Goal: Transaction & Acquisition: Book appointment/travel/reservation

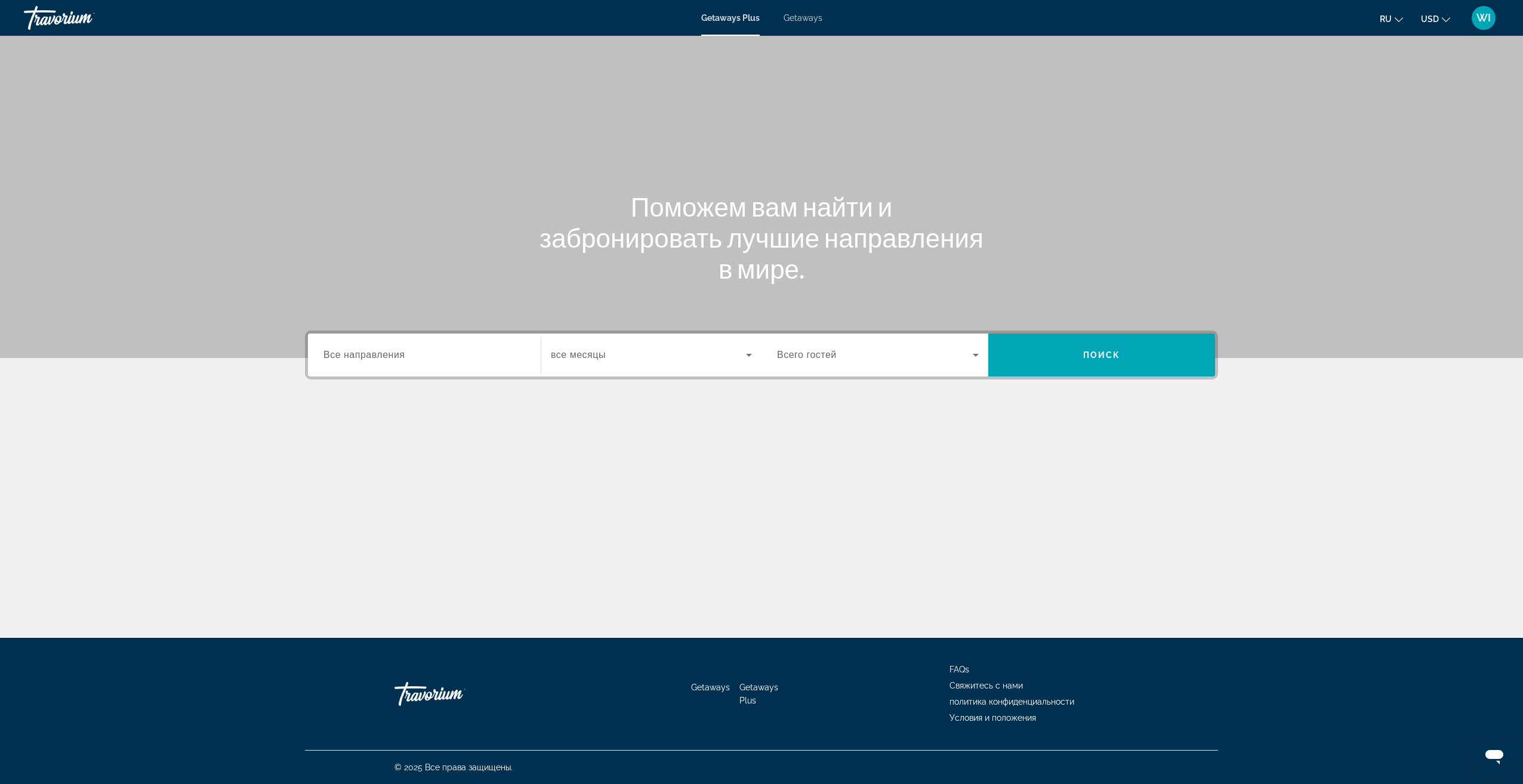
click at [398, 360] on span "Все направления" at bounding box center [364, 355] width 81 height 10
click at [398, 360] on input "Destination Все направления" at bounding box center [425, 356] width 202 height 14
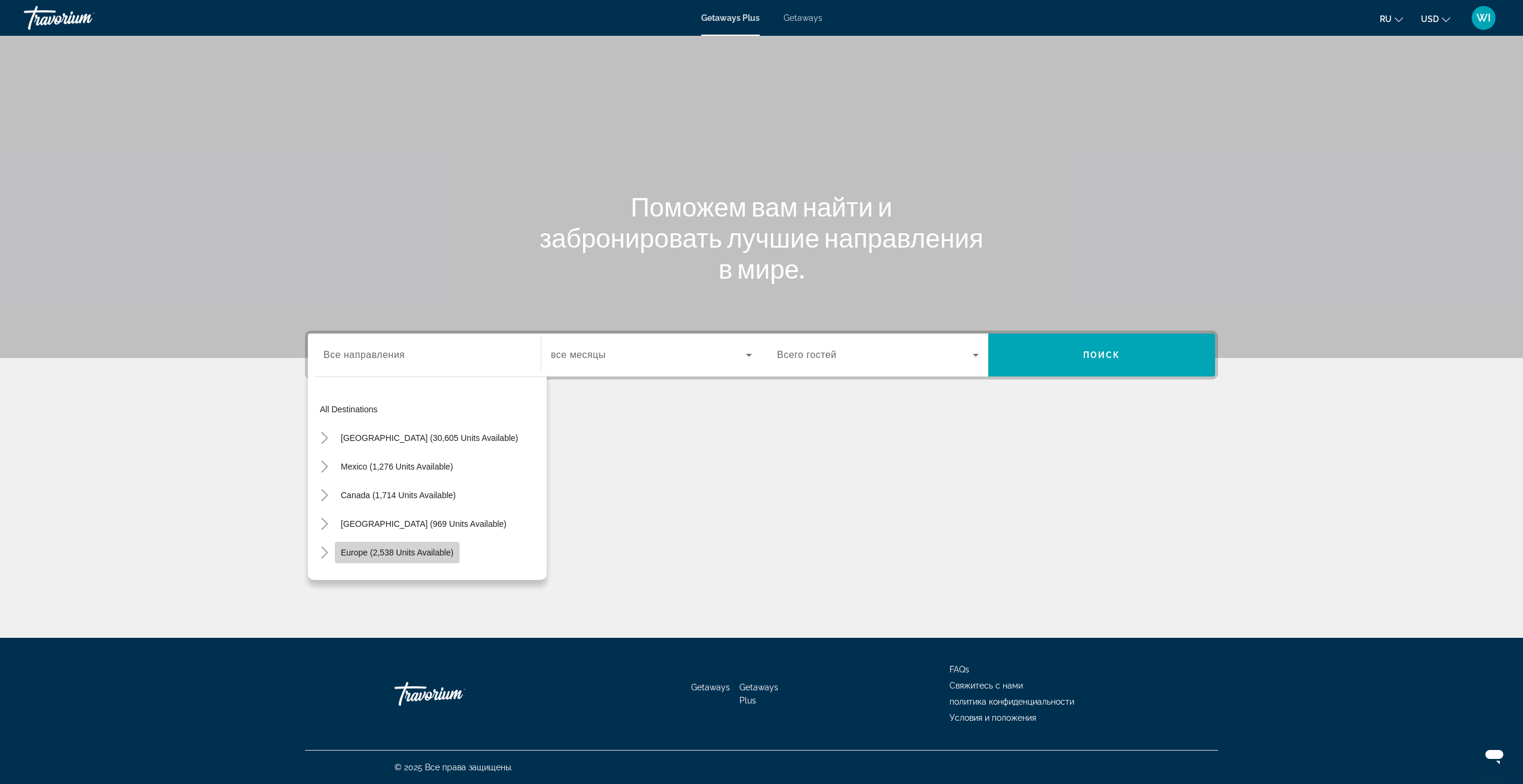
click at [422, 544] on span "Search widget" at bounding box center [396, 553] width 125 height 29
type input "**********"
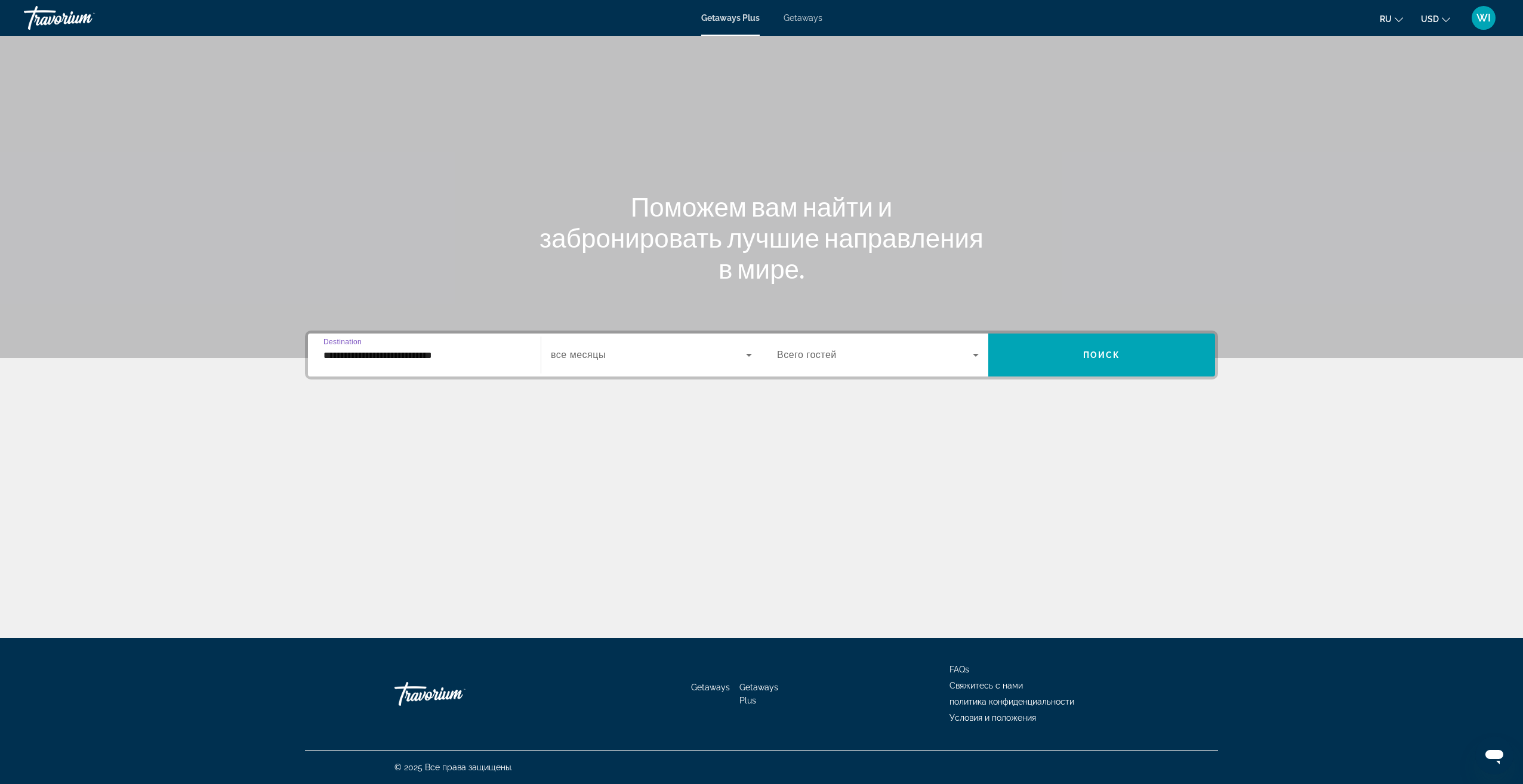
click at [670, 352] on span "Search widget" at bounding box center [648, 355] width 195 height 14
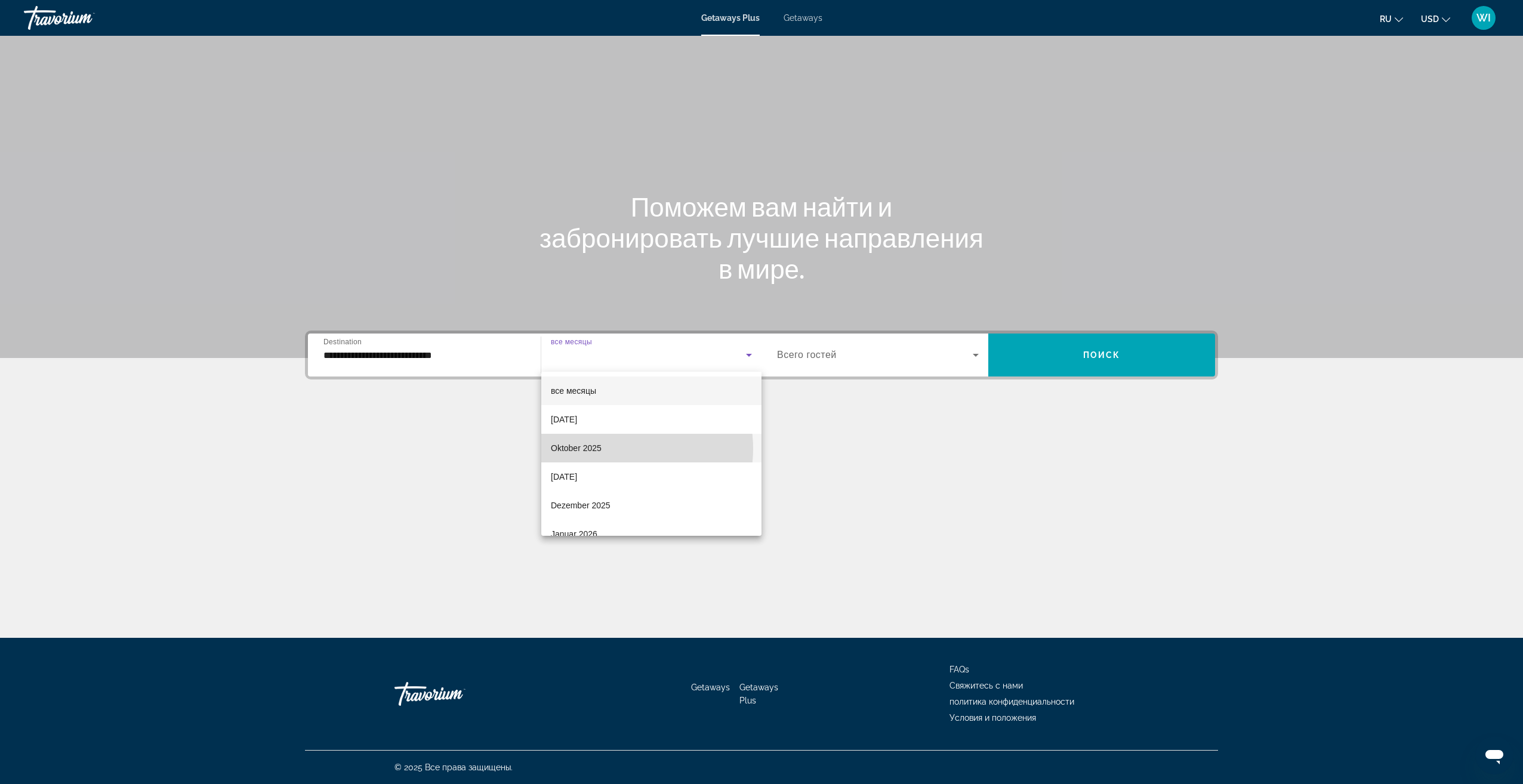
click at [619, 449] on mat-option "Oktober 2025" at bounding box center [652, 448] width 221 height 29
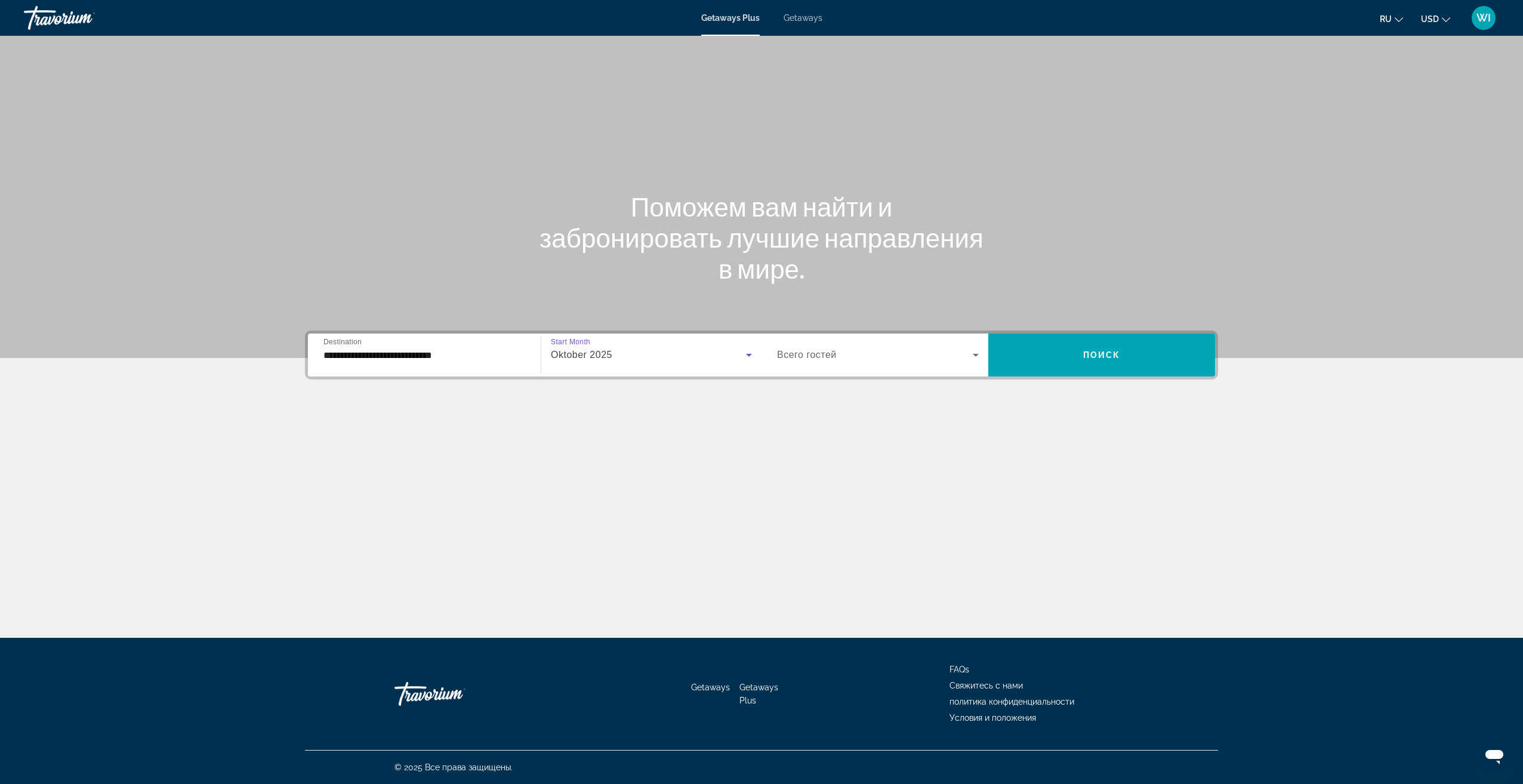
click at [925, 354] on span "Search widget" at bounding box center [875, 355] width 196 height 14
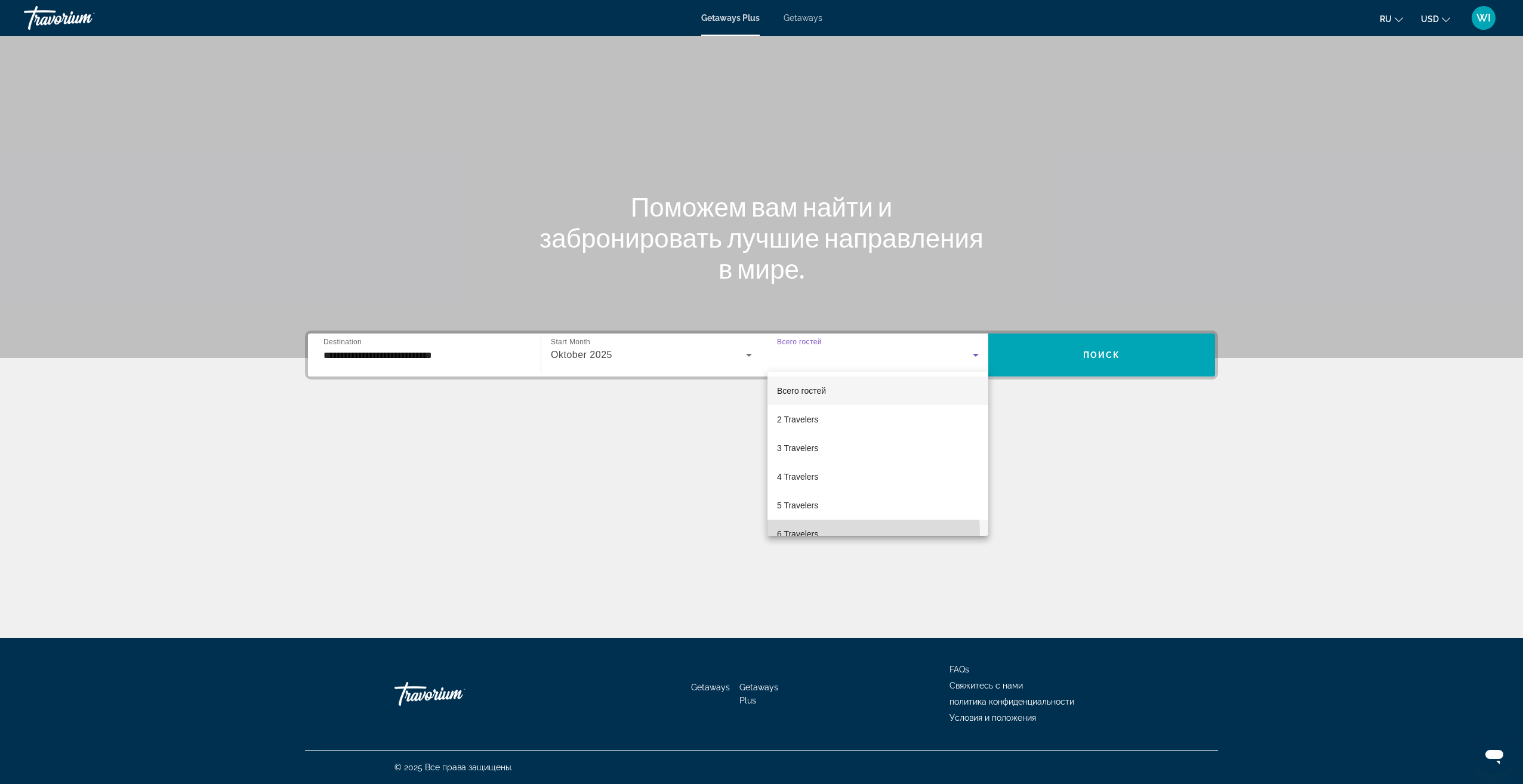
click at [801, 534] on span "6 Travelers" at bounding box center [797, 534] width 41 height 14
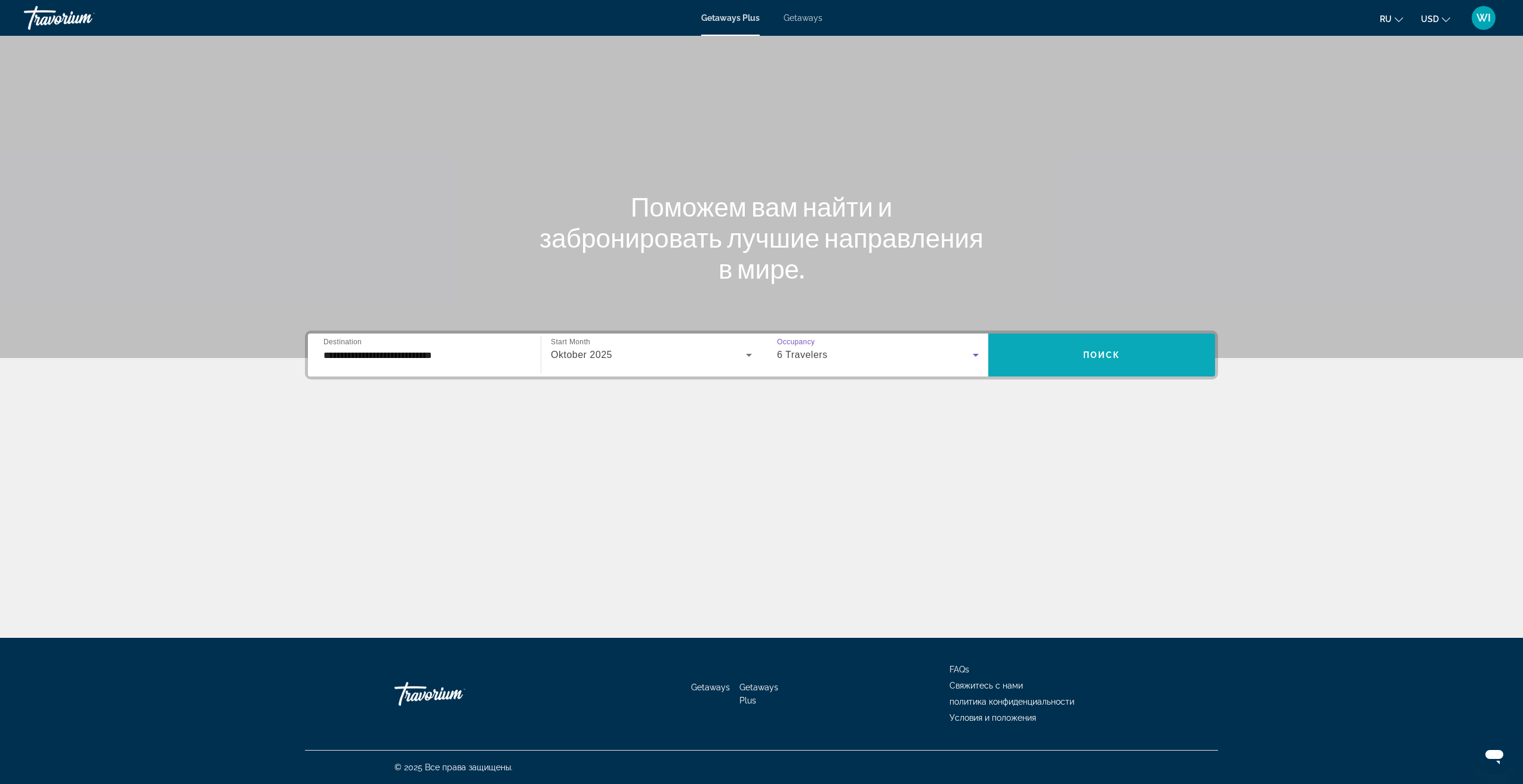
click at [1130, 360] on span "Search widget" at bounding box center [1101, 355] width 227 height 29
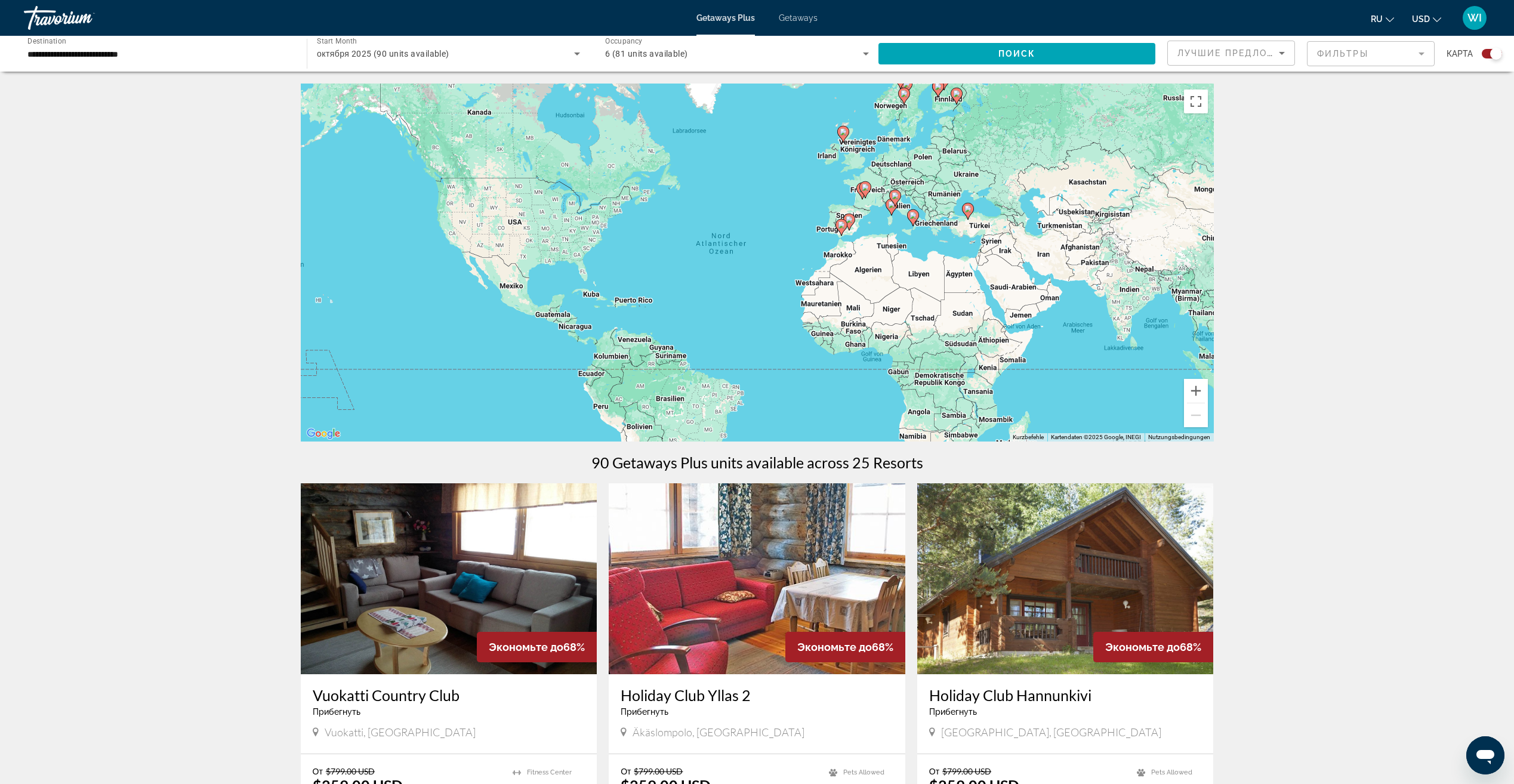
click at [797, 19] on span "Getaways" at bounding box center [798, 17] width 39 height 9
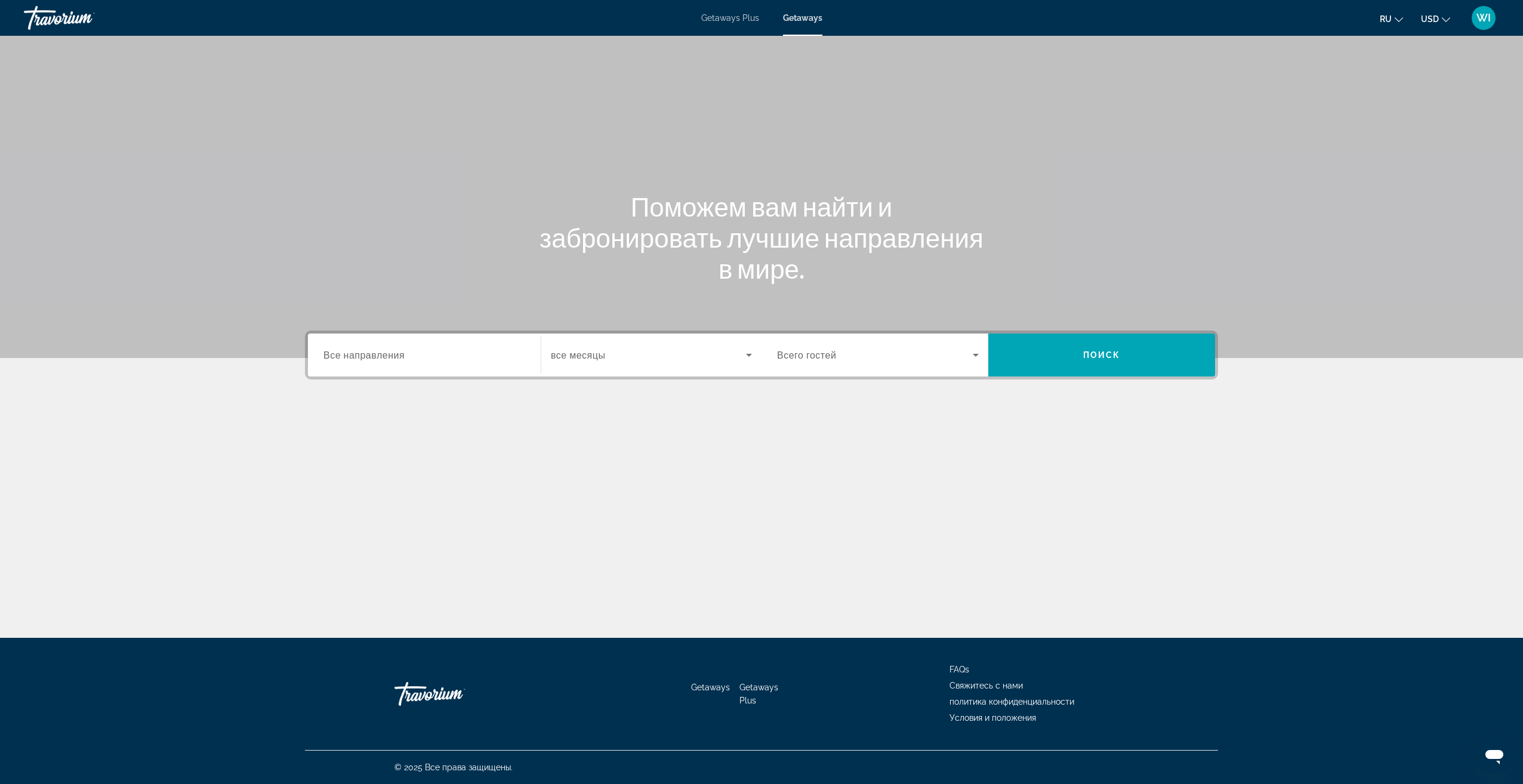
click at [435, 361] on input "Destination Все направления" at bounding box center [425, 356] width 202 height 14
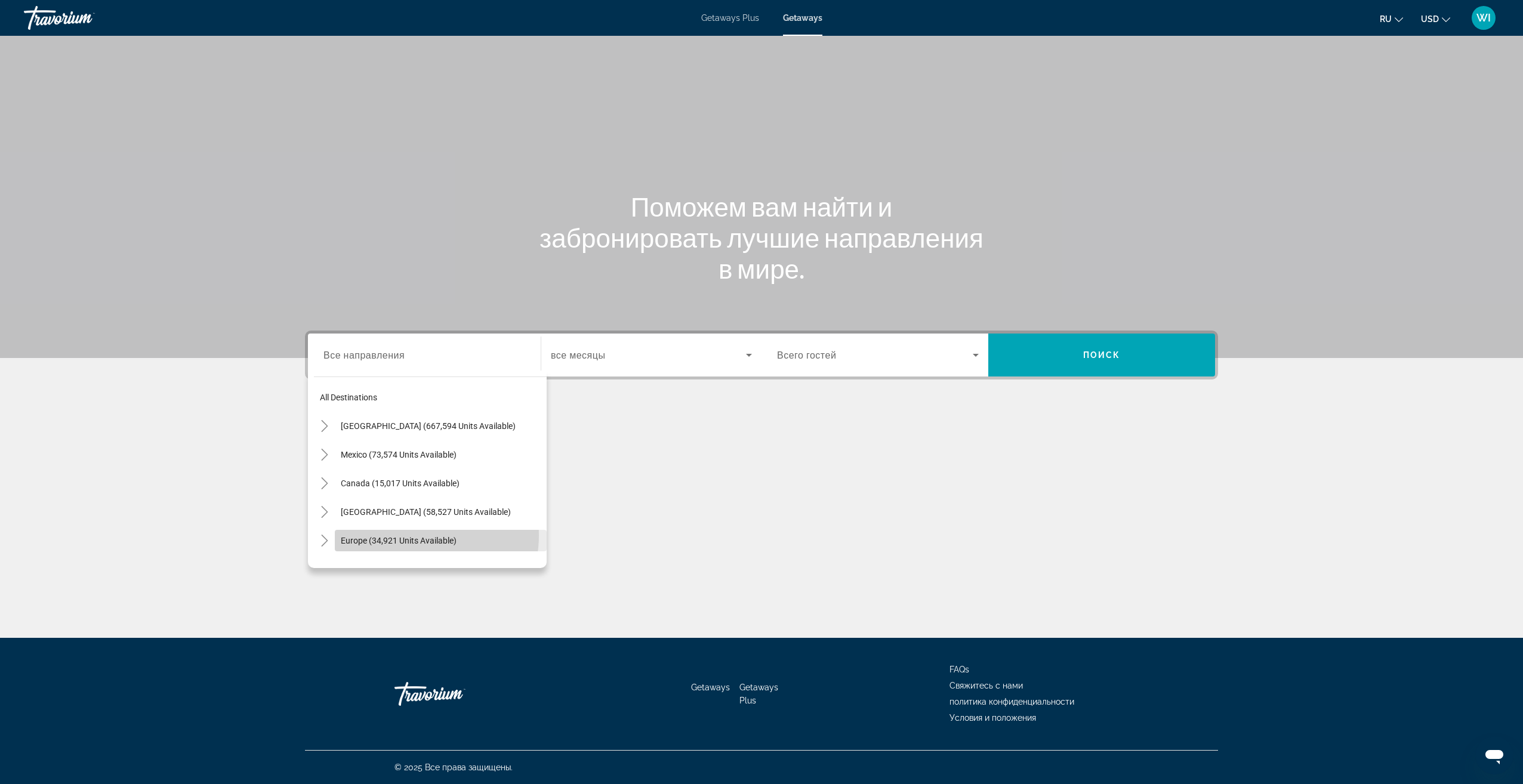
click at [416, 536] on span "Europe (34,921 units available)" at bounding box center [399, 540] width 116 height 9
type input "**********"
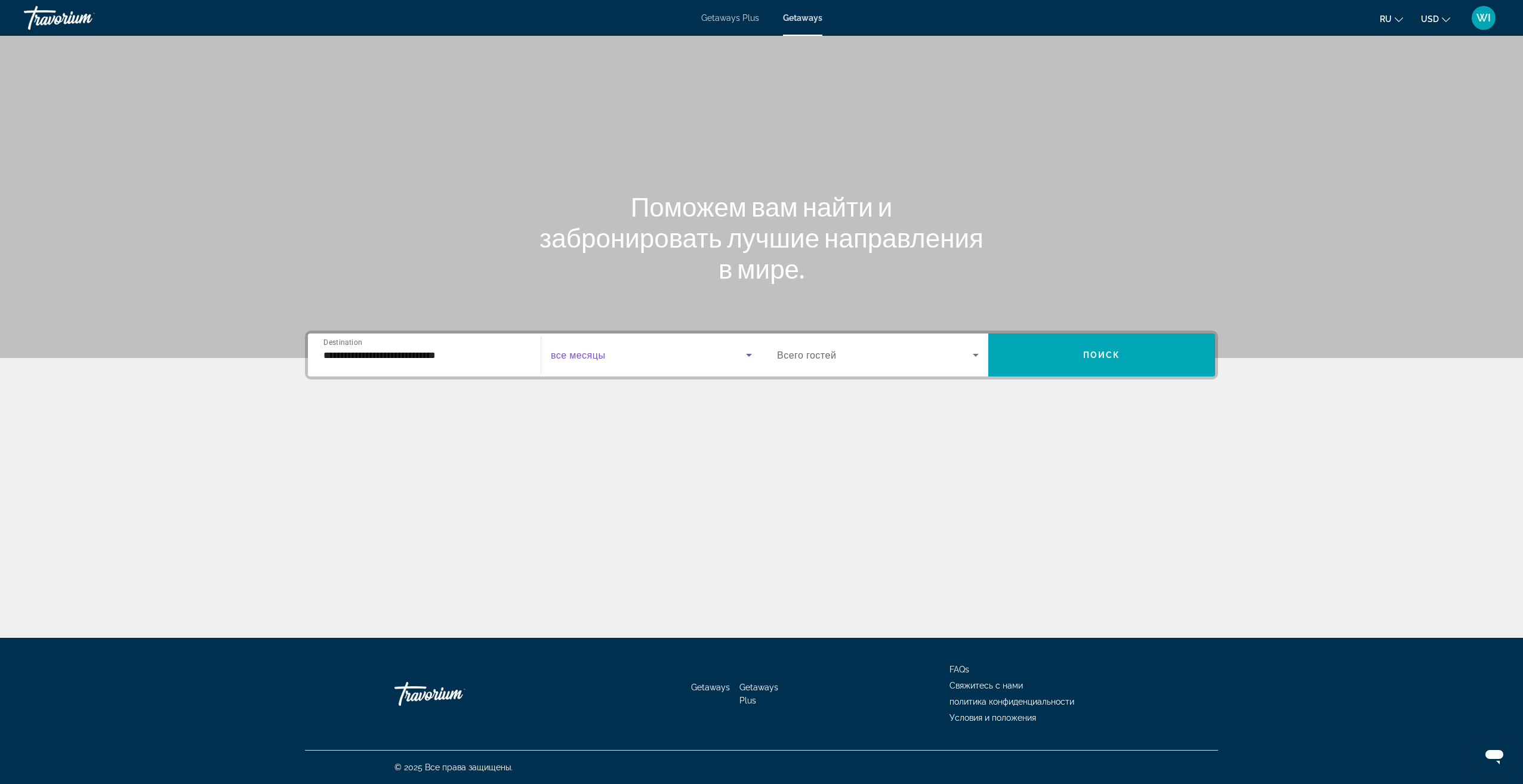
click at [664, 354] on span "Search widget" at bounding box center [648, 355] width 195 height 14
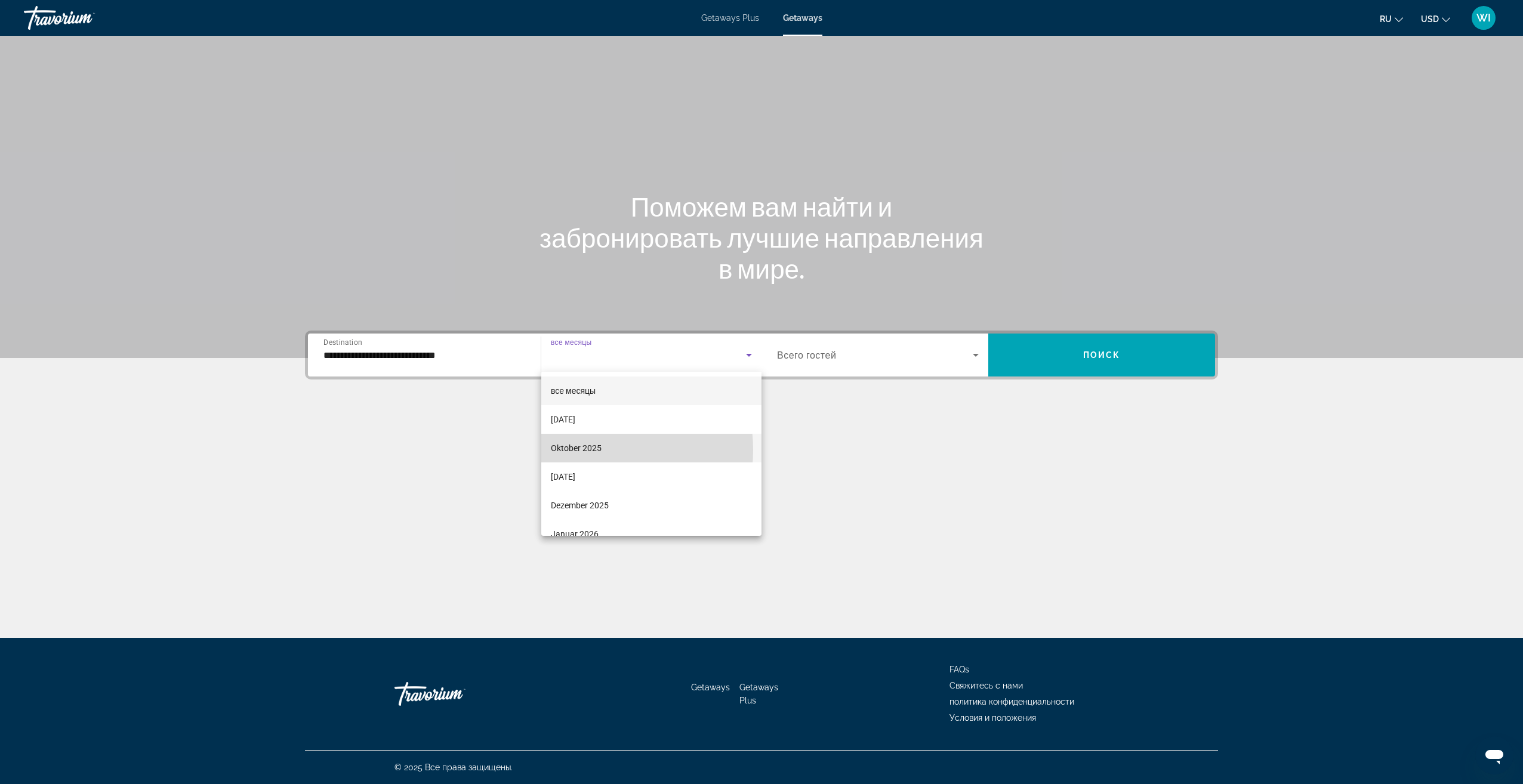
click at [585, 450] on span "Oktober 2025" at bounding box center [576, 448] width 50 height 14
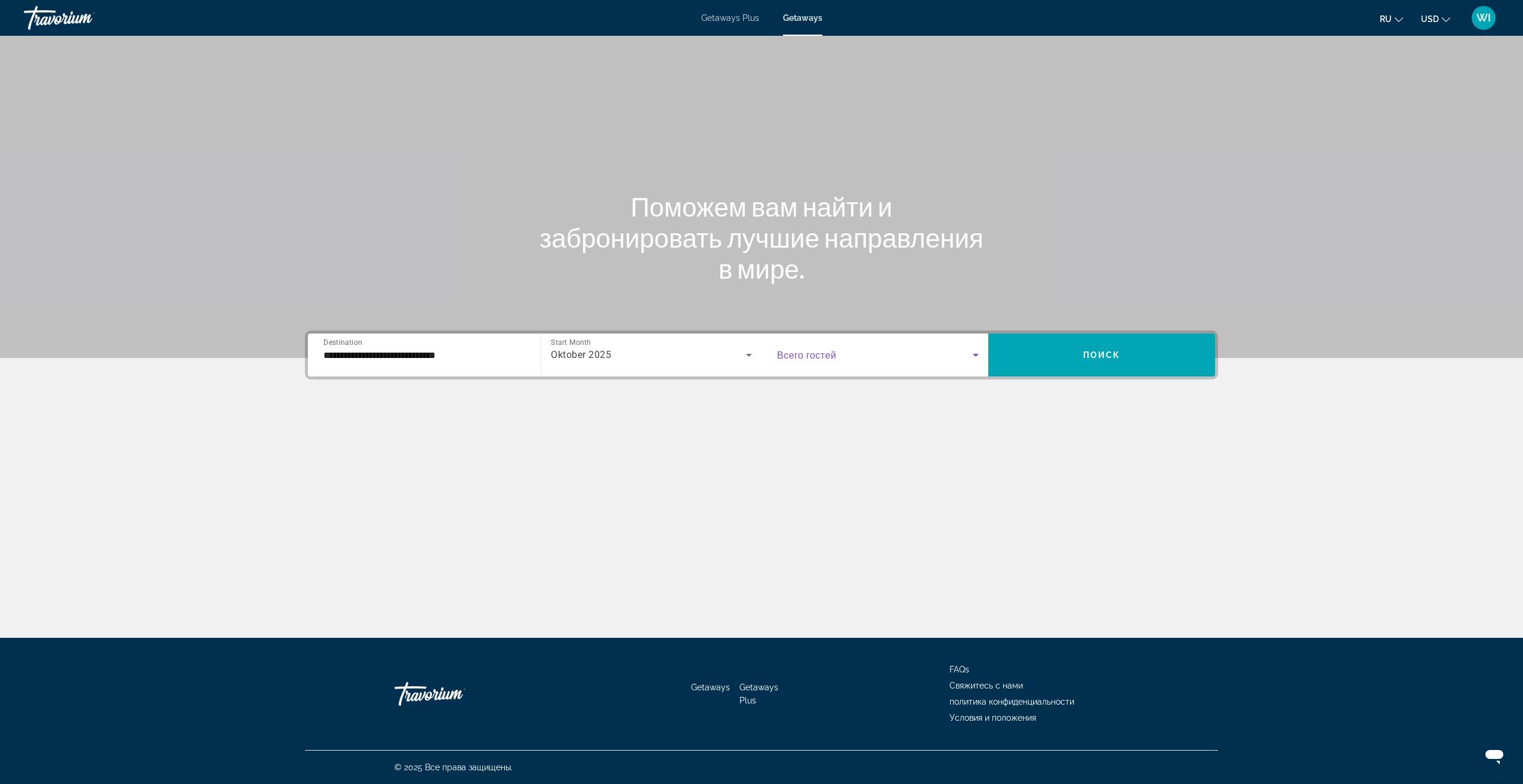
click at [848, 353] on span "Search widget" at bounding box center [875, 355] width 196 height 14
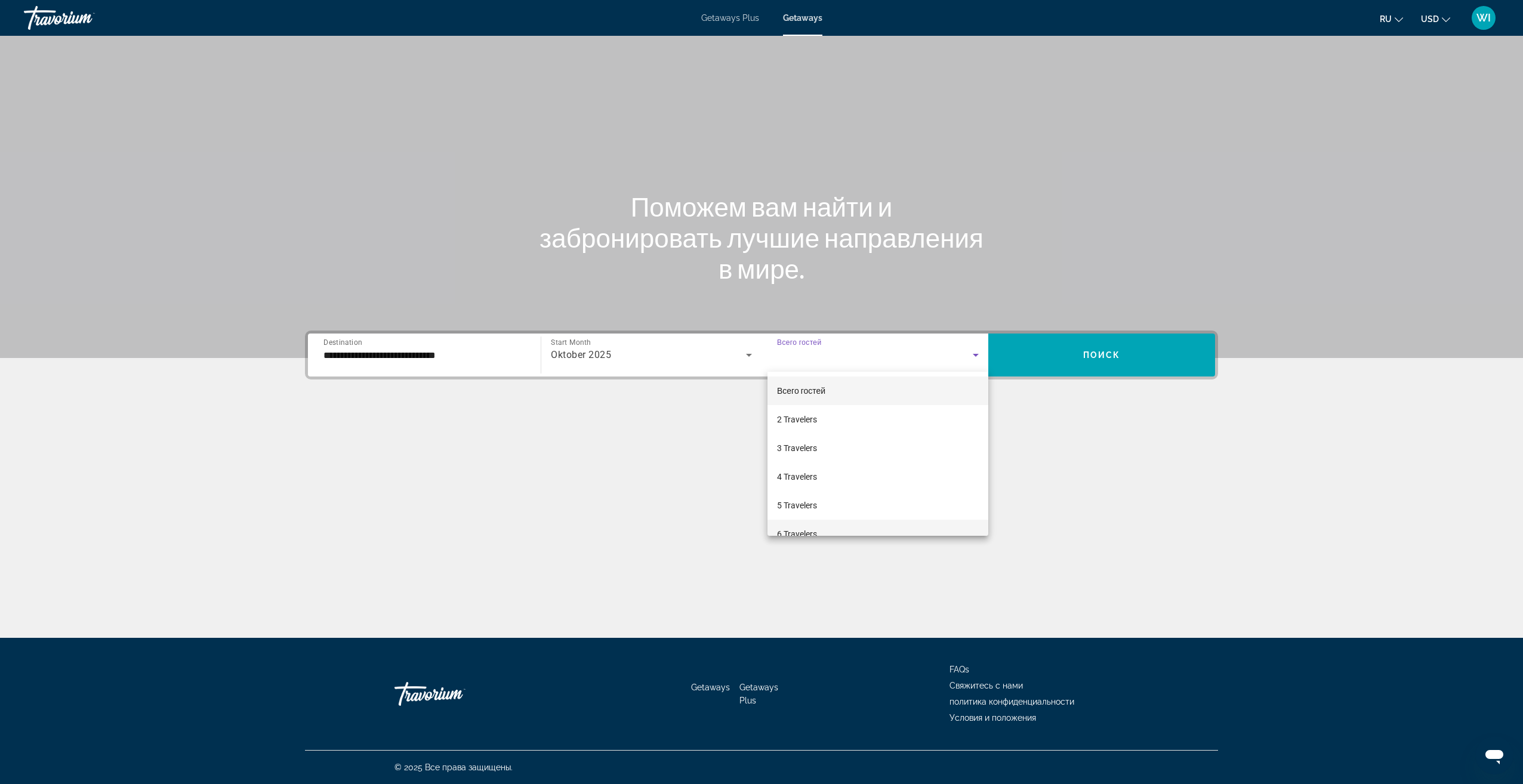
click at [809, 533] on span "6 Travelers" at bounding box center [796, 534] width 40 height 14
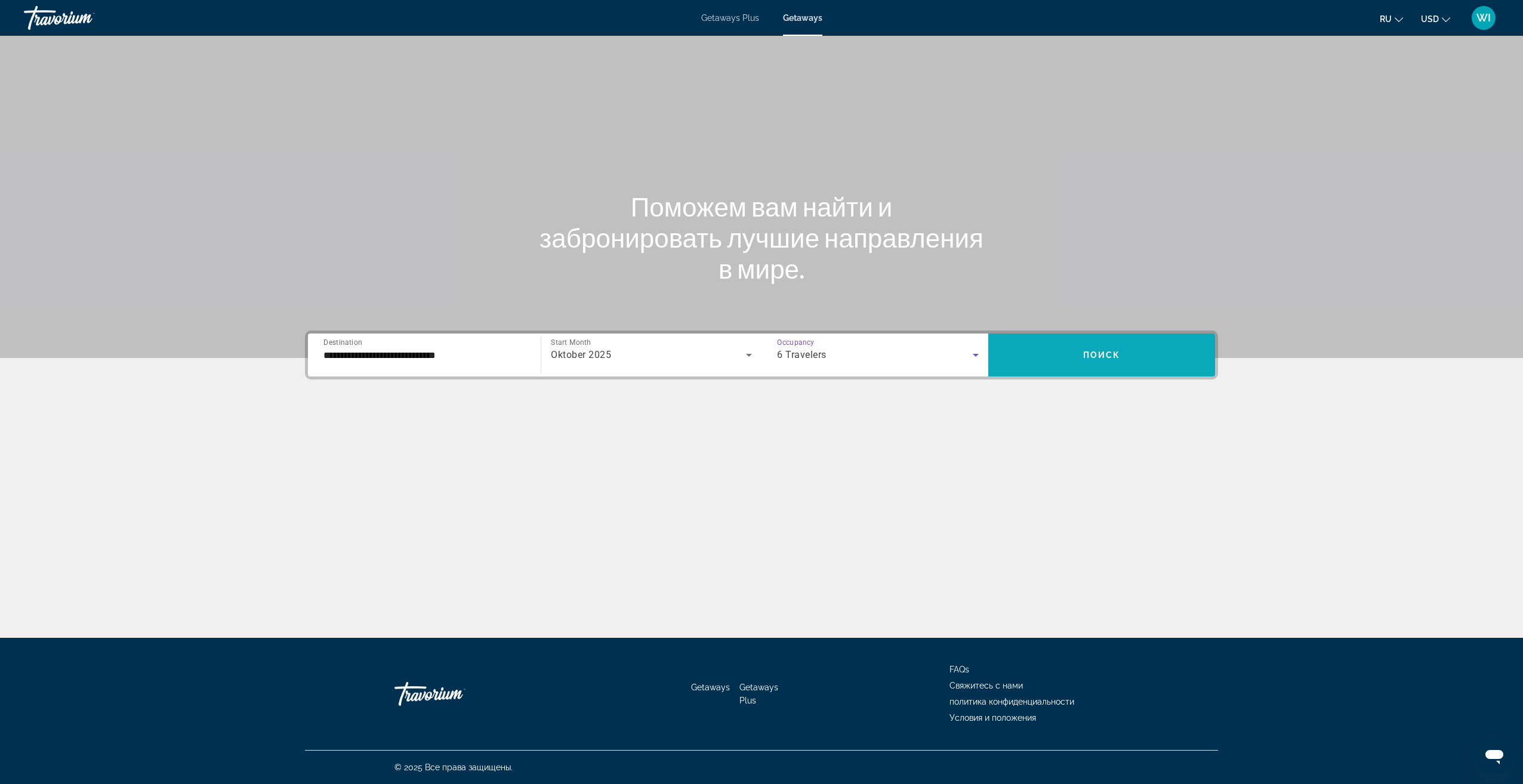
click at [1090, 368] on span "Search widget" at bounding box center [1101, 355] width 227 height 29
click at [802, 22] on span "Getaways" at bounding box center [803, 17] width 39 height 9
click at [459, 362] on div "Search widget" at bounding box center [425, 355] width 202 height 34
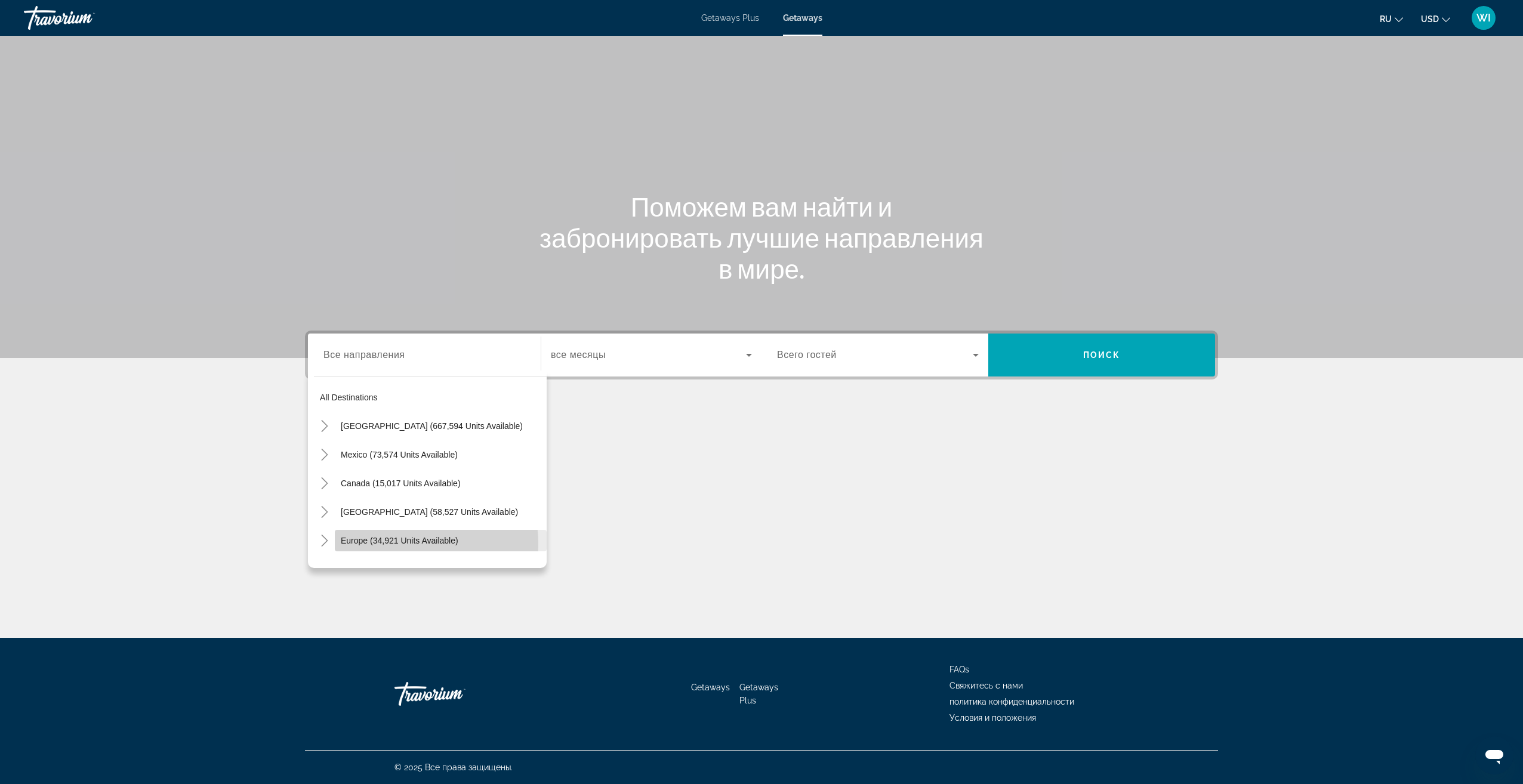
click at [407, 543] on span "Europe (34,921 units available)" at bounding box center [399, 540] width 117 height 9
type input "**********"
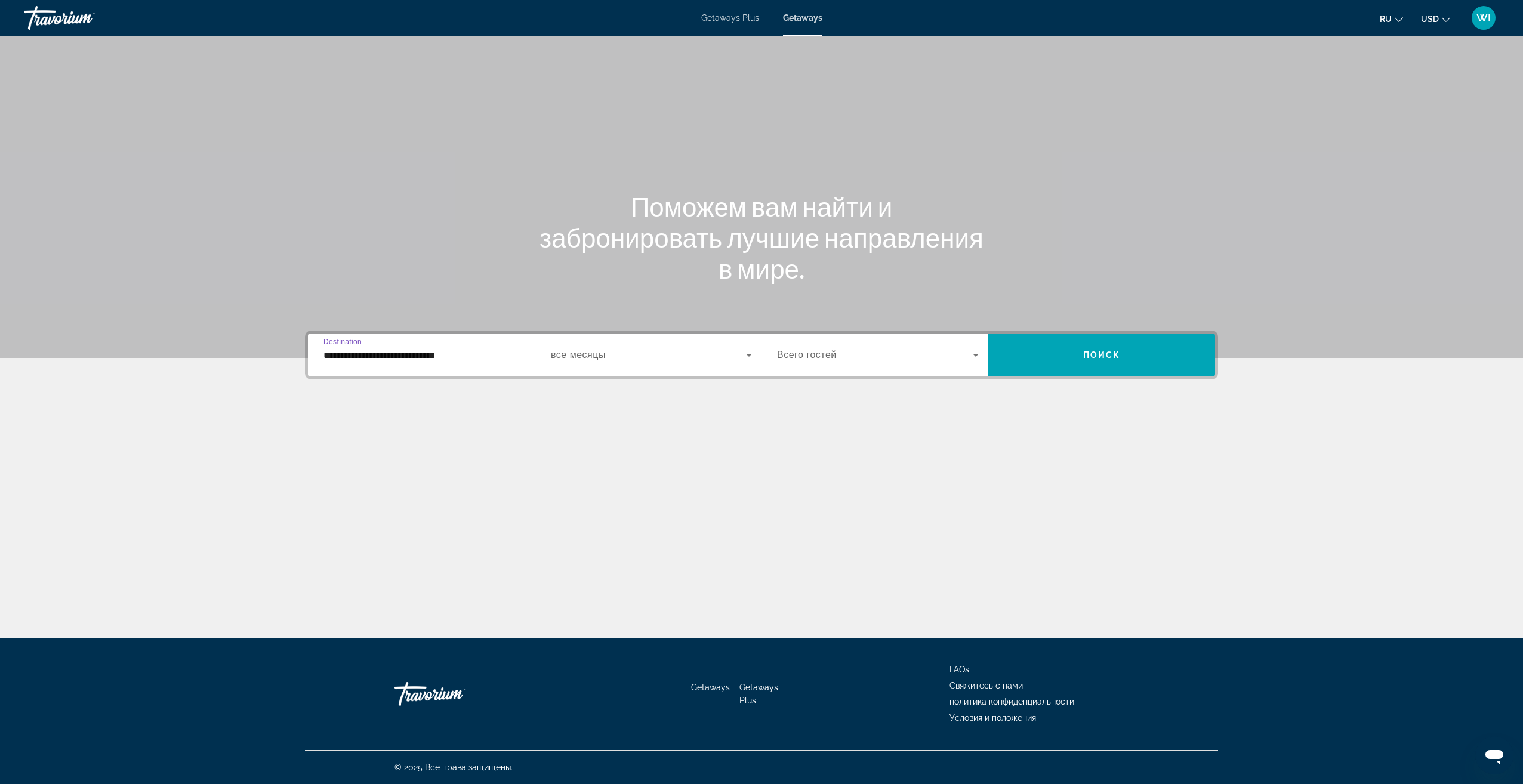
click at [679, 358] on span "Search widget" at bounding box center [648, 355] width 195 height 14
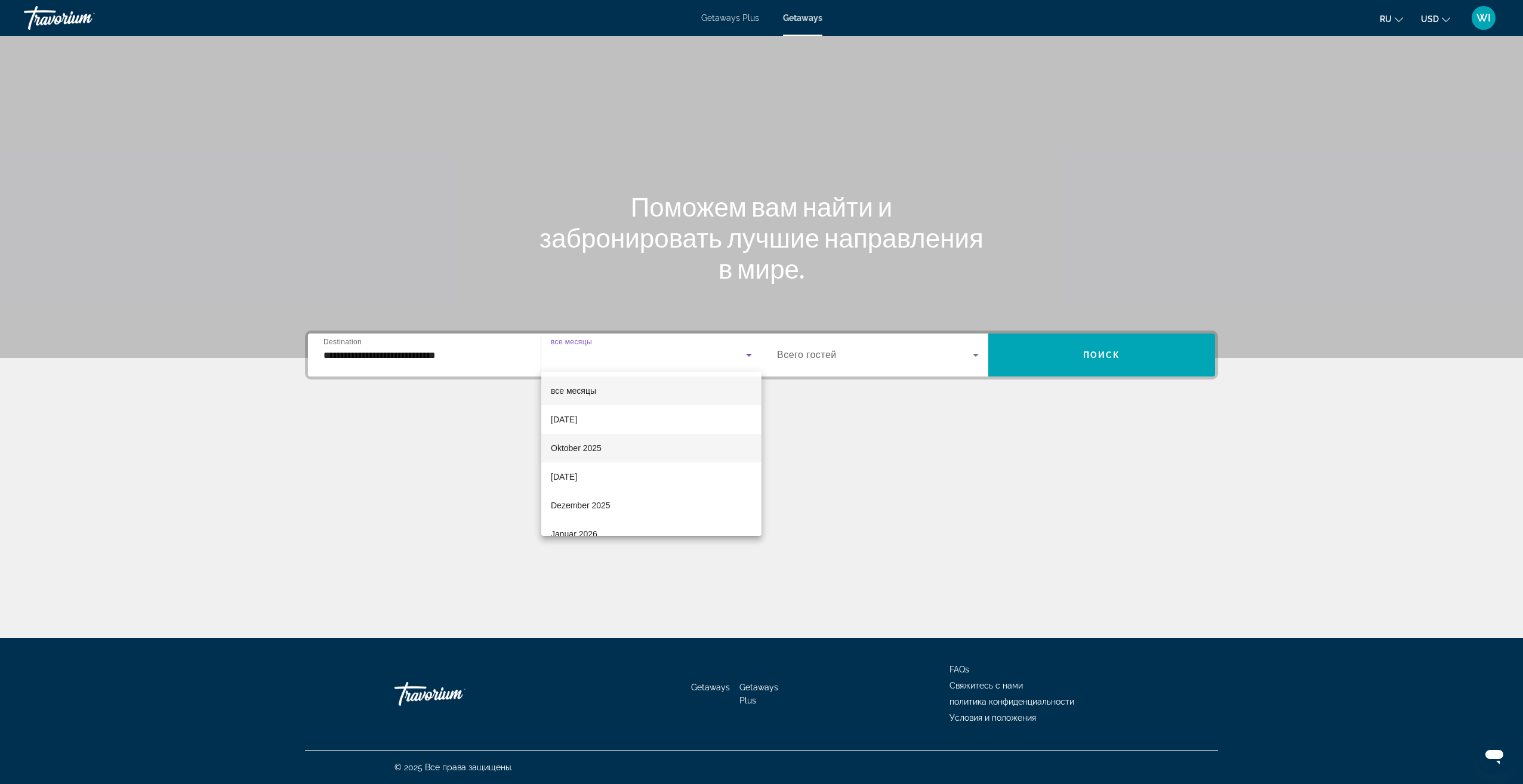
click at [620, 450] on mat-option "Oktober 2025" at bounding box center [652, 448] width 221 height 29
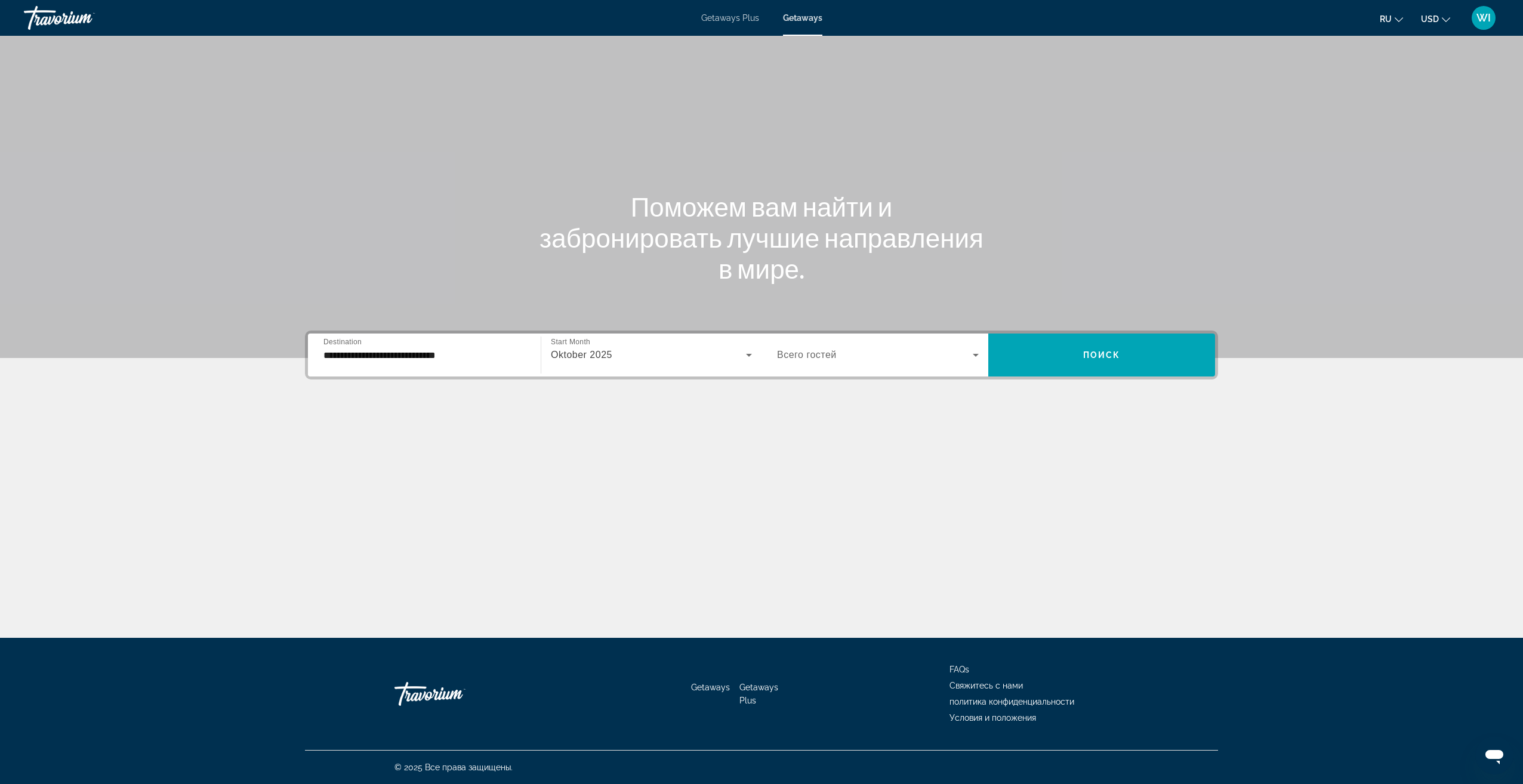
click at [874, 339] on div "Search widget" at bounding box center [878, 355] width 202 height 33
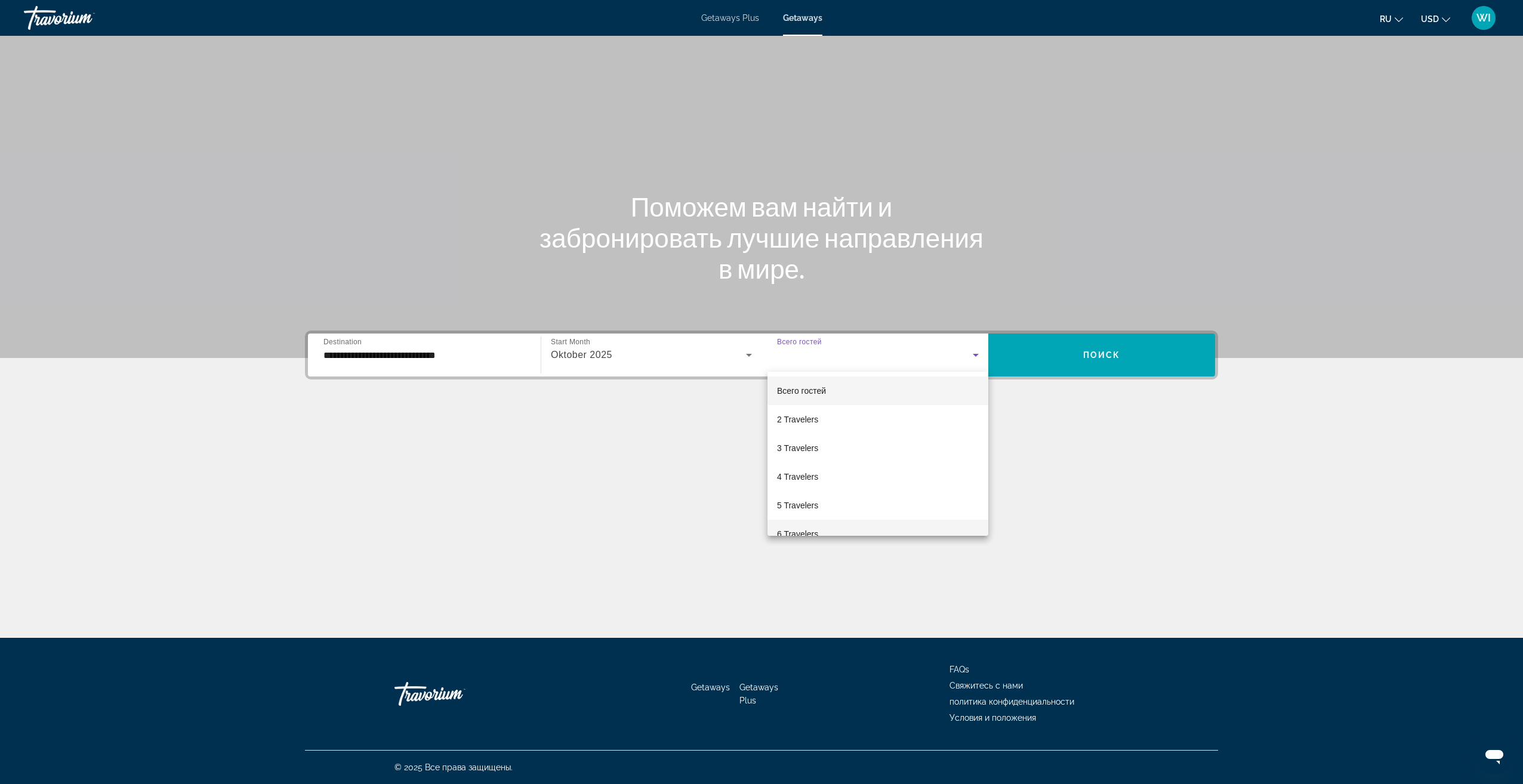
click at [820, 532] on mat-option "6 Travelers" at bounding box center [878, 534] width 221 height 29
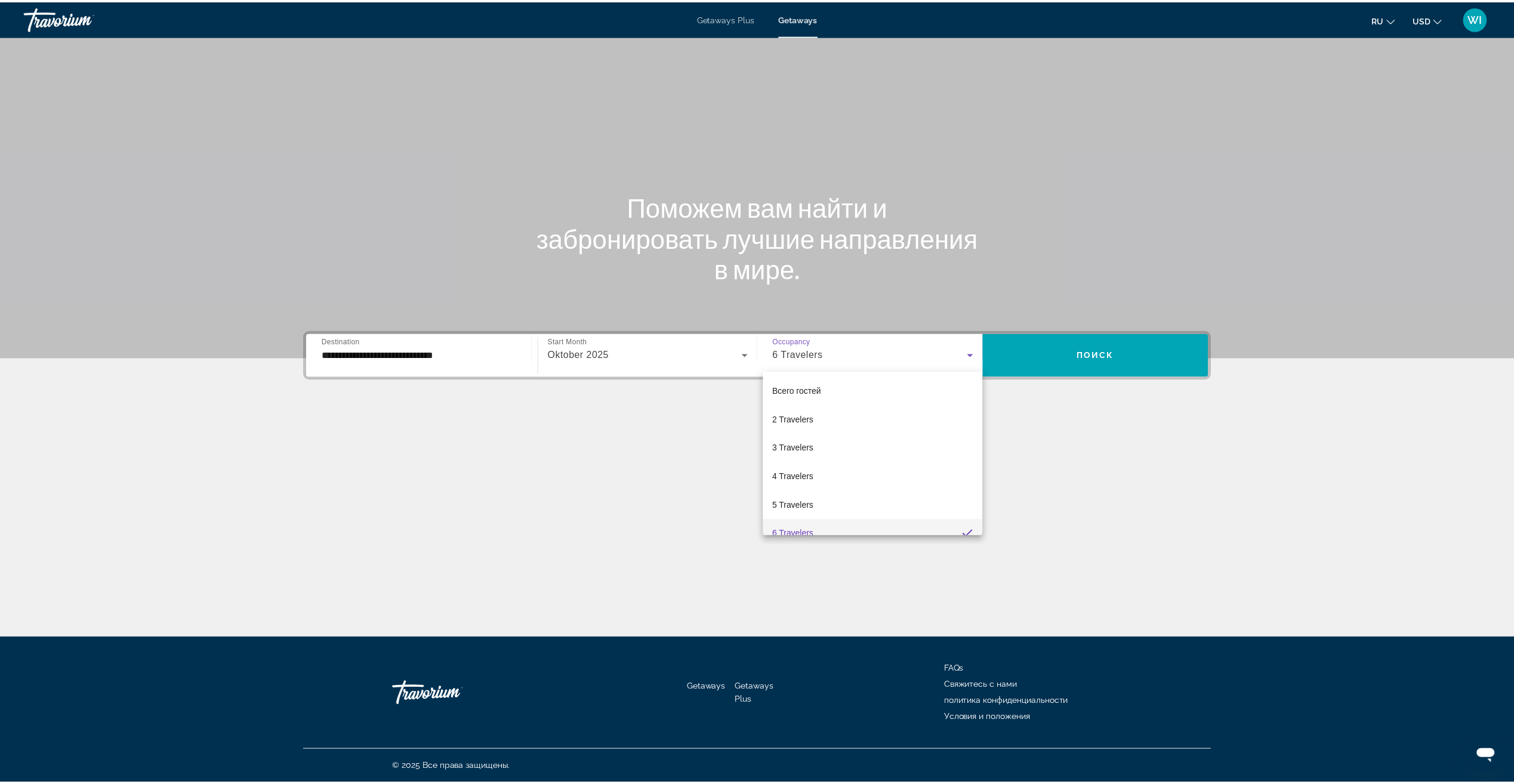
scroll to position [12, 0]
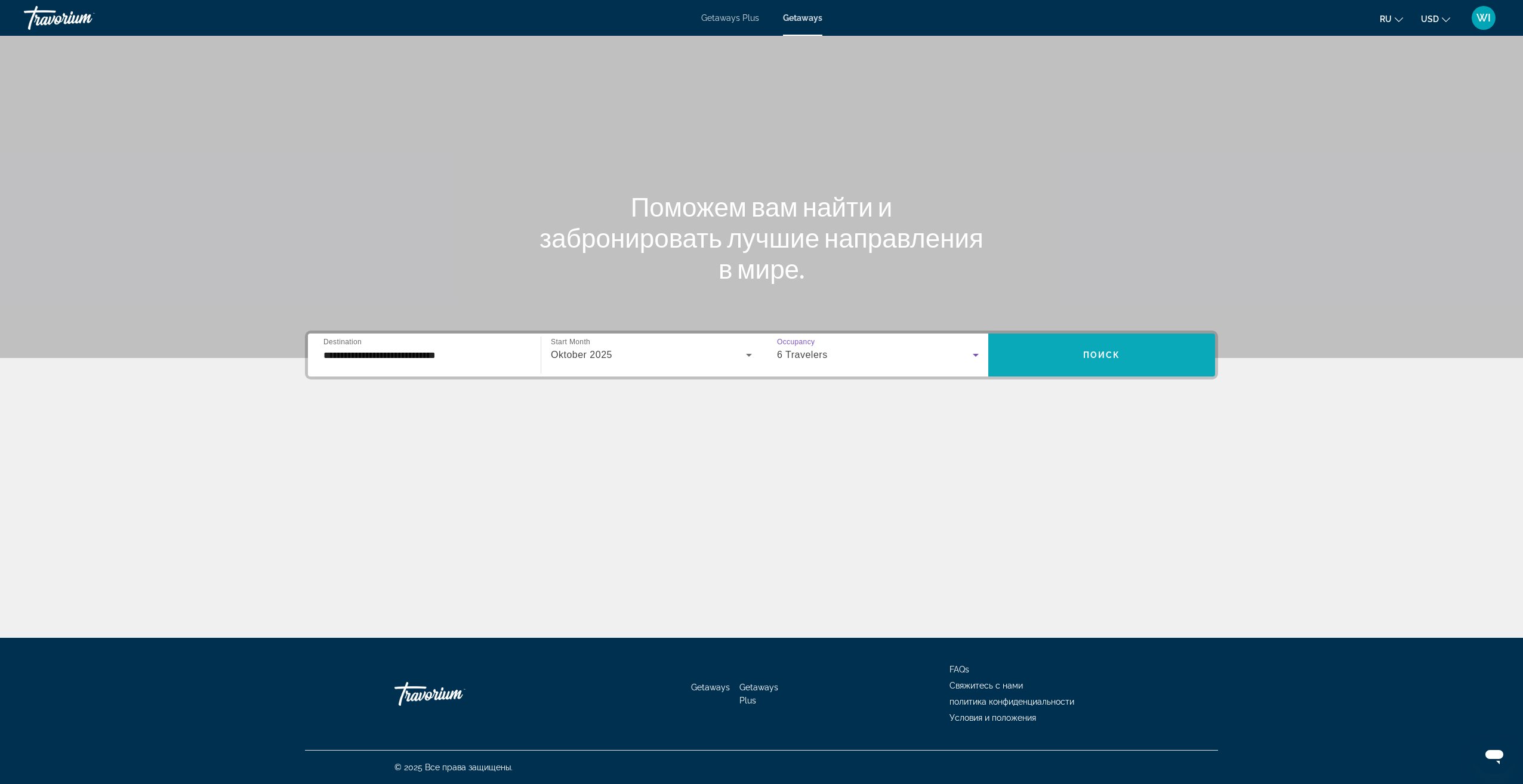
click at [1114, 349] on span "Search widget" at bounding box center [1101, 355] width 227 height 29
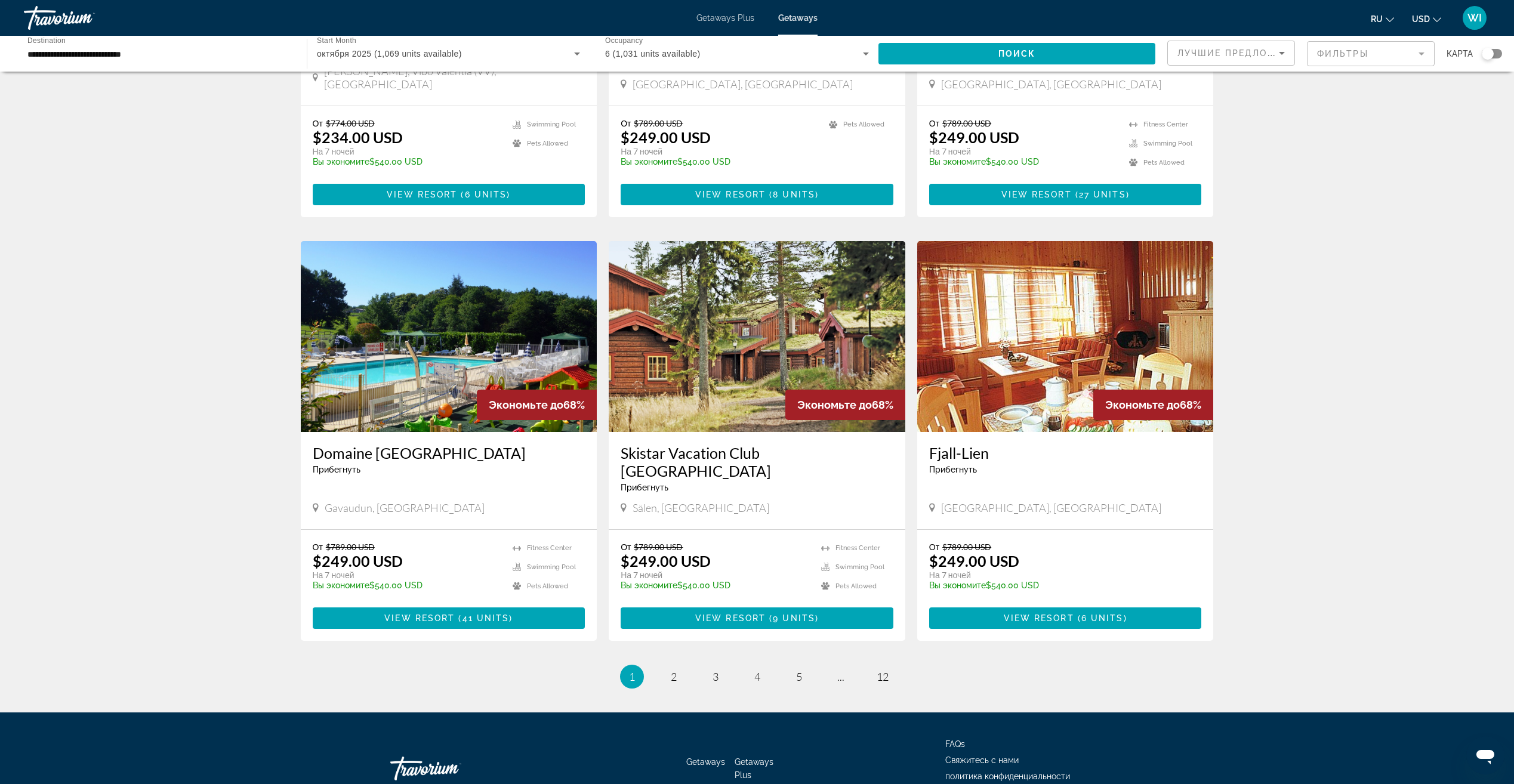
scroll to position [1133, 0]
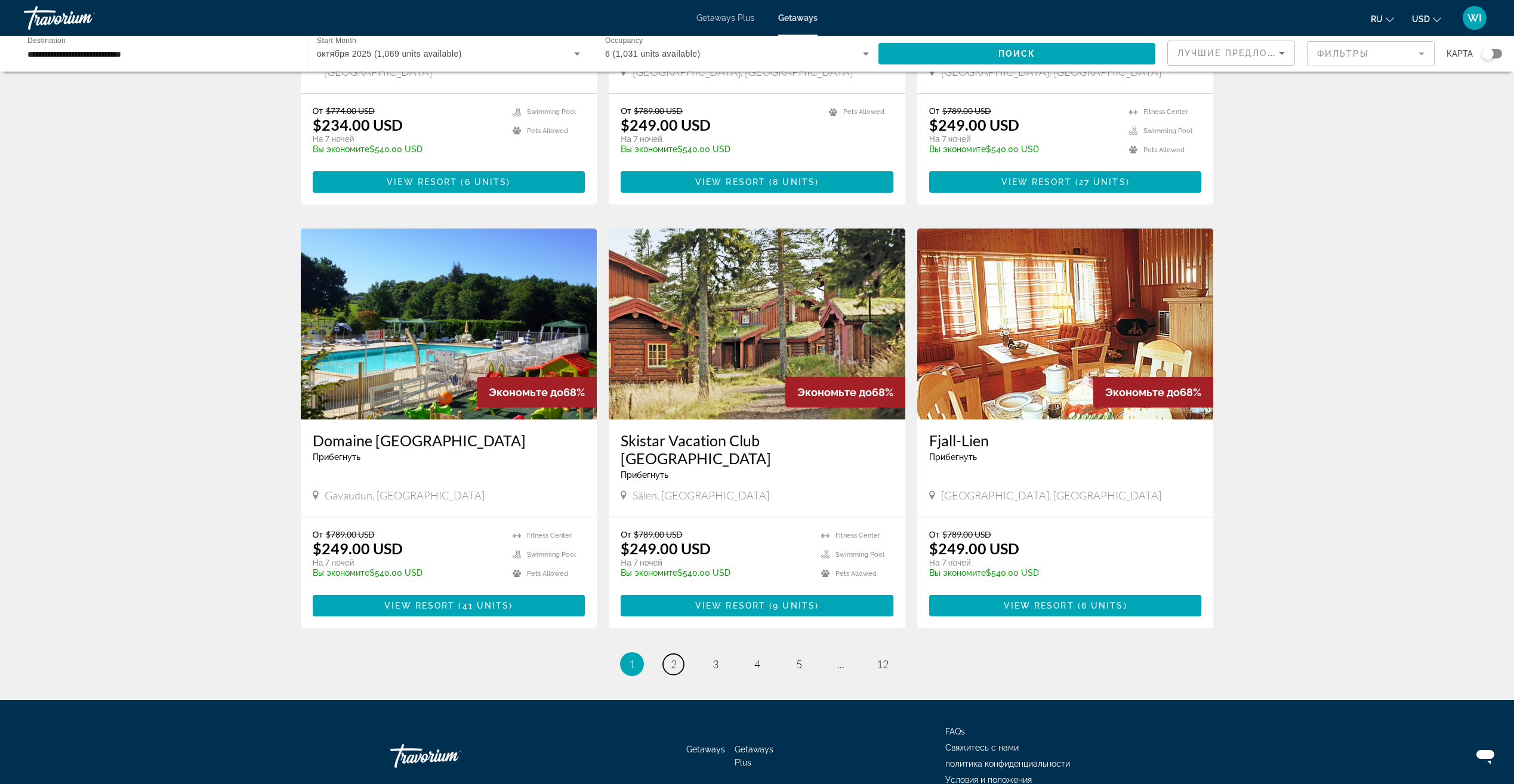
click at [671, 657] on span "2" at bounding box center [674, 664] width 6 height 13
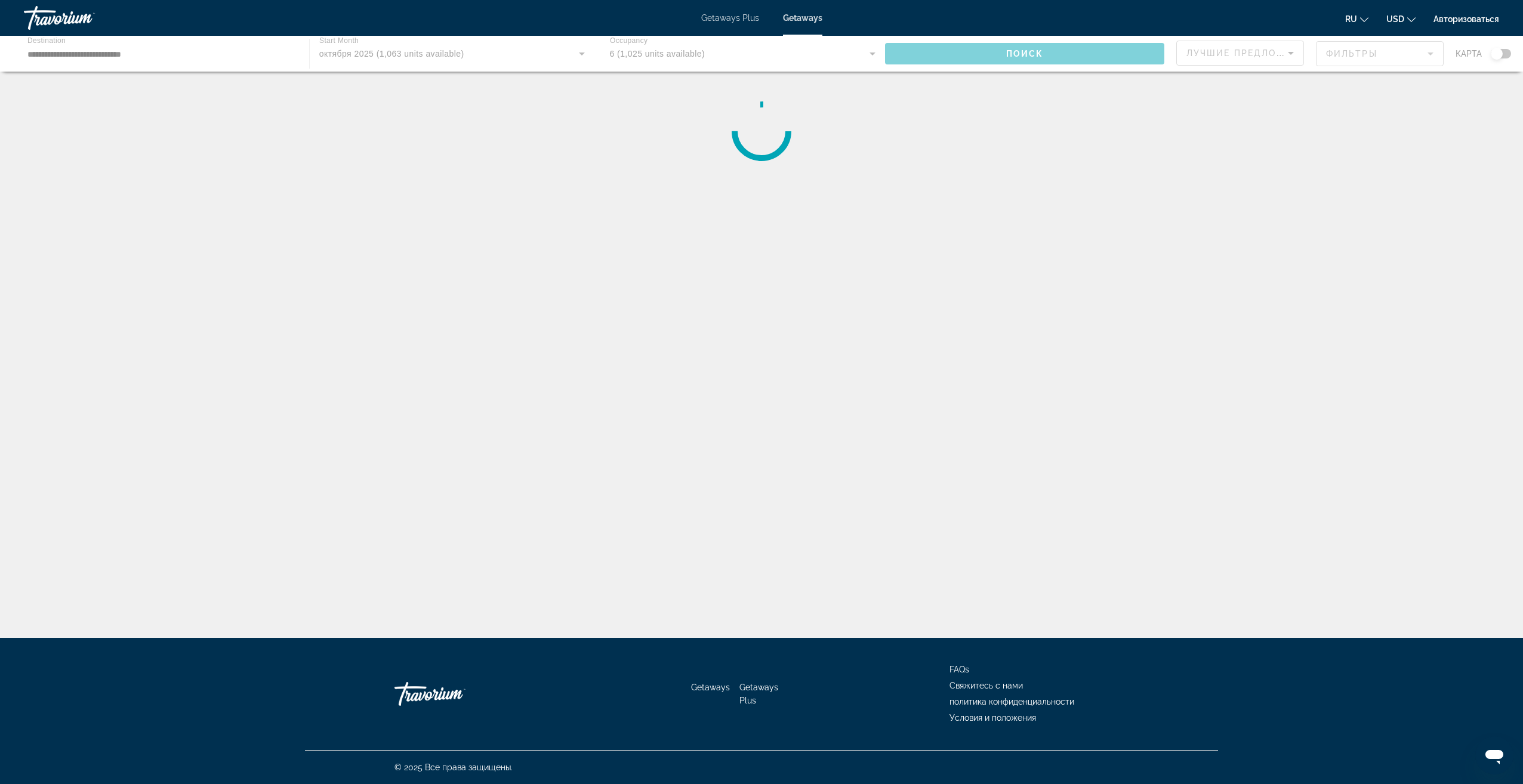
click at [1504, 57] on div "Main content" at bounding box center [761, 54] width 1523 height 36
click at [1506, 54] on div "Main content" at bounding box center [761, 54] width 1523 height 36
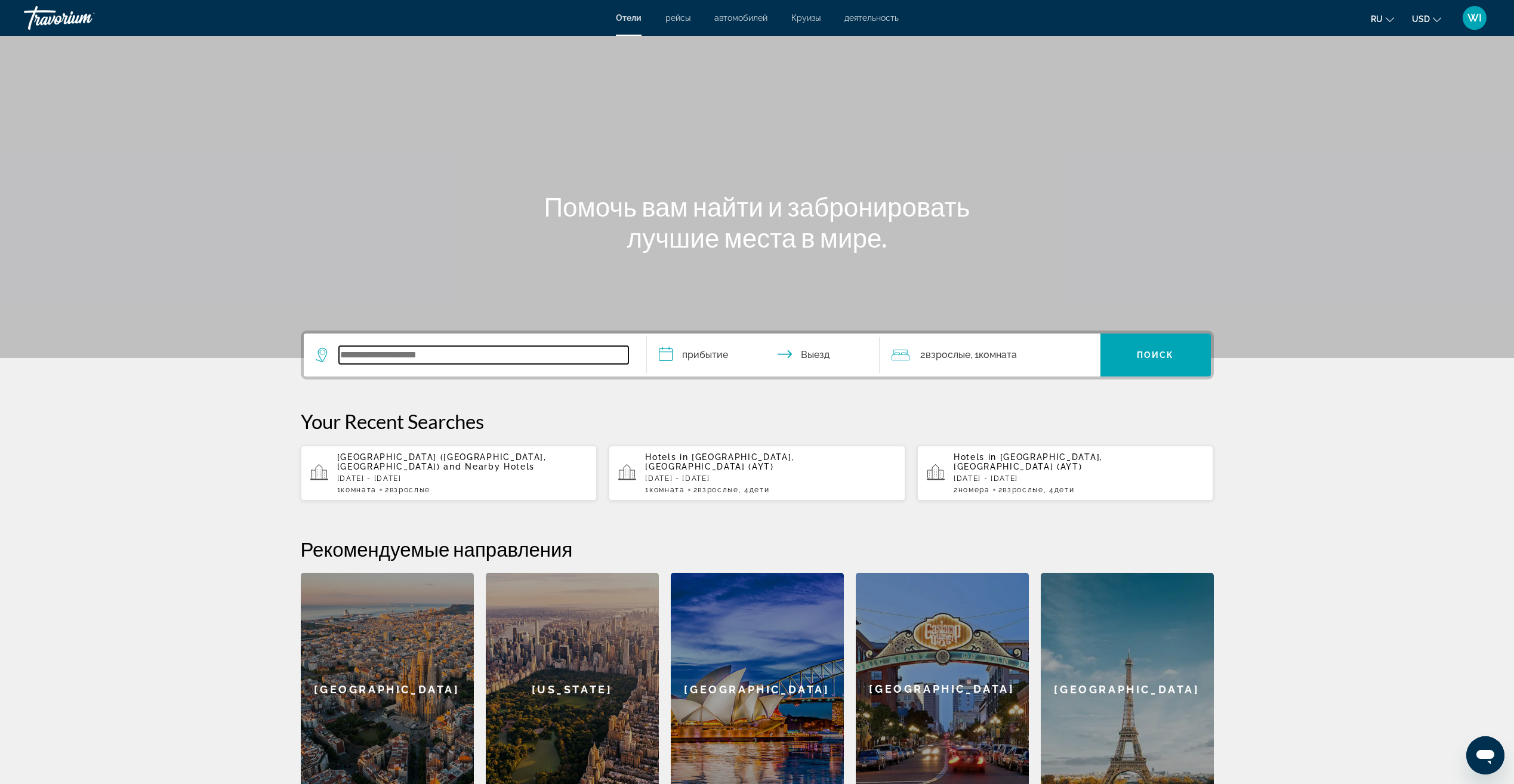
click at [494, 362] on input "Search widget" at bounding box center [484, 355] width 290 height 18
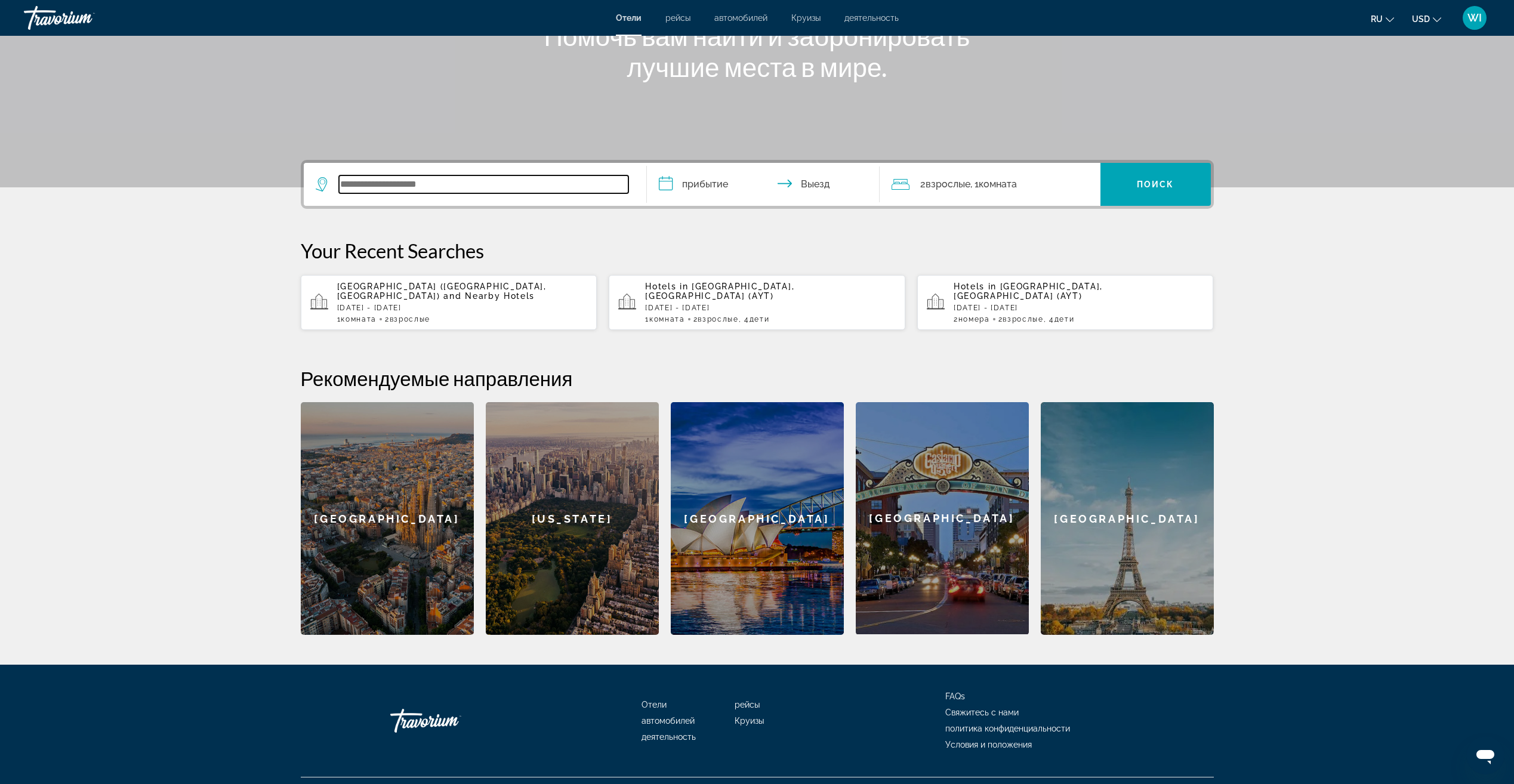
scroll to position [188, 0]
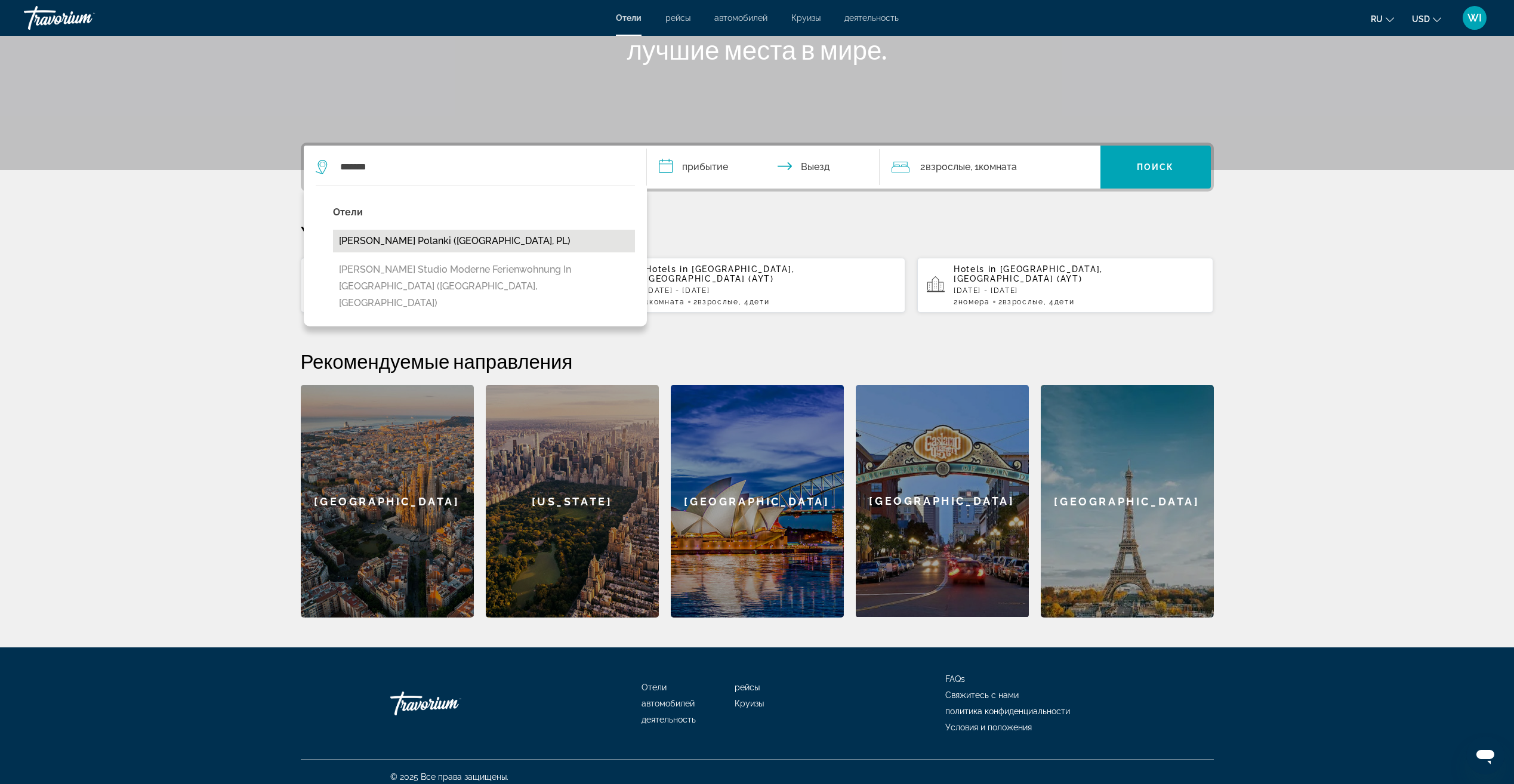
click at [446, 246] on button "Kolberg Polanki (Kolobrzeg, PL)" at bounding box center [484, 241] width 302 height 22
type input "**********"
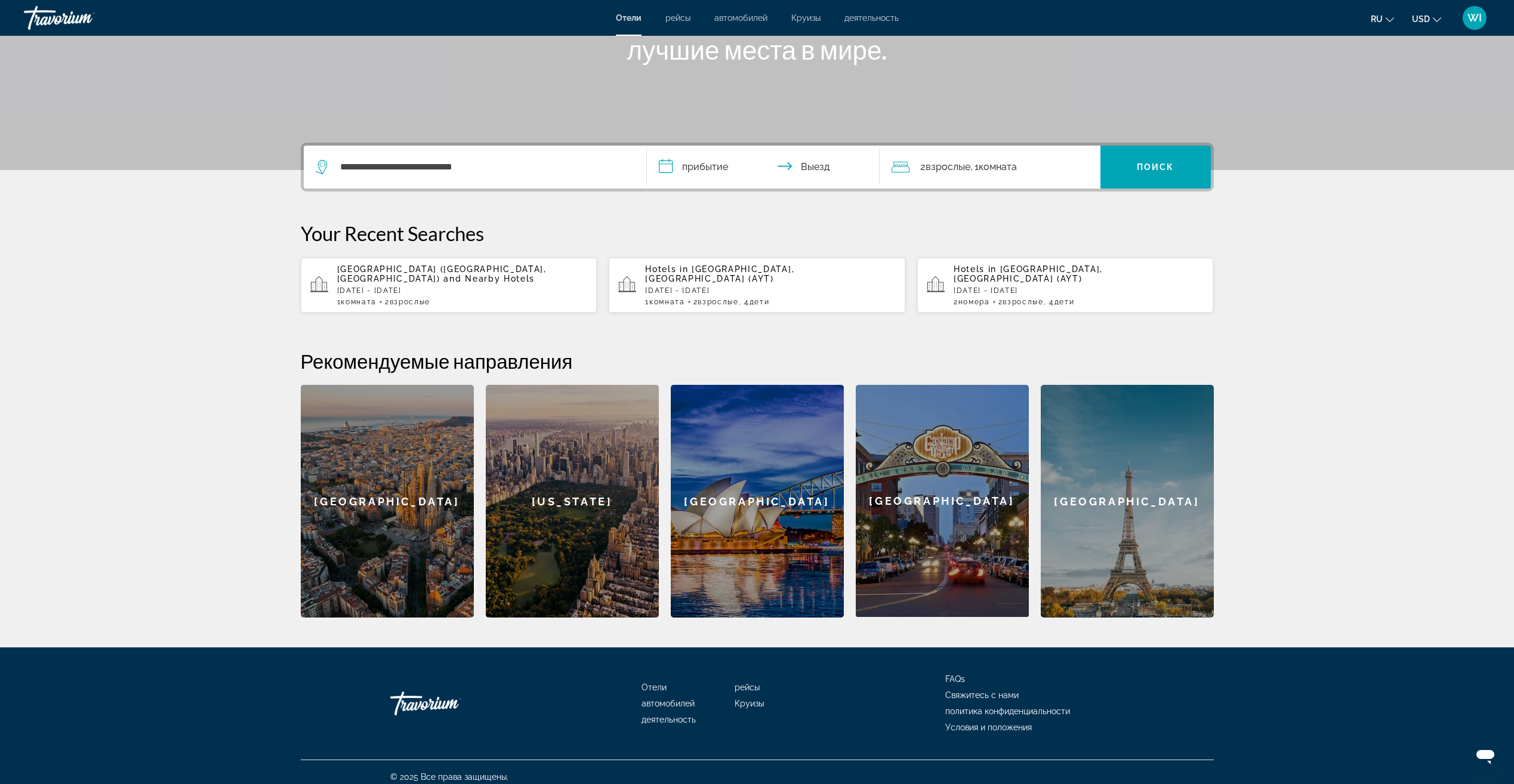
click at [707, 164] on input "**********" at bounding box center [766, 169] width 238 height 47
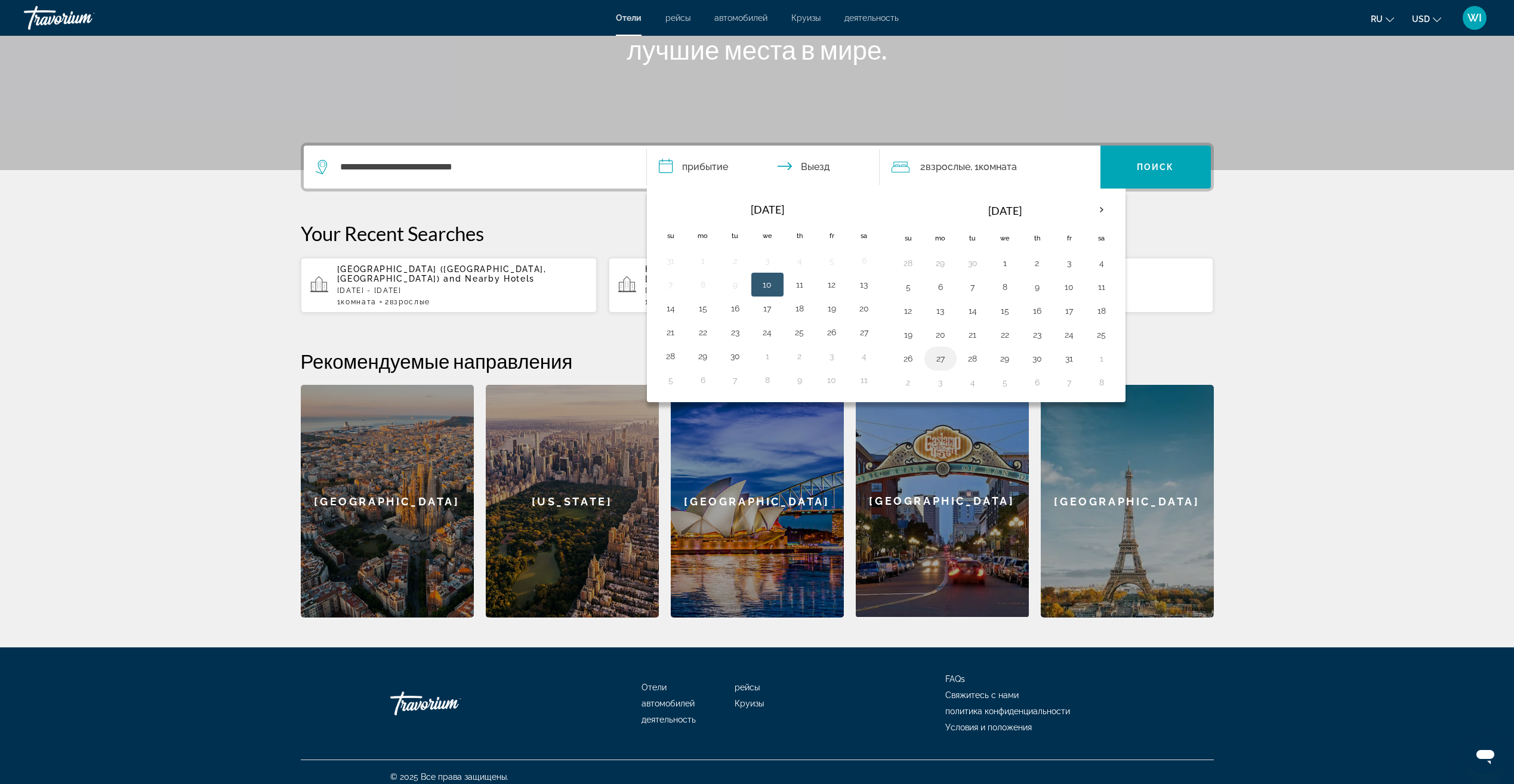
click at [938, 352] on button "27" at bounding box center [940, 358] width 19 height 17
click at [1074, 358] on button "31" at bounding box center [1069, 358] width 19 height 17
type input "**********"
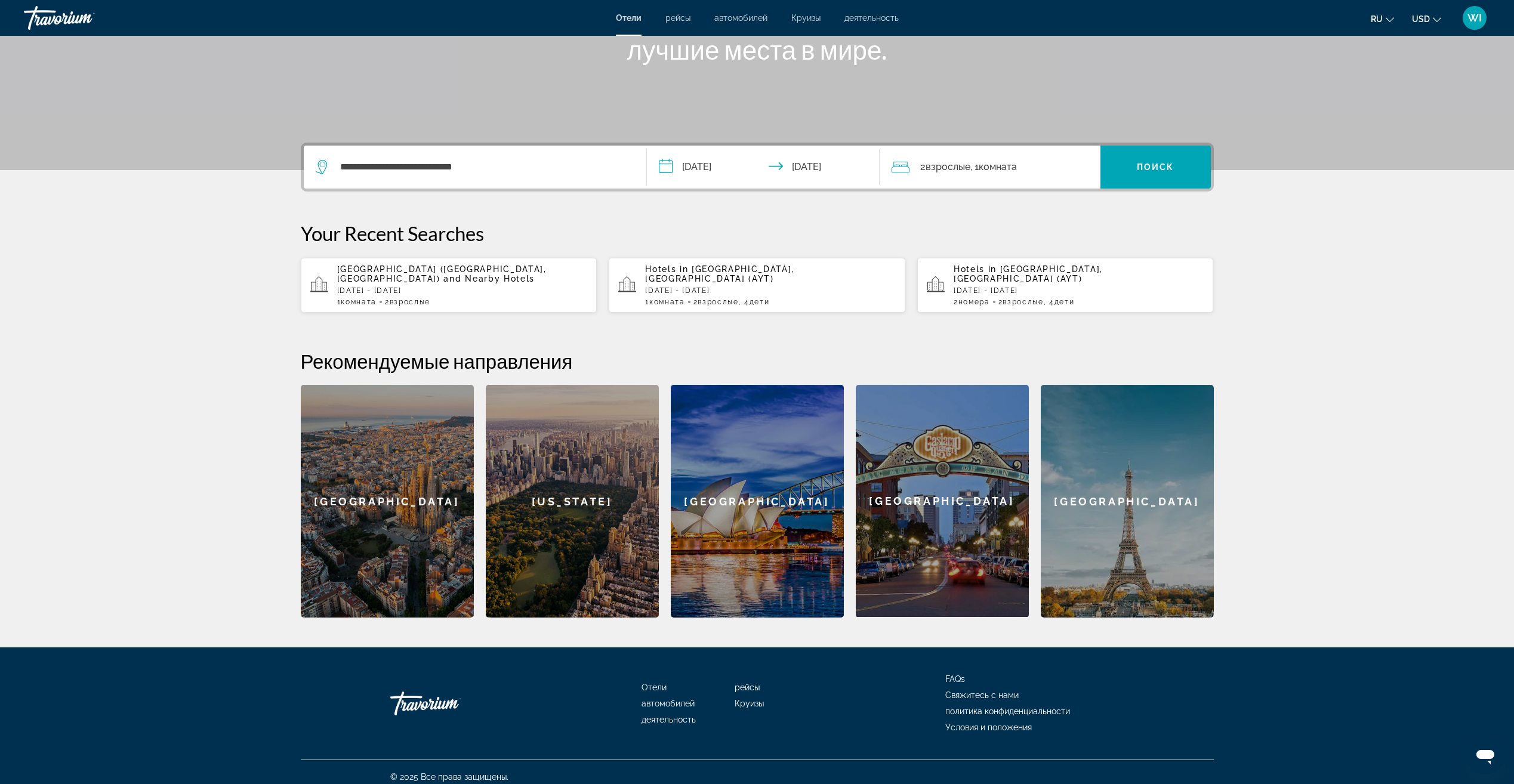
click at [1049, 167] on div "2 Взрослый Взрослые , 1 Комната номера" at bounding box center [996, 166] width 209 height 17
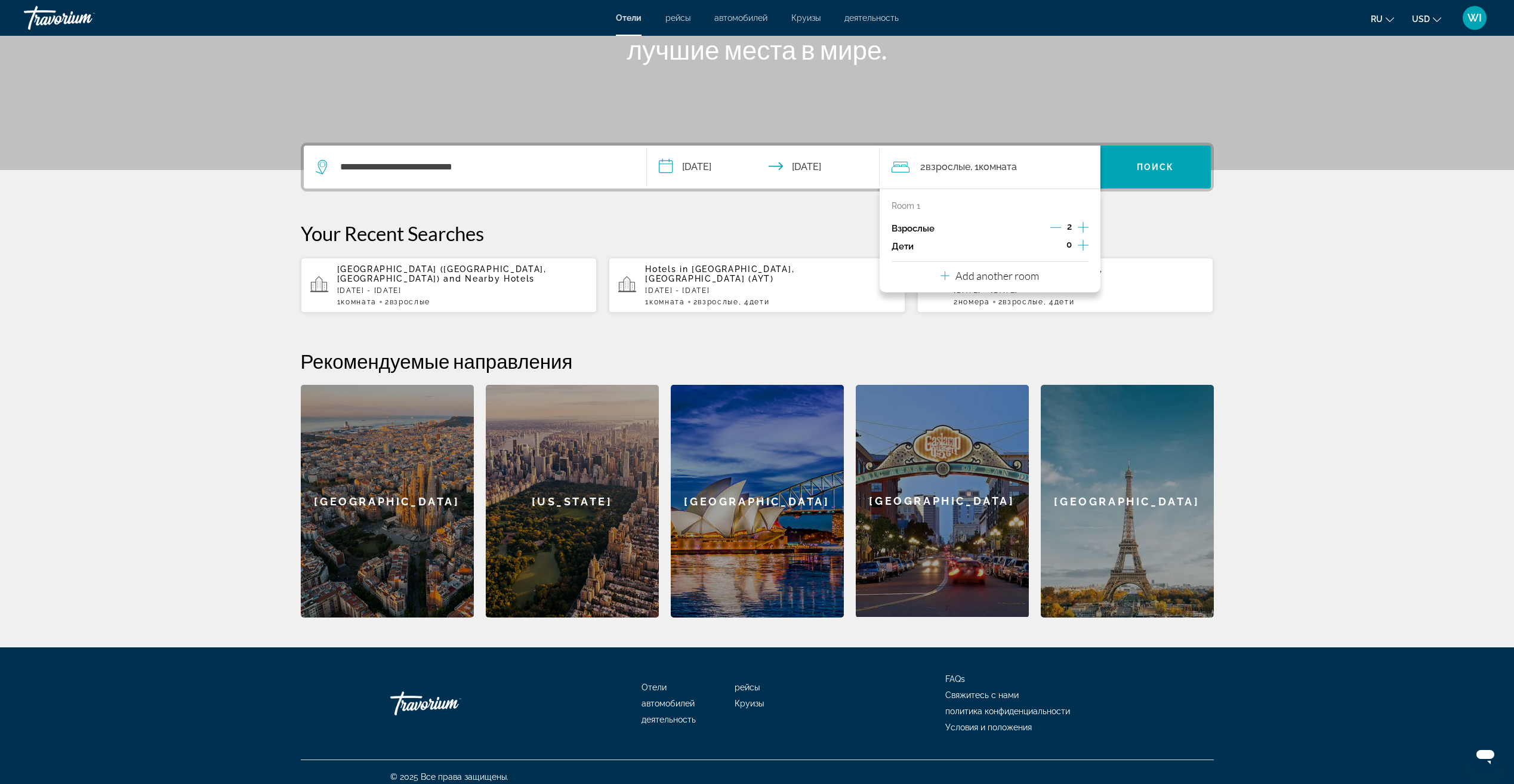
click at [1083, 246] on icon "Increment children" at bounding box center [1082, 245] width 11 height 11
click at [1083, 246] on icon "Increment children" at bounding box center [1082, 245] width 11 height 11
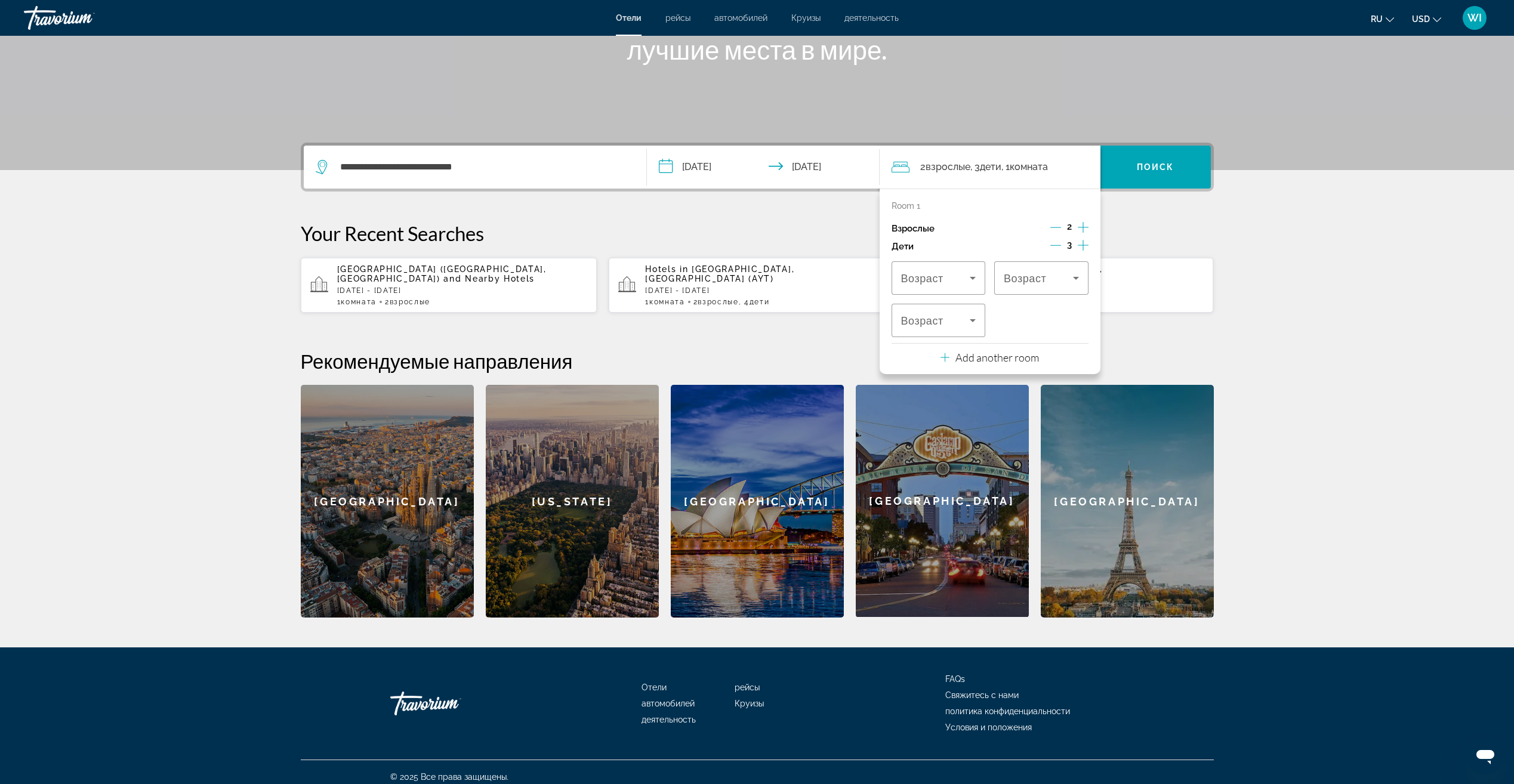
click at [1083, 244] on icon "Increment children" at bounding box center [1082, 245] width 11 height 11
click at [983, 282] on div "Возраст" at bounding box center [938, 278] width 94 height 33
click at [950, 445] on mat-option "5" at bounding box center [938, 457] width 94 height 29
click at [1056, 279] on div "5" at bounding box center [1038, 278] width 69 height 14
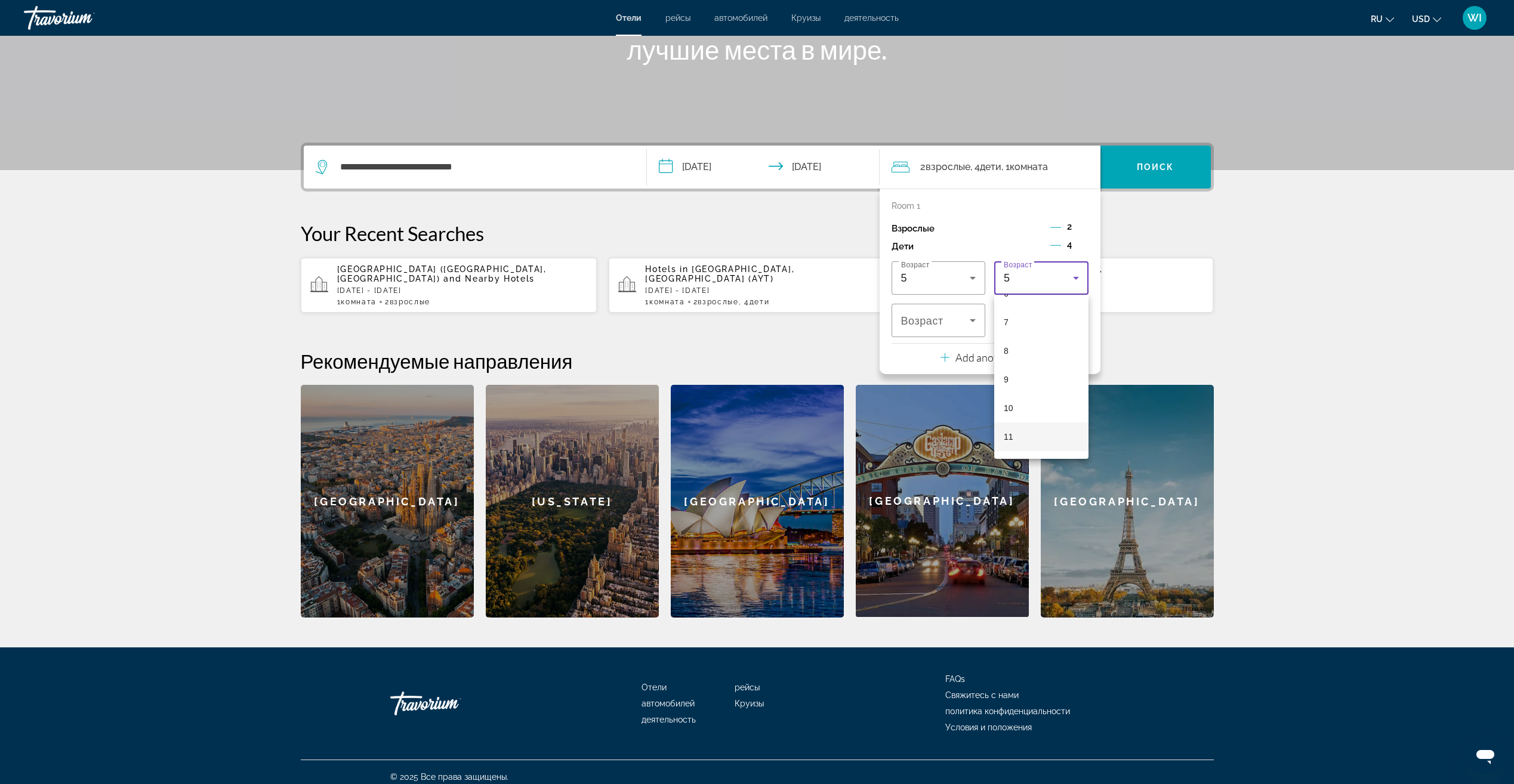
scroll to position [192, 0]
click at [1024, 351] on mat-option "8" at bounding box center [1041, 352] width 94 height 29
click at [954, 310] on div "8" at bounding box center [938, 320] width 75 height 33
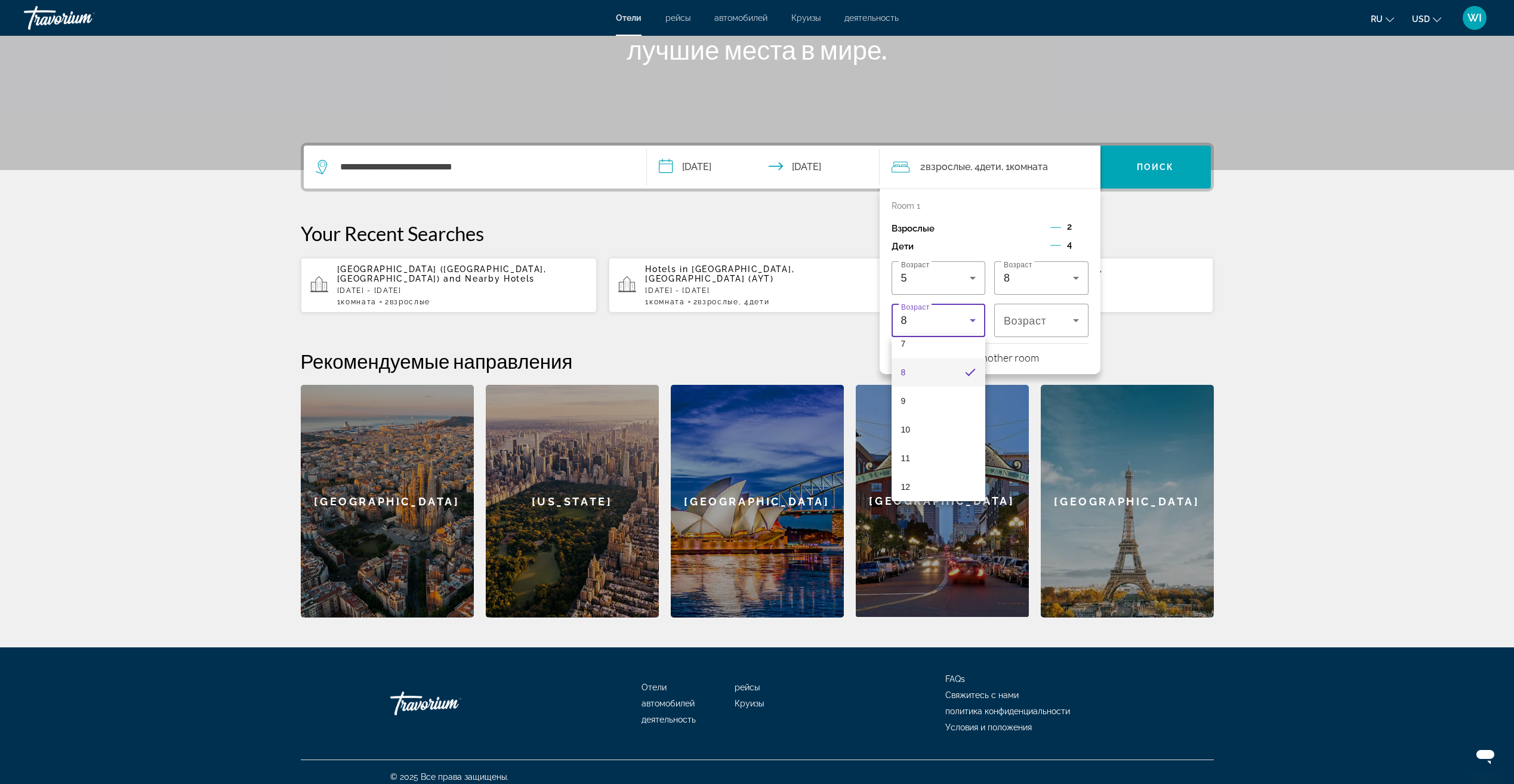
scroll to position [277, 0]
click at [937, 400] on mat-option "11" at bounding box center [938, 394] width 94 height 29
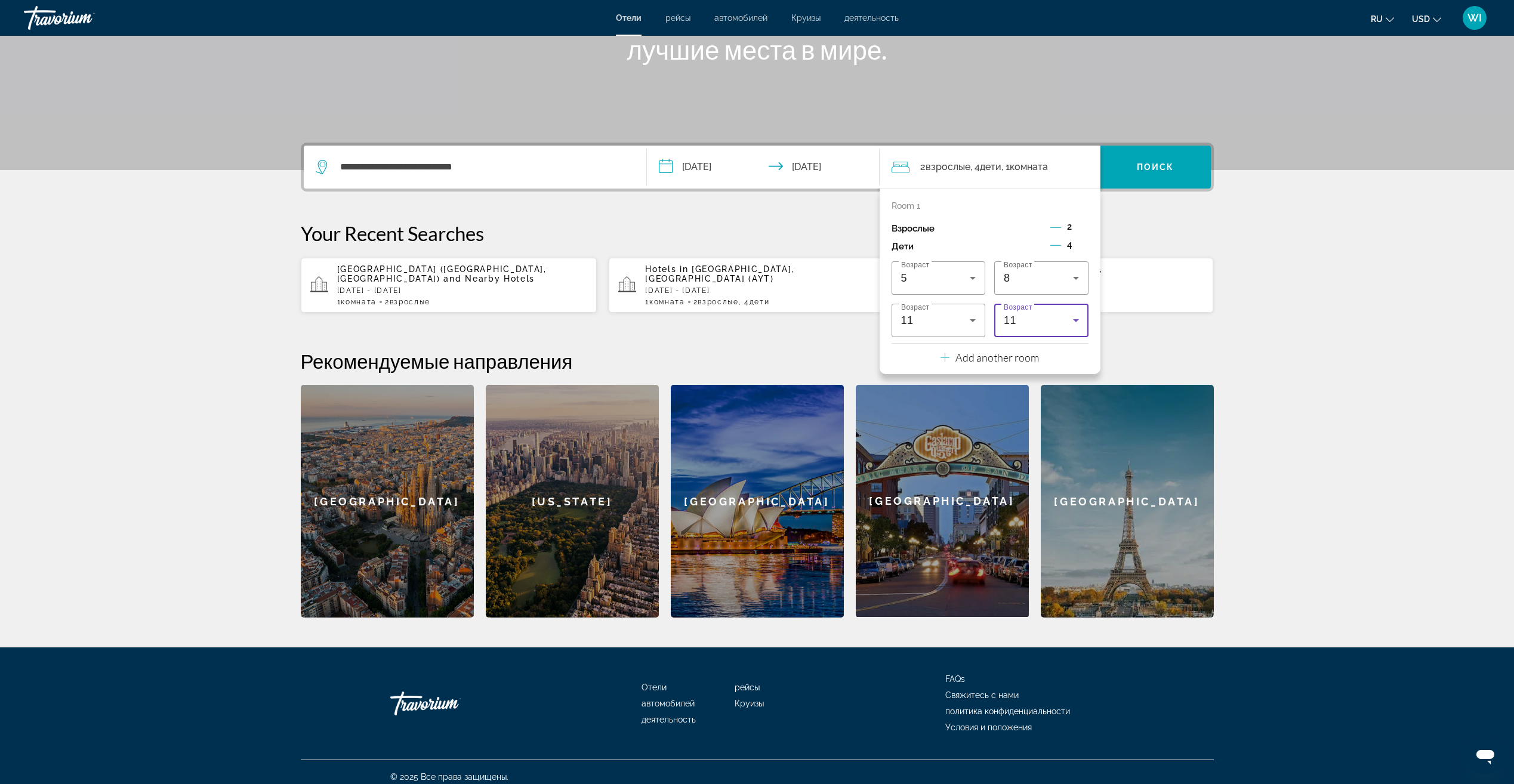
click at [1087, 303] on div "Возраст 5 Возраст 8 Возраст 11 Возраст 11" at bounding box center [989, 299] width 197 height 76
click at [1069, 312] on div "11" at bounding box center [1041, 320] width 75 height 33
click at [1036, 424] on mat-option "13" at bounding box center [1041, 425] width 94 height 29
click at [1168, 179] on span "Search widget" at bounding box center [1155, 167] width 110 height 29
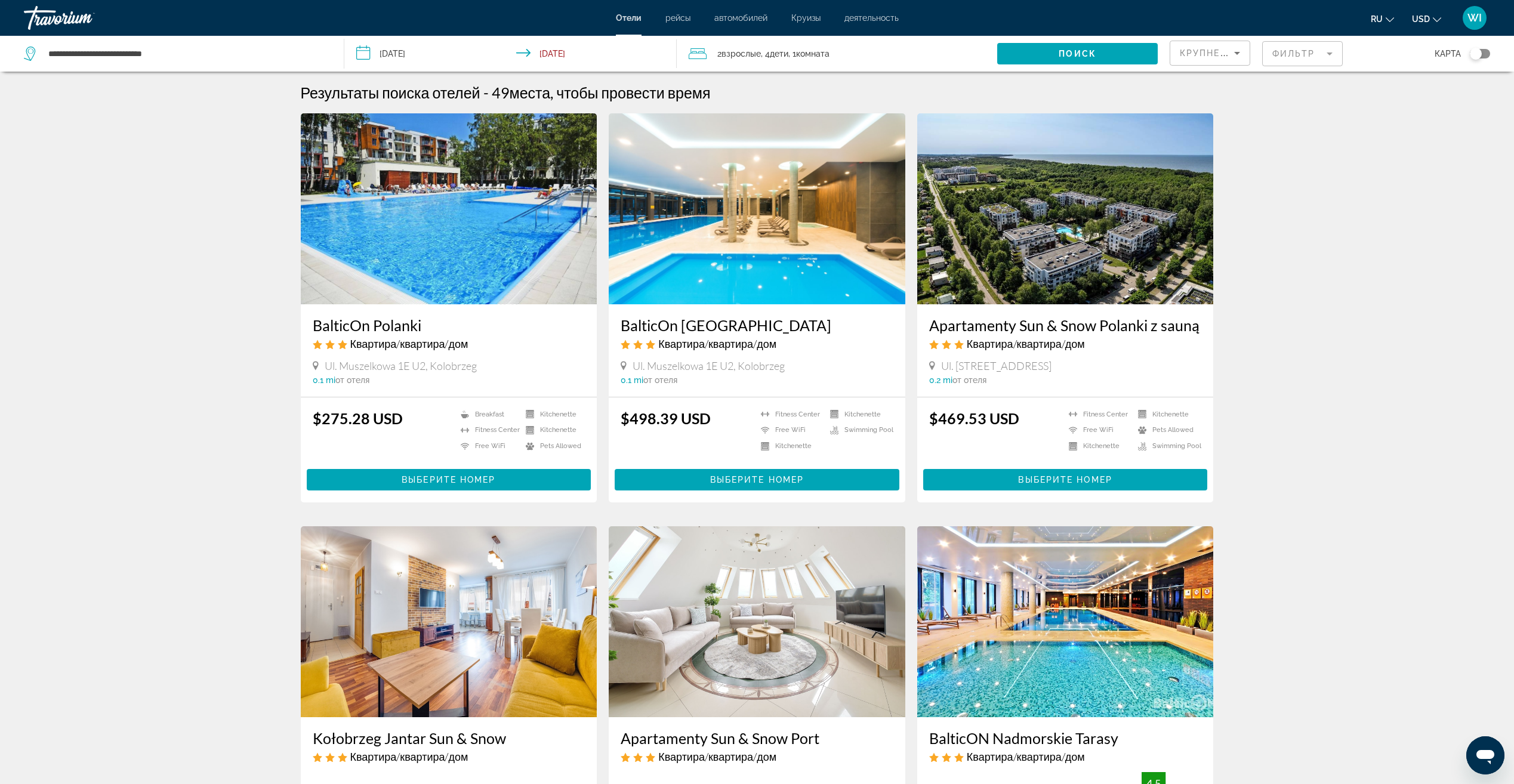
click at [403, 163] on img "Main content" at bounding box center [448, 208] width 296 height 191
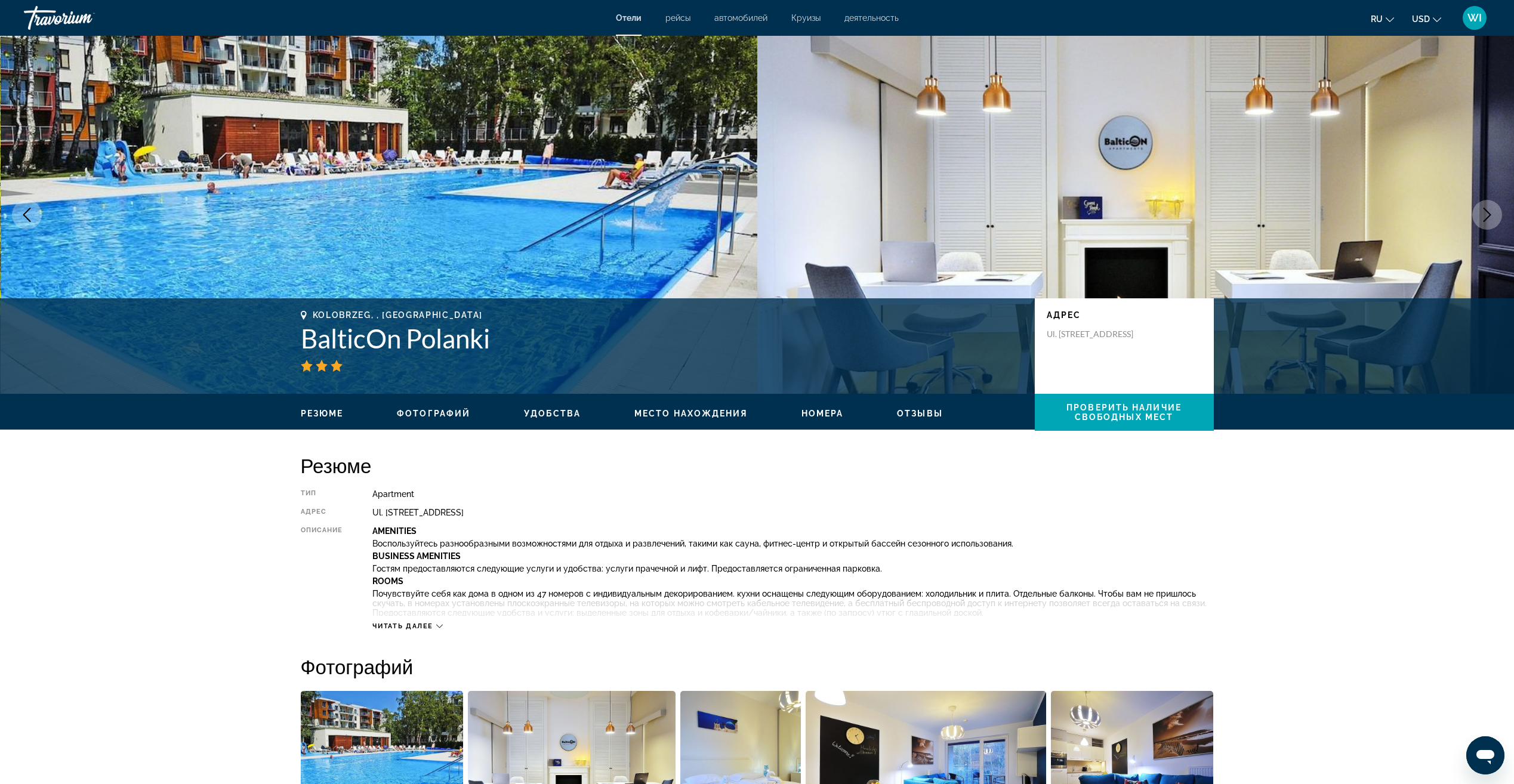
click at [429, 411] on span "Фотографий" at bounding box center [434, 413] width 74 height 9
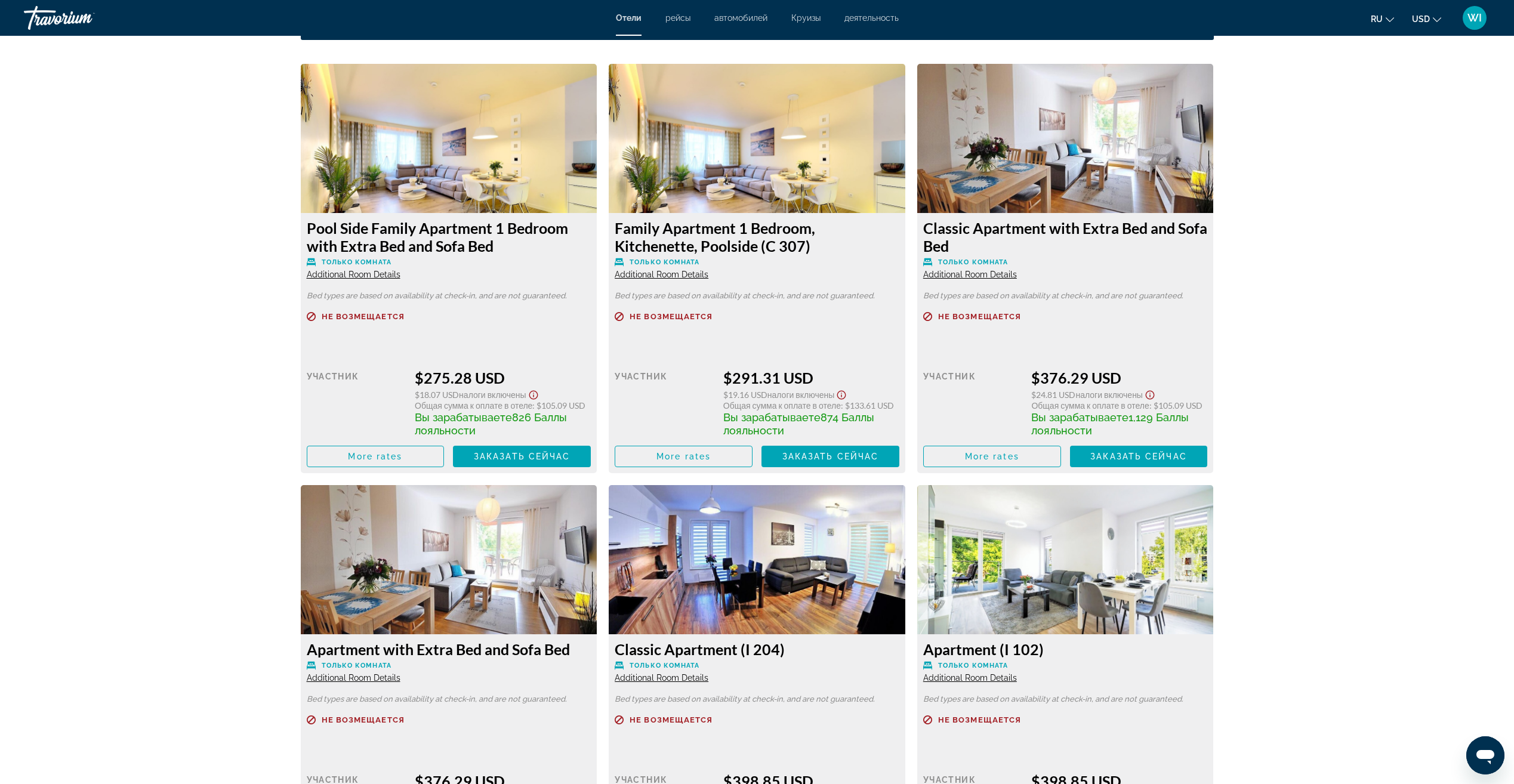
scroll to position [1597, 0]
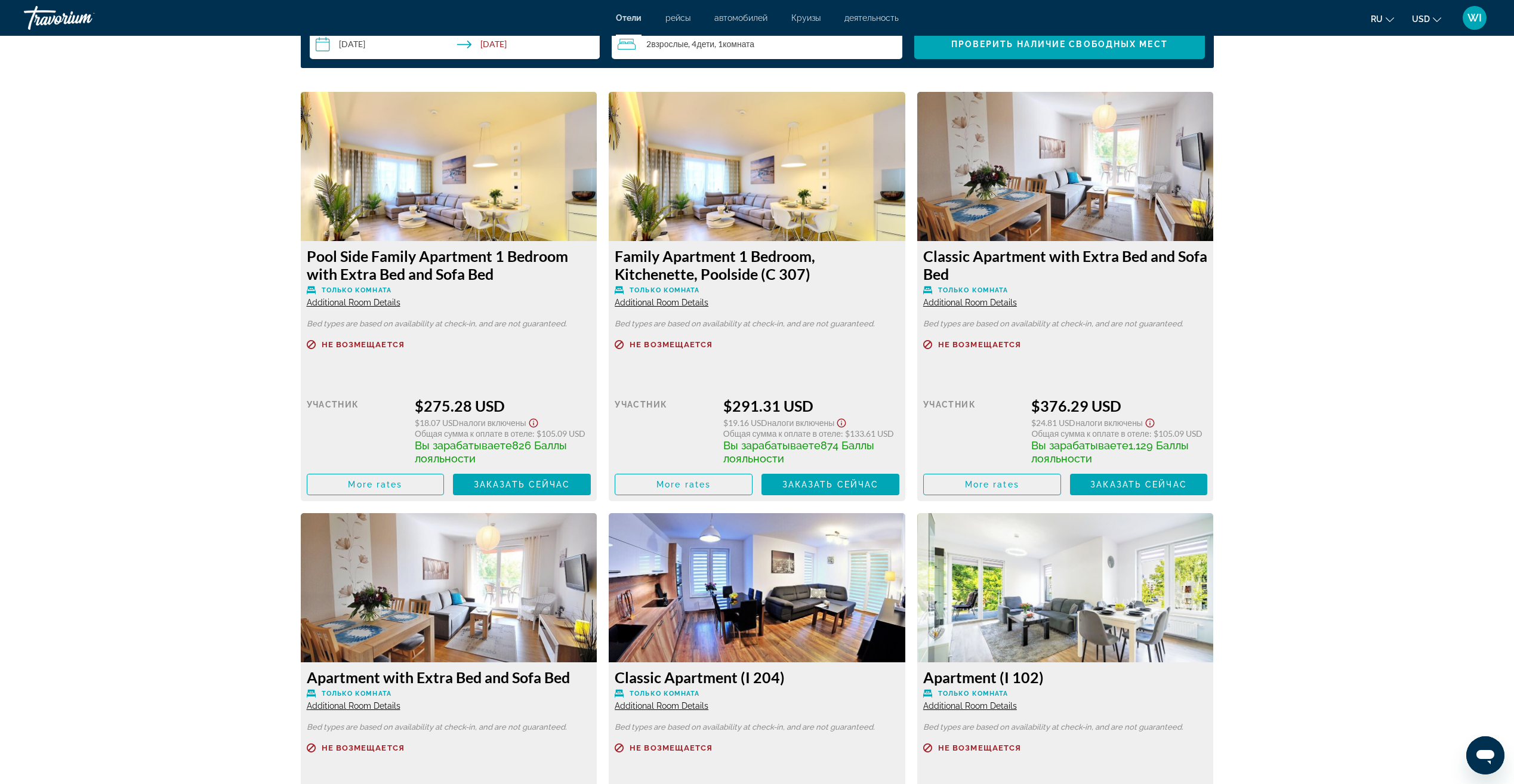
click at [964, 303] on span "Additional Room Details" at bounding box center [970, 302] width 94 height 9
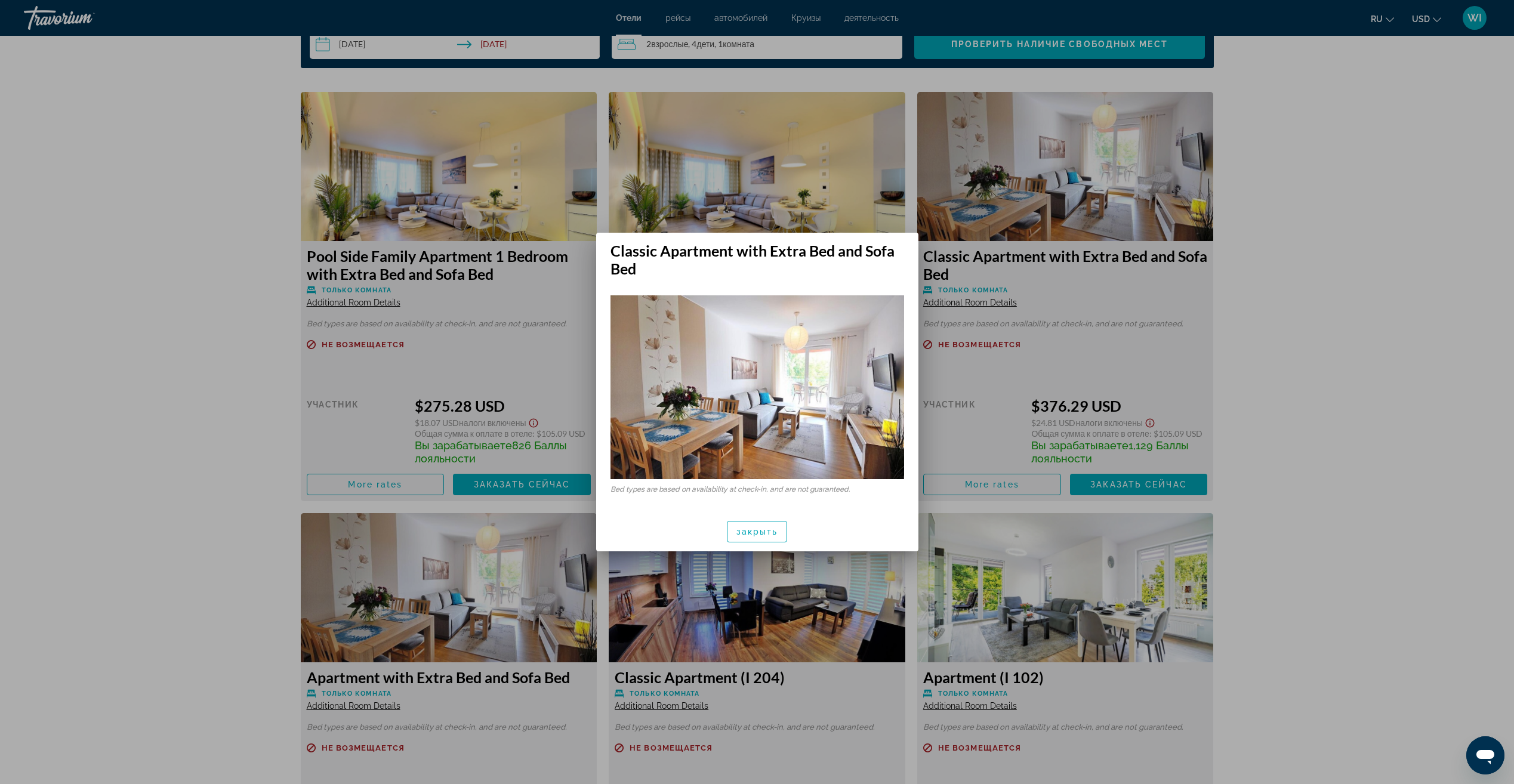
scroll to position [0, 0]
click at [765, 530] on span "закрыть" at bounding box center [757, 531] width 42 height 9
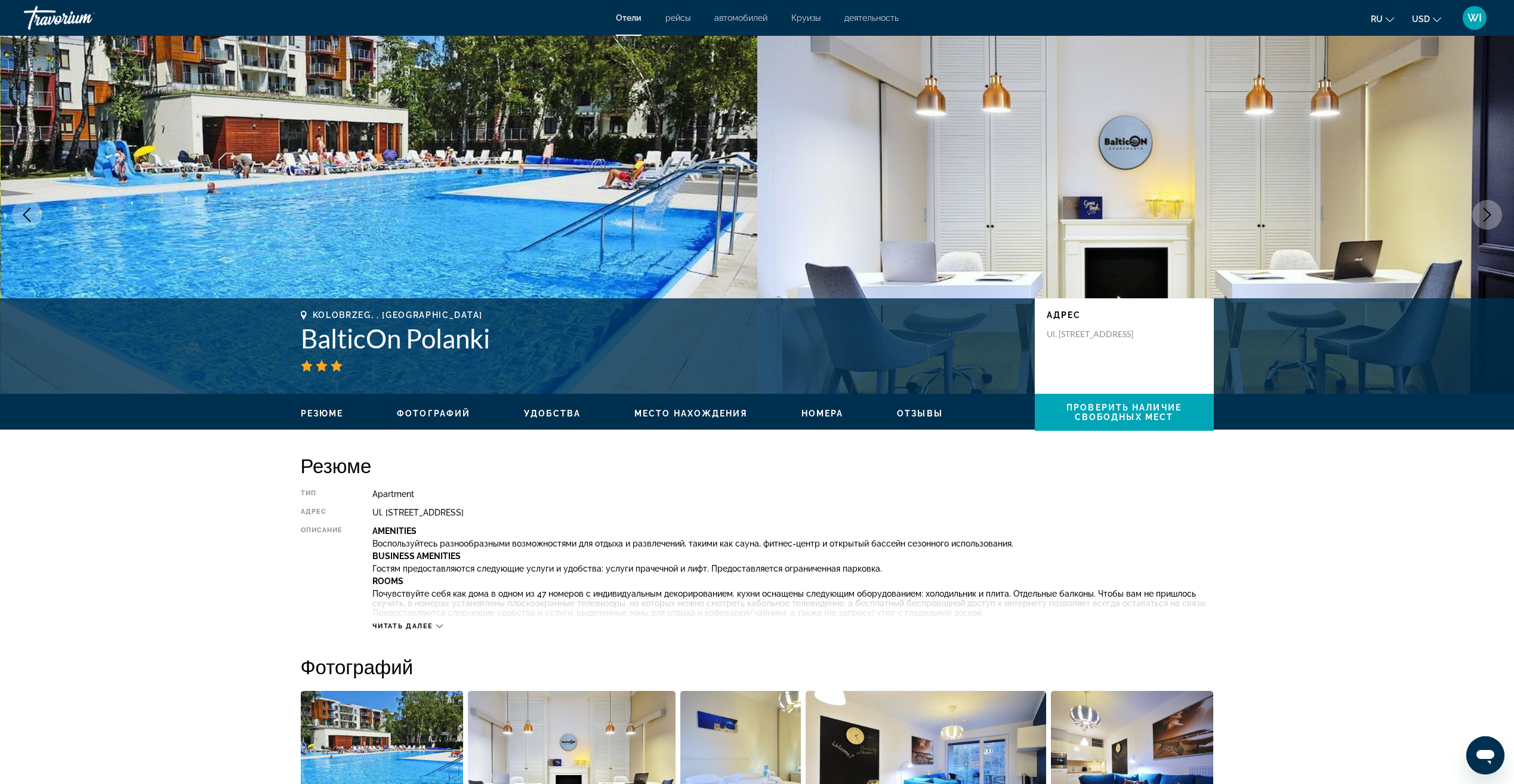
scroll to position [1597, 0]
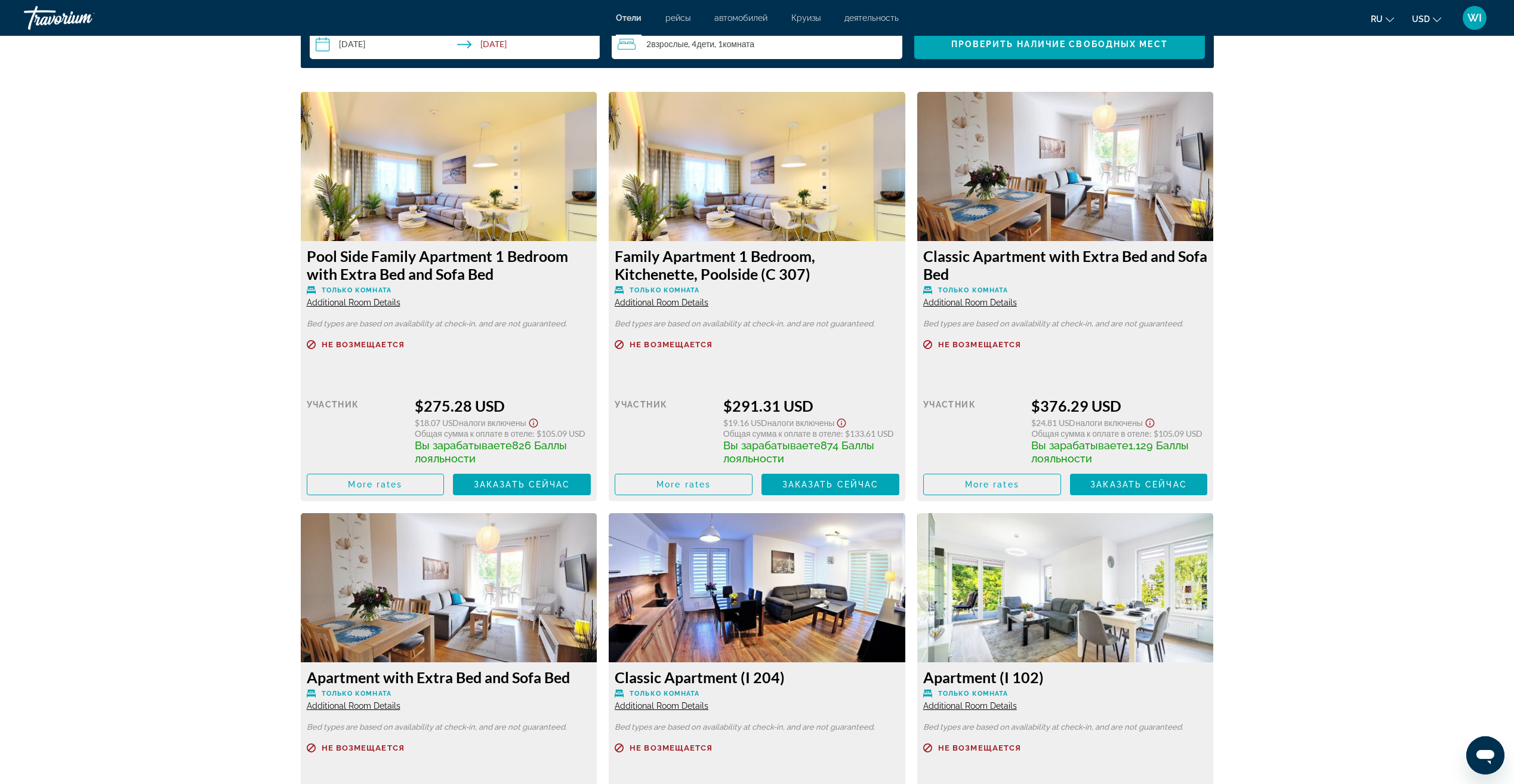
click at [982, 290] on span "Только комната" at bounding box center [973, 290] width 70 height 8
click at [993, 216] on img "Main content" at bounding box center [1065, 166] width 296 height 149
click at [589, 206] on img "Main content" at bounding box center [448, 166] width 296 height 149
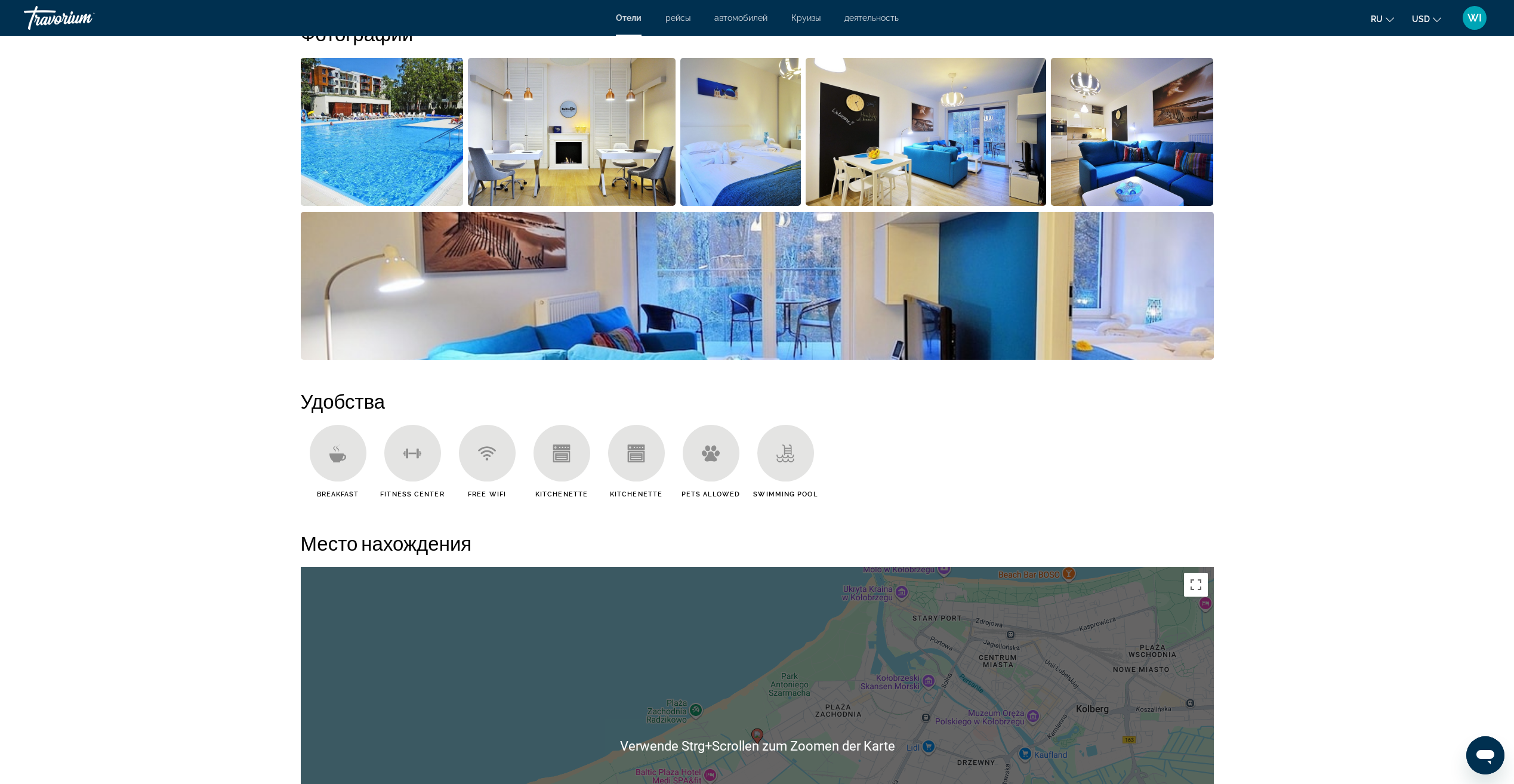
scroll to position [583, 0]
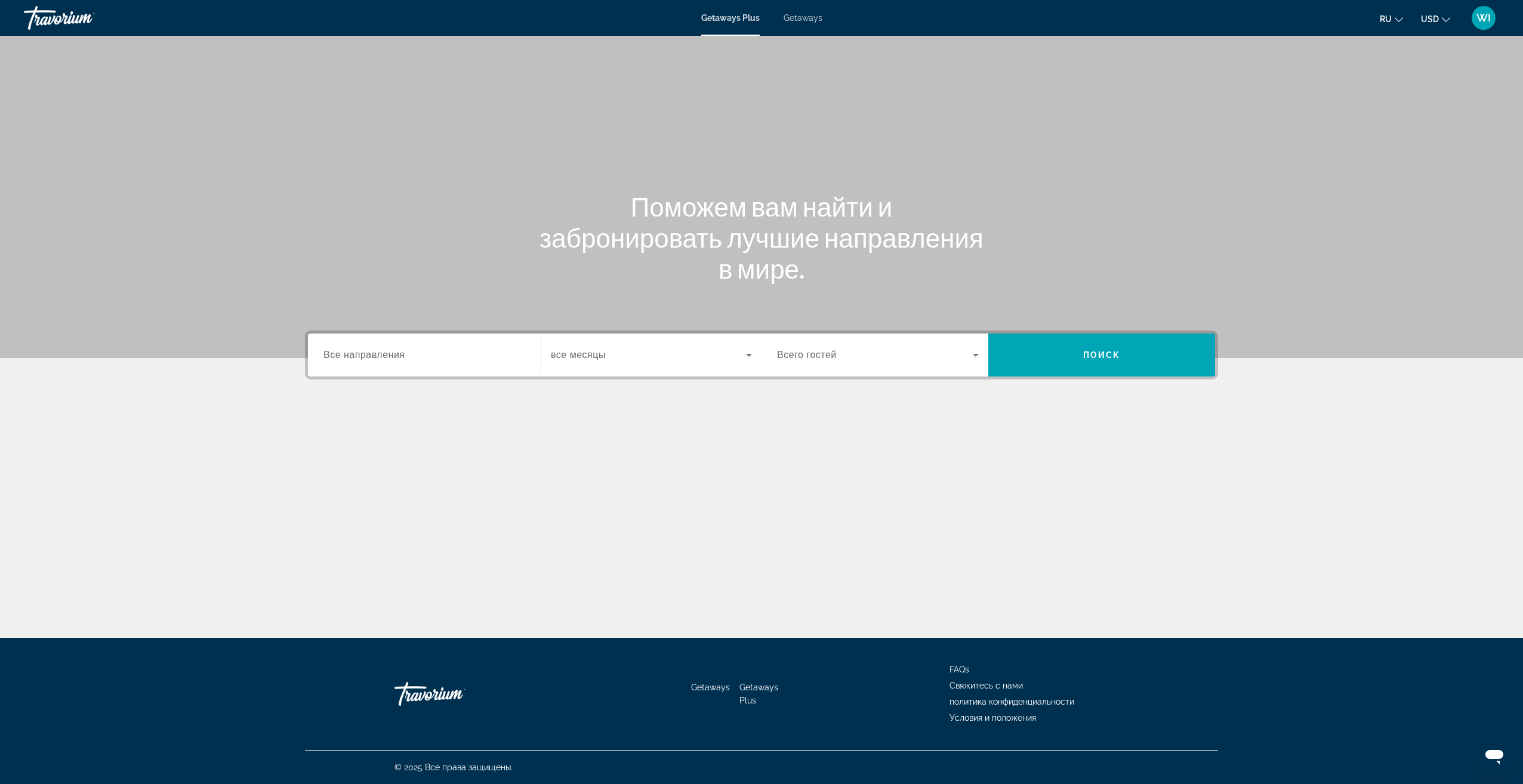
click at [512, 355] on input "Destination Все направления" at bounding box center [425, 356] width 202 height 14
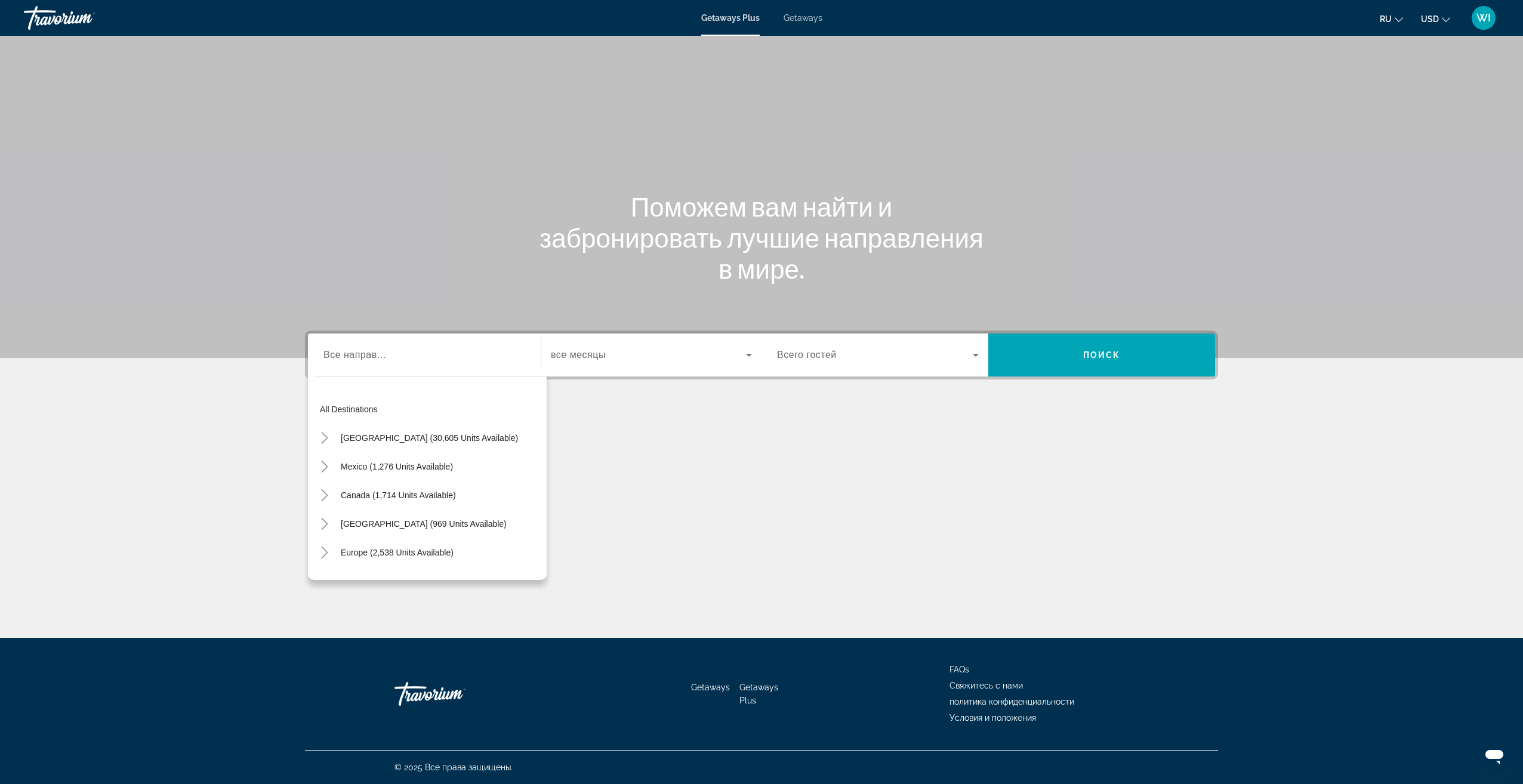
drag, startPoint x: 401, startPoint y: 179, endPoint x: 463, endPoint y: 70, distance: 125.4
click at [409, 170] on div "Main content" at bounding box center [761, 179] width 1523 height 358
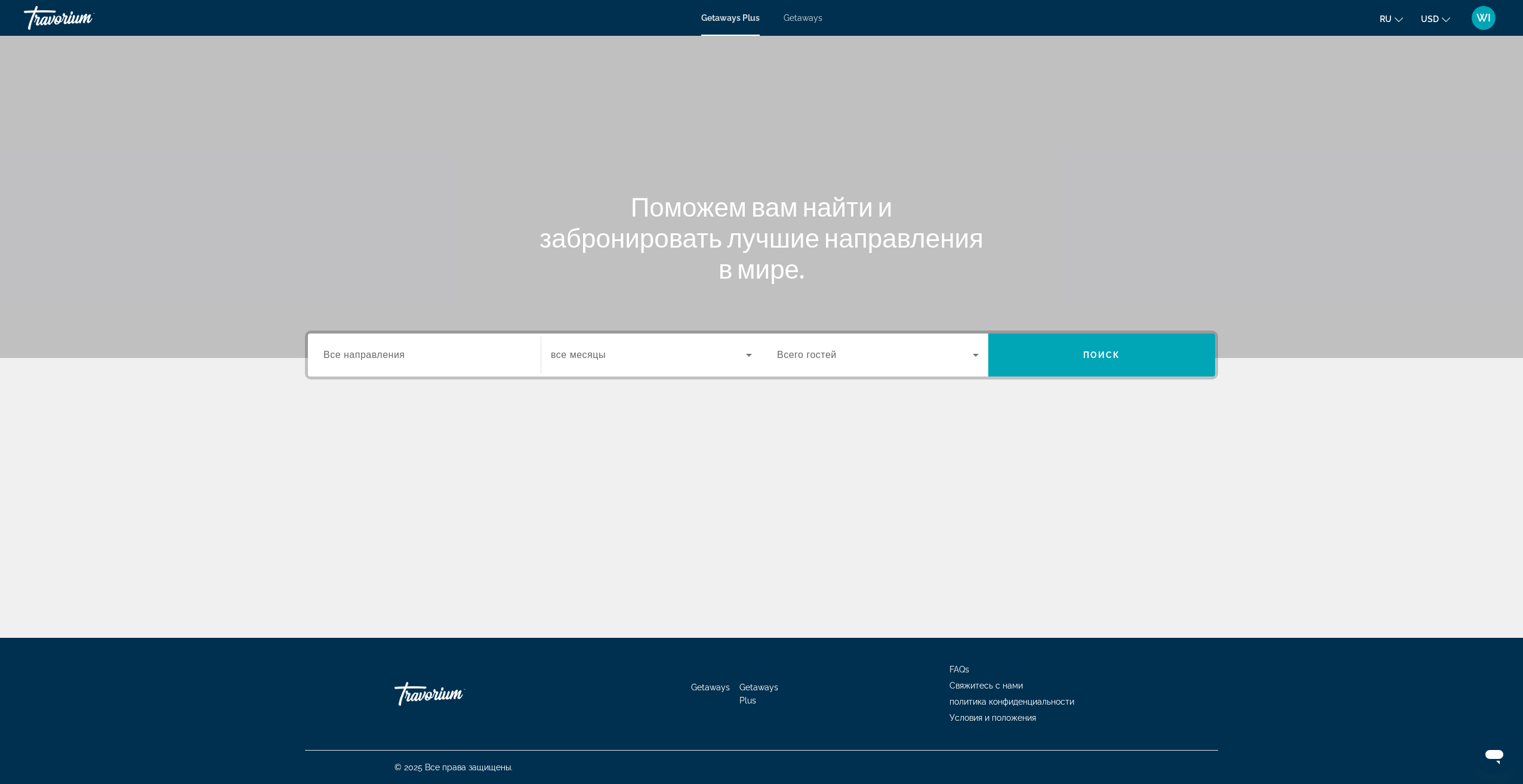
click at [810, 19] on span "Getaways" at bounding box center [803, 17] width 39 height 9
click at [410, 360] on input "Destination Все направления" at bounding box center [425, 356] width 202 height 14
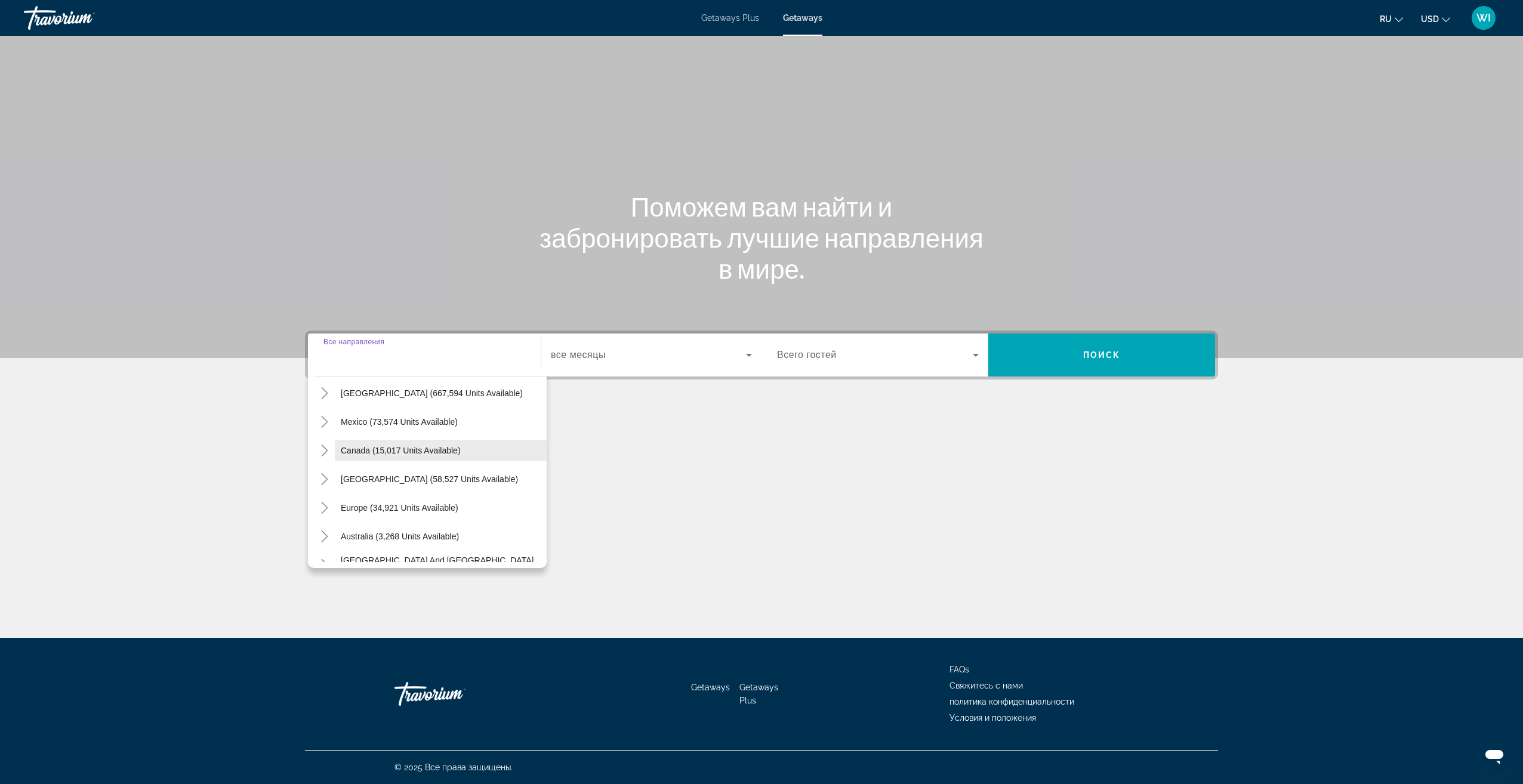
scroll to position [60, 0]
click at [434, 453] on span "[GEOGRAPHIC_DATA] (58,527 units available)" at bounding box center [430, 452] width 177 height 9
type input "**********"
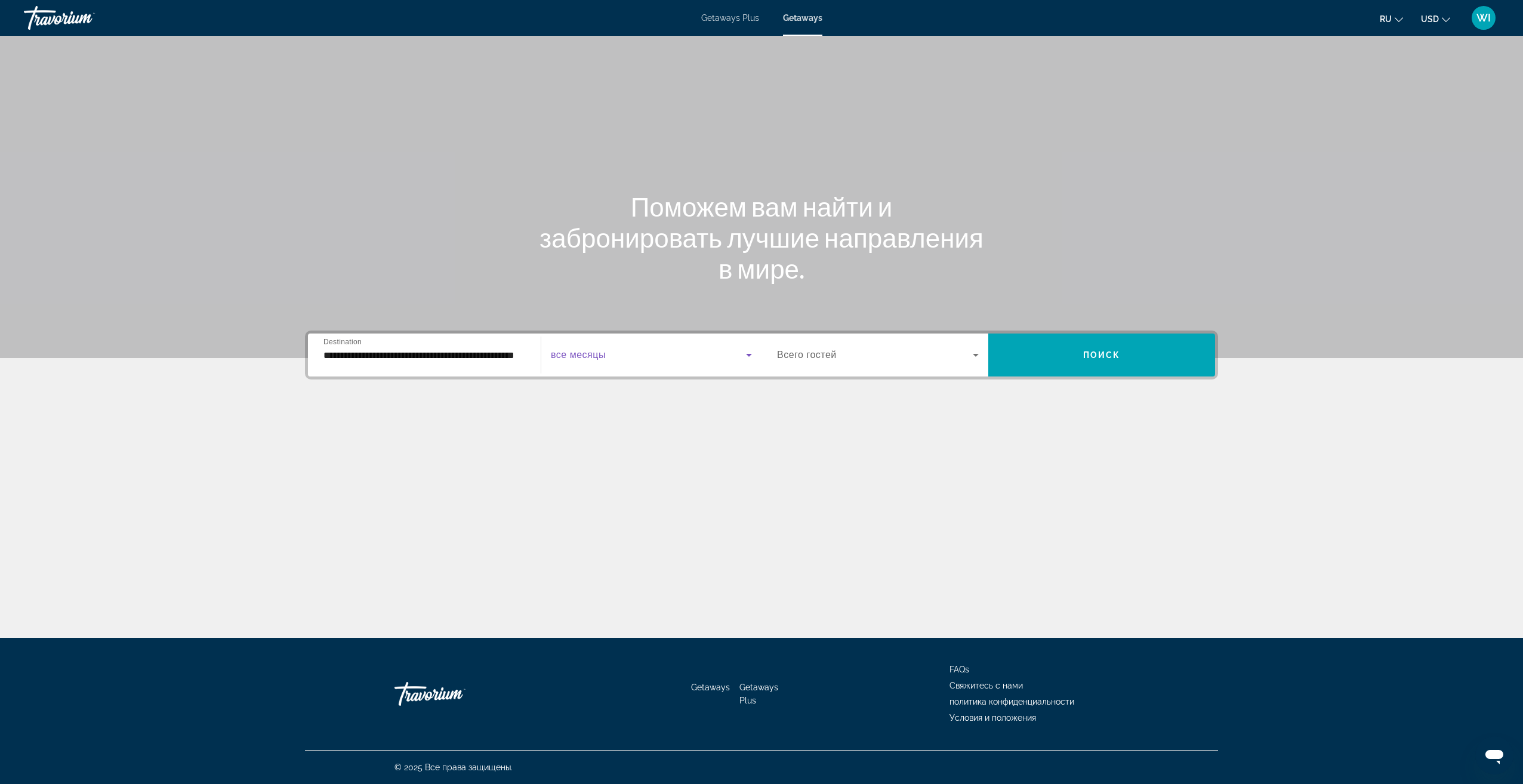
click at [631, 352] on span "Search widget" at bounding box center [648, 355] width 195 height 14
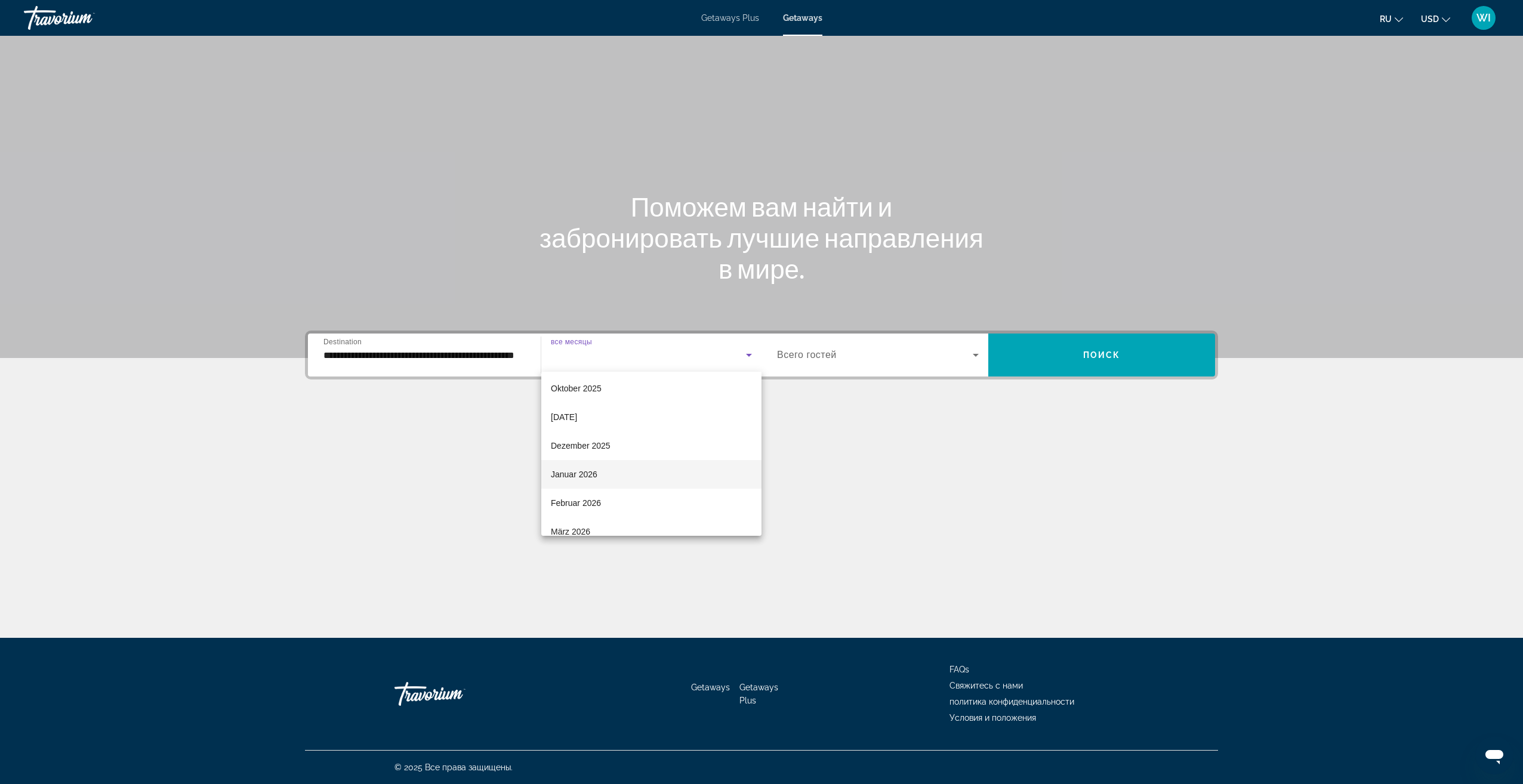
scroll to position [120, 0]
click at [604, 474] on mat-option "März 2026" at bounding box center [652, 472] width 221 height 29
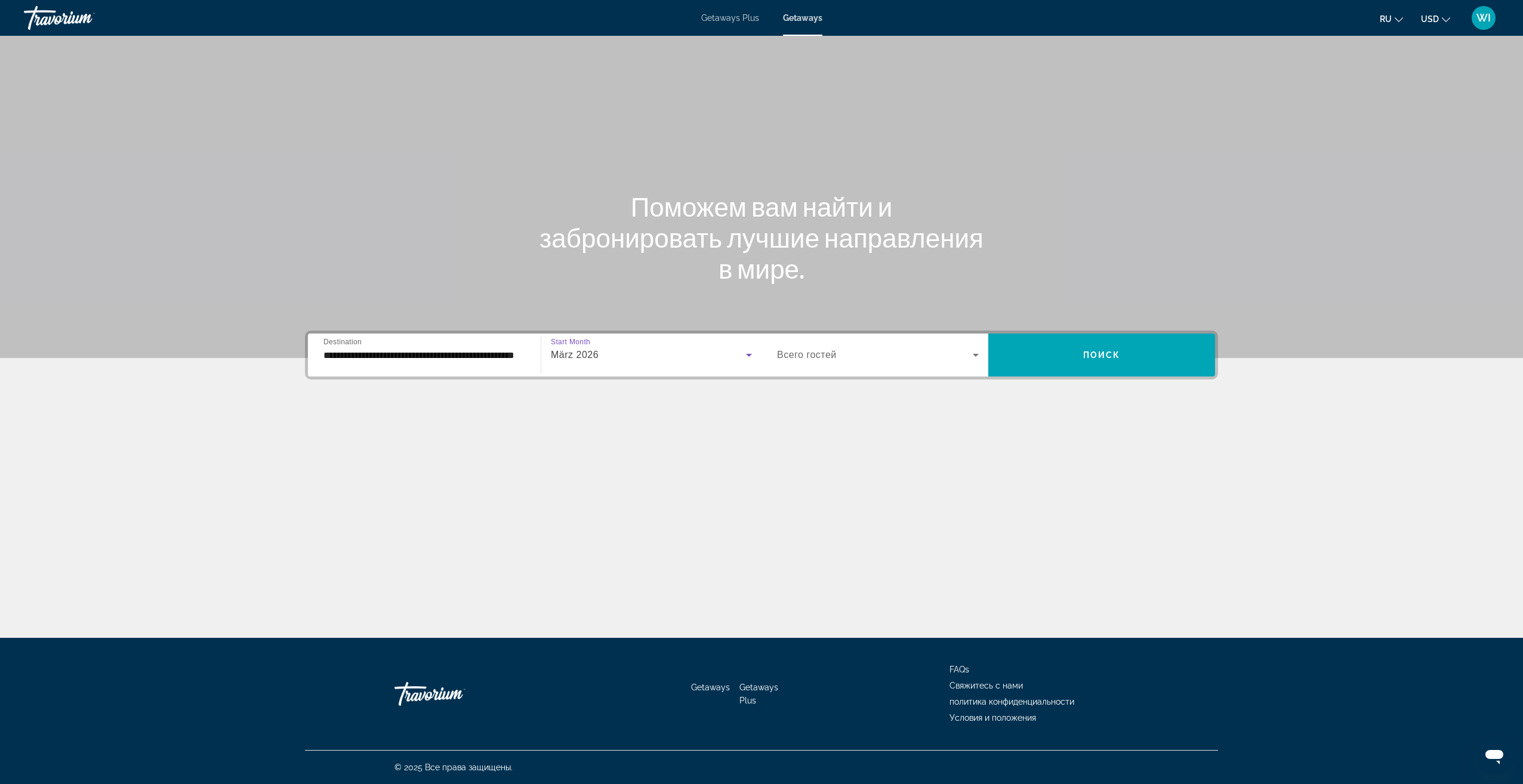
click at [853, 344] on div "Search widget" at bounding box center [878, 355] width 202 height 33
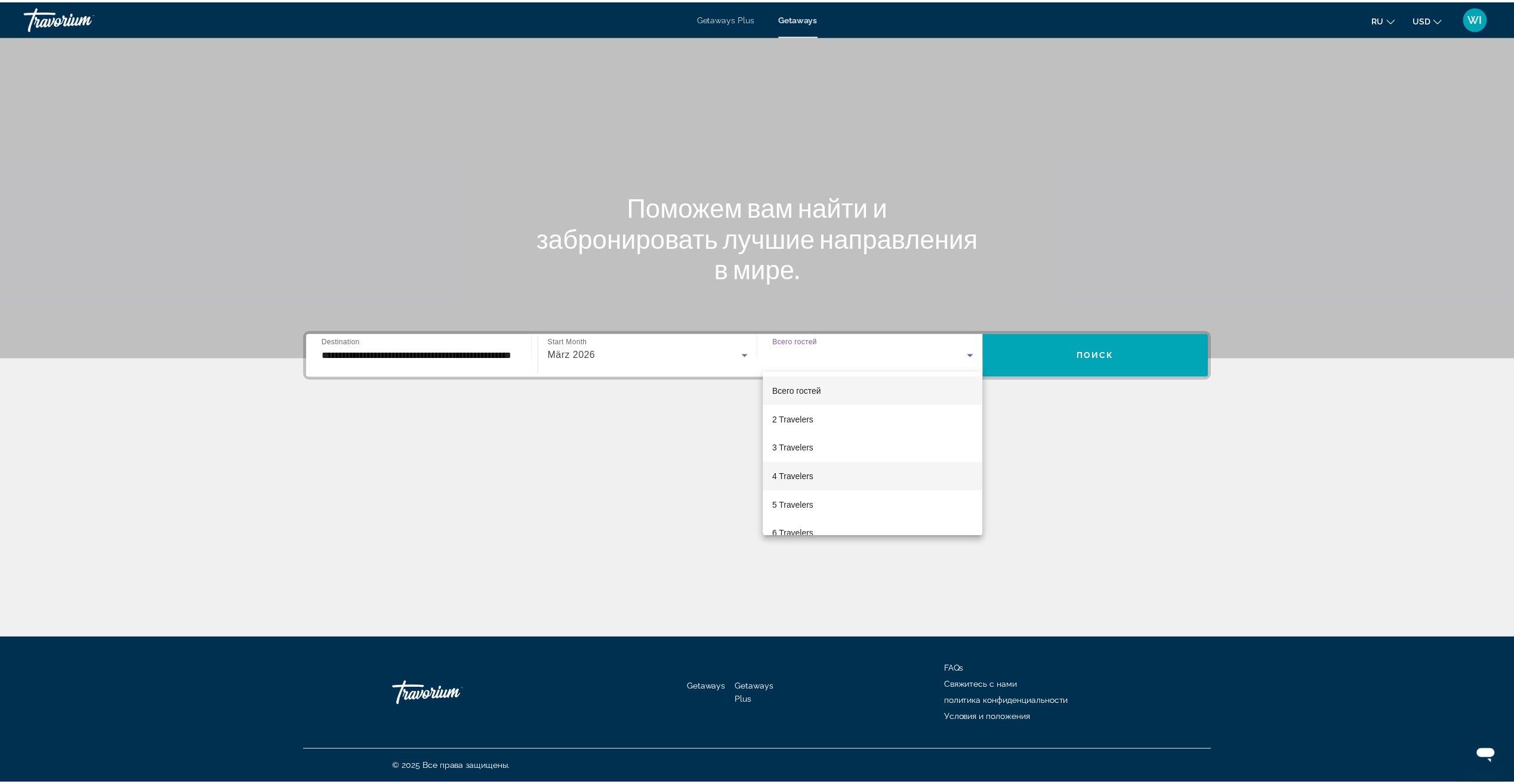
scroll to position [60, 0]
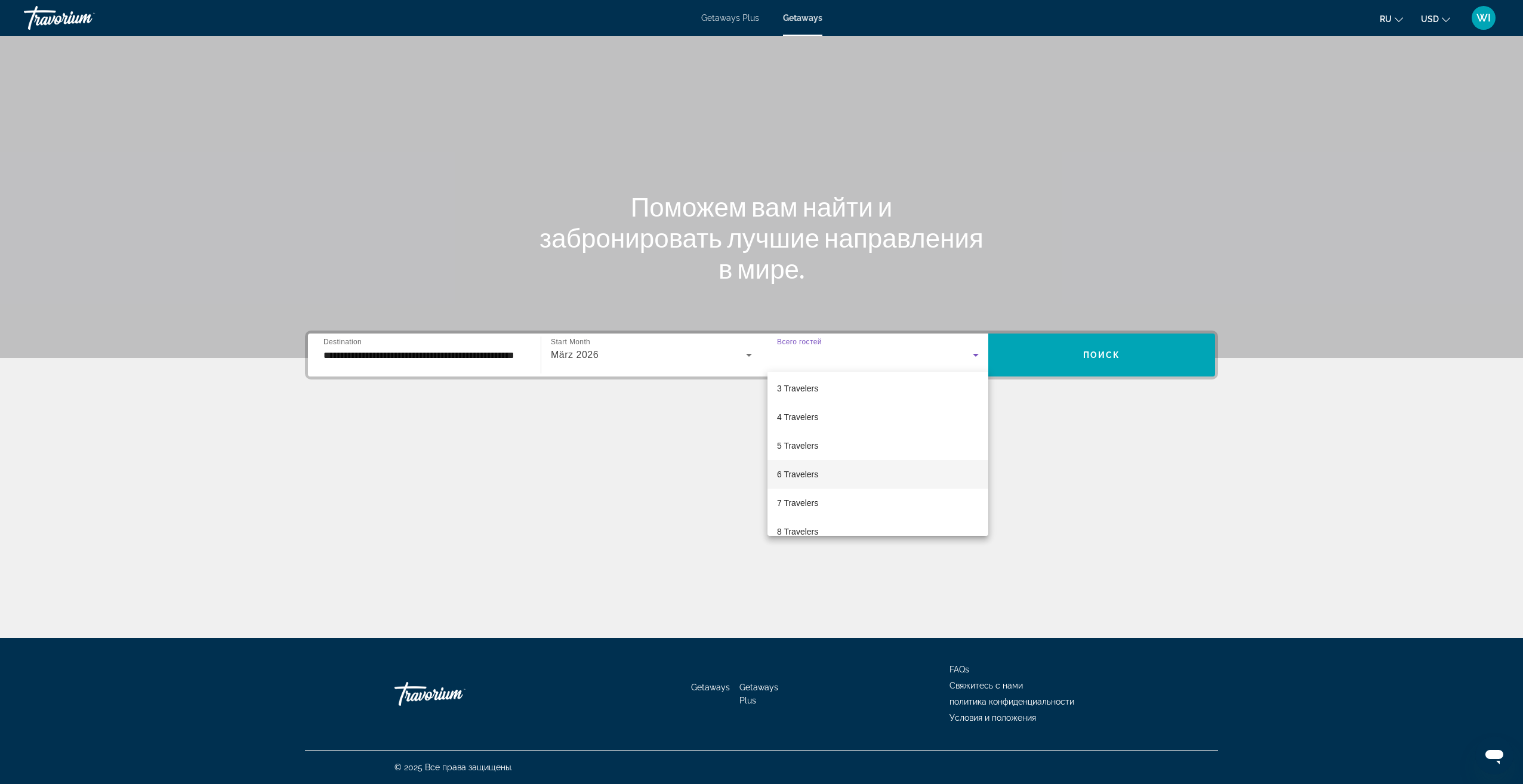
click at [827, 473] on mat-option "6 Travelers" at bounding box center [878, 474] width 221 height 29
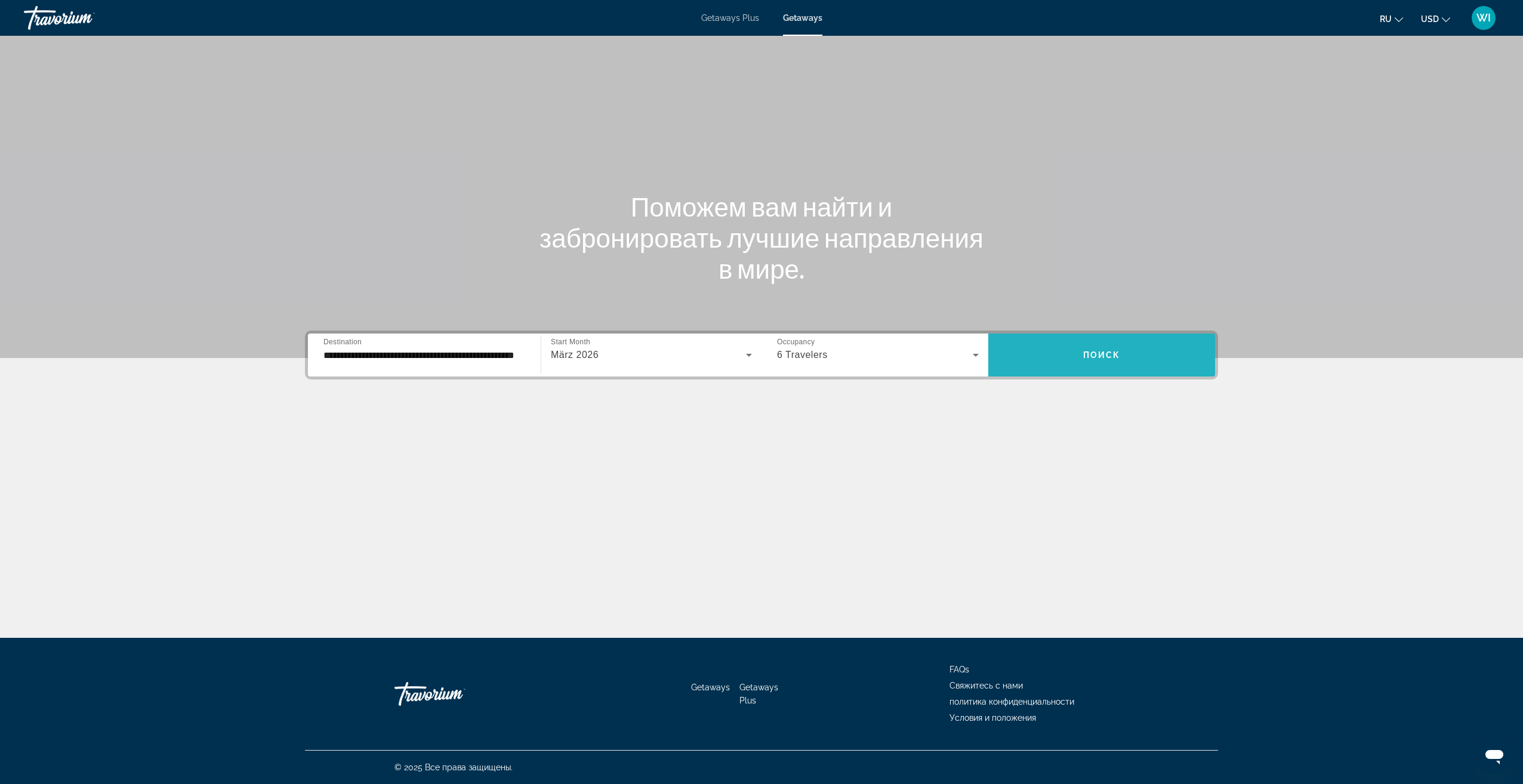
click at [1052, 362] on span "Search widget" at bounding box center [1101, 355] width 227 height 29
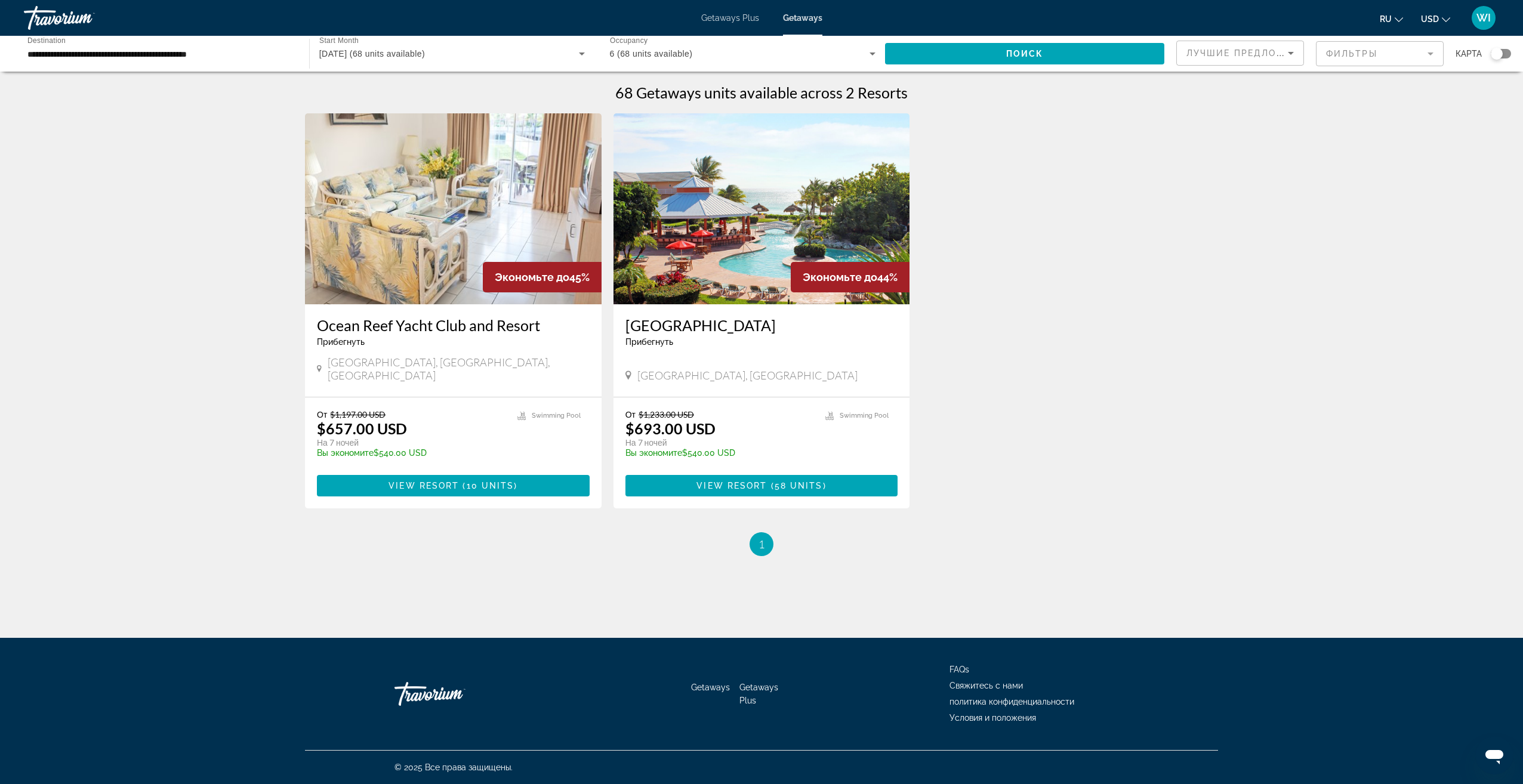
click at [1504, 53] on div "Search widget" at bounding box center [1501, 53] width 20 height 9
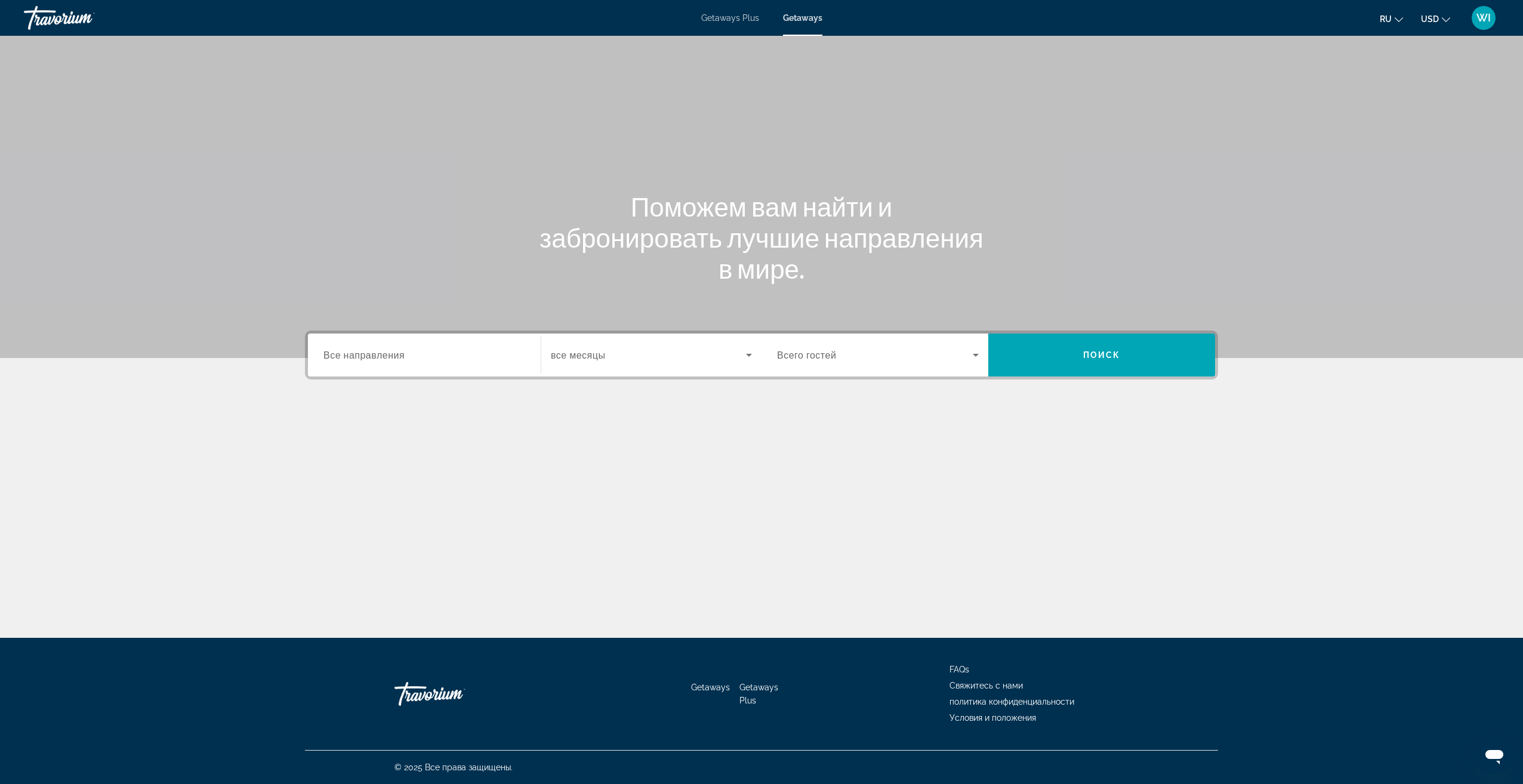
click at [494, 354] on input "Destination Все направления" at bounding box center [425, 356] width 202 height 14
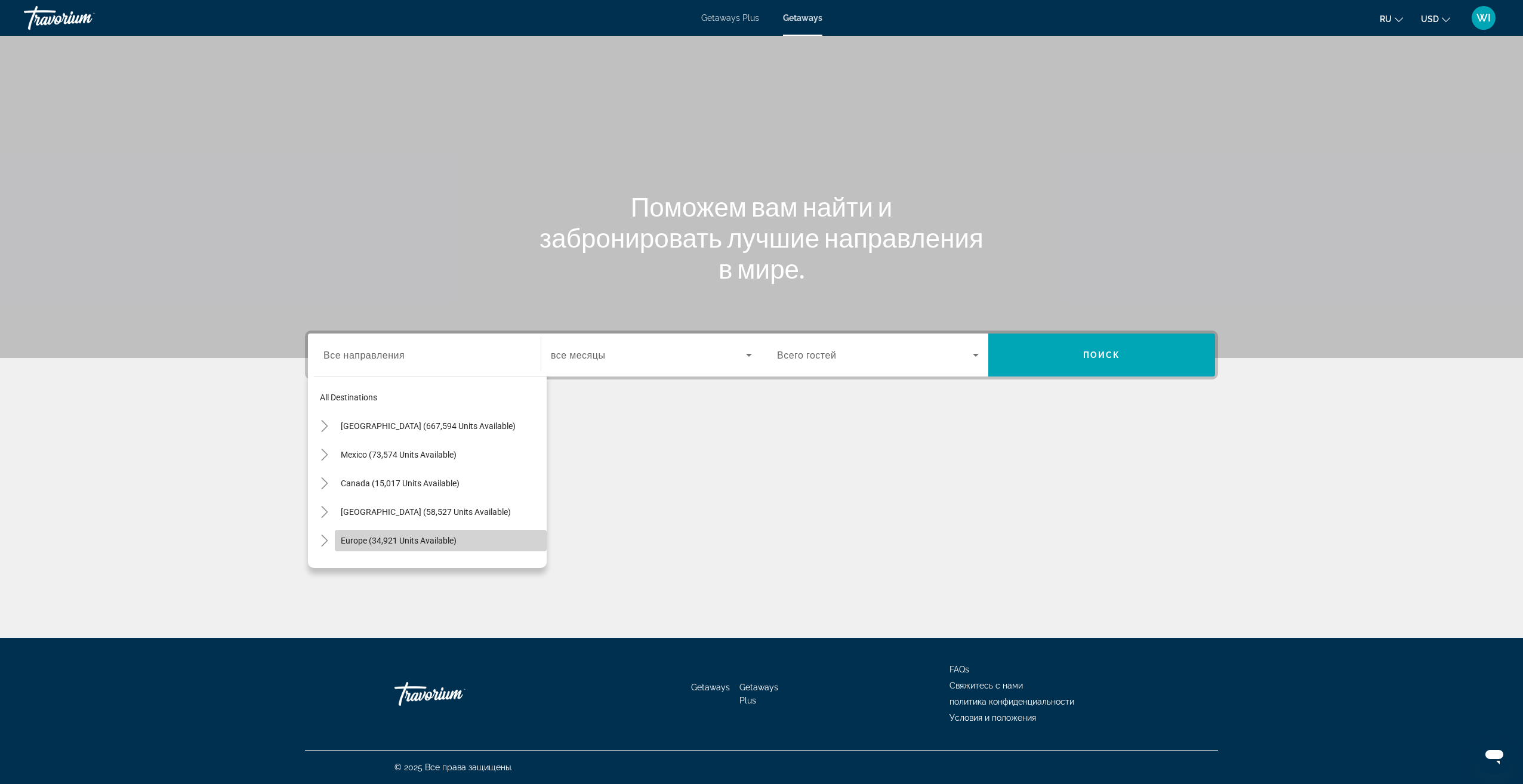
click at [490, 531] on span "Search widget" at bounding box center [440, 540] width 212 height 29
type input "**********"
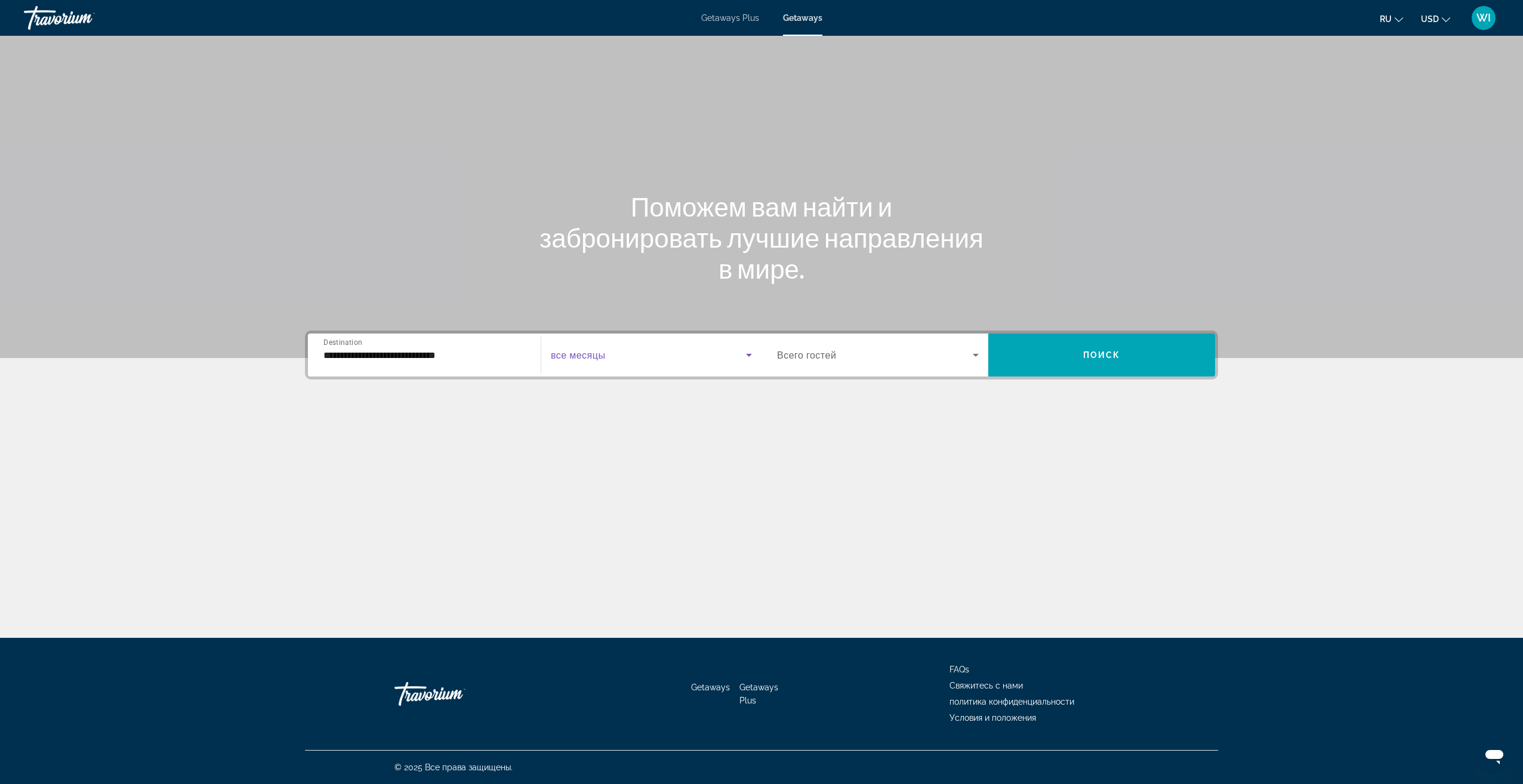
click at [732, 356] on span "Search widget" at bounding box center [648, 355] width 195 height 14
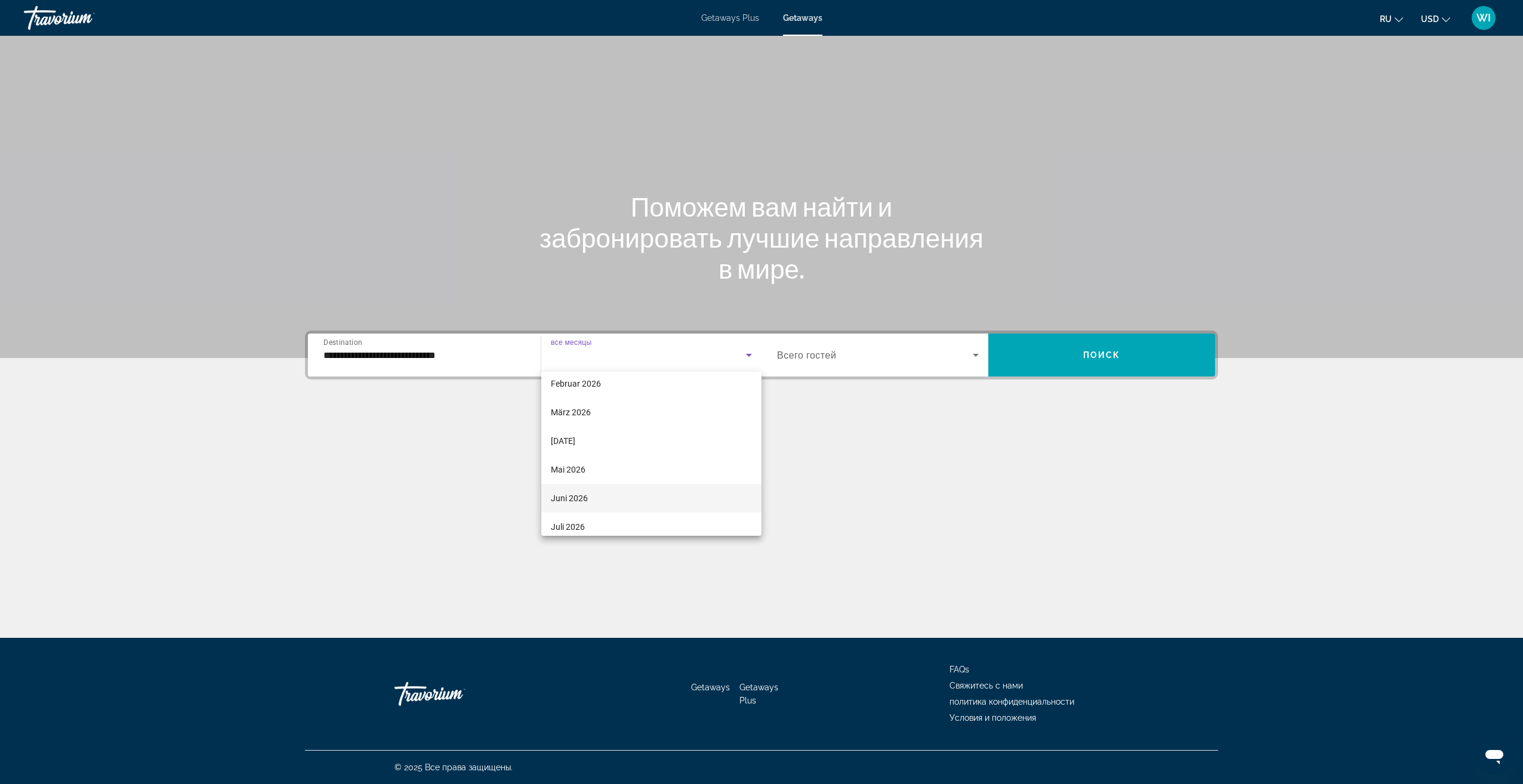
scroll to position [239, 0]
click at [575, 491] on span "[DATE]" at bounding box center [563, 496] width 25 height 14
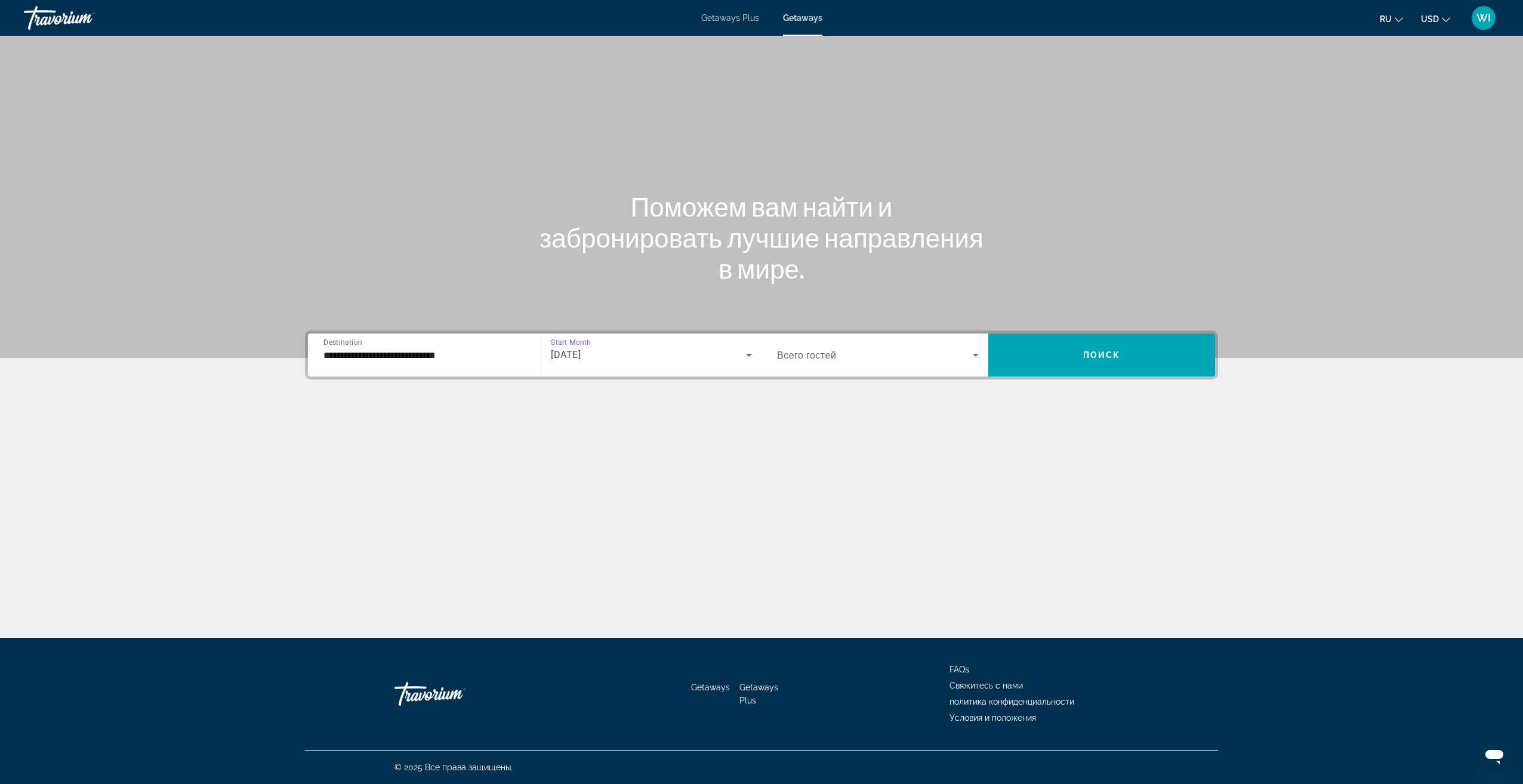
click at [961, 345] on div "Search widget" at bounding box center [878, 355] width 202 height 33
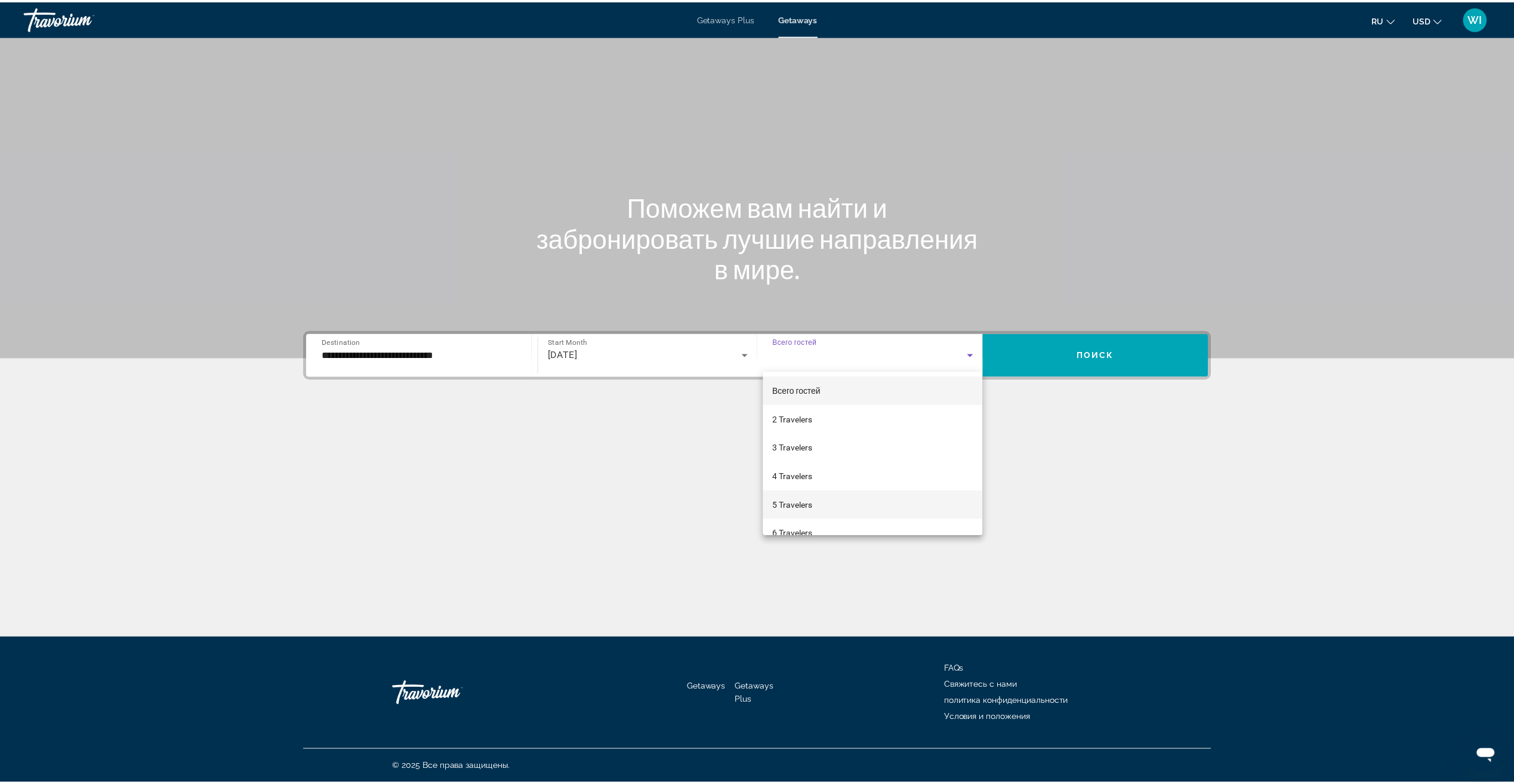
scroll to position [60, 0]
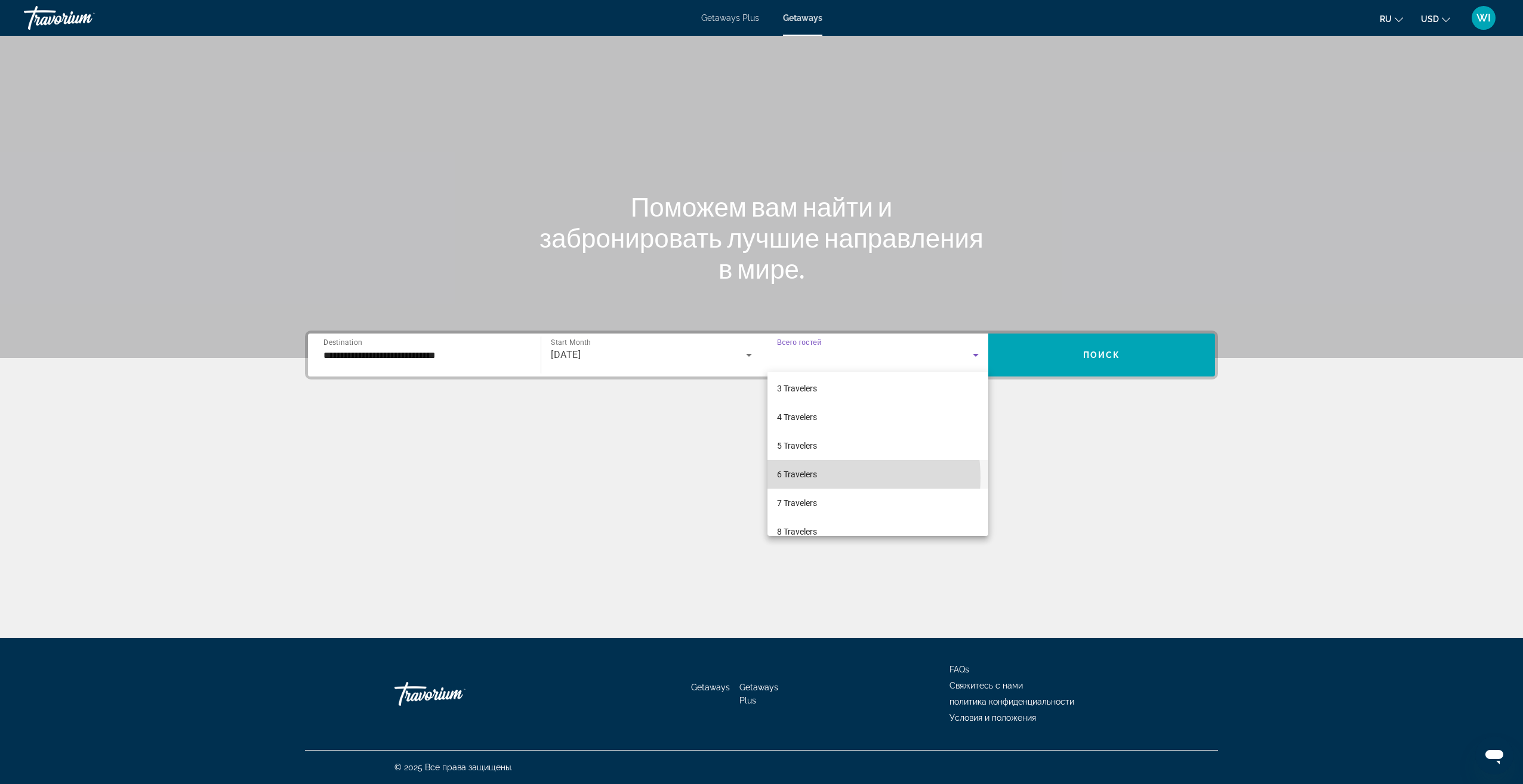
click at [822, 478] on mat-option "6 Travelers" at bounding box center [878, 474] width 221 height 29
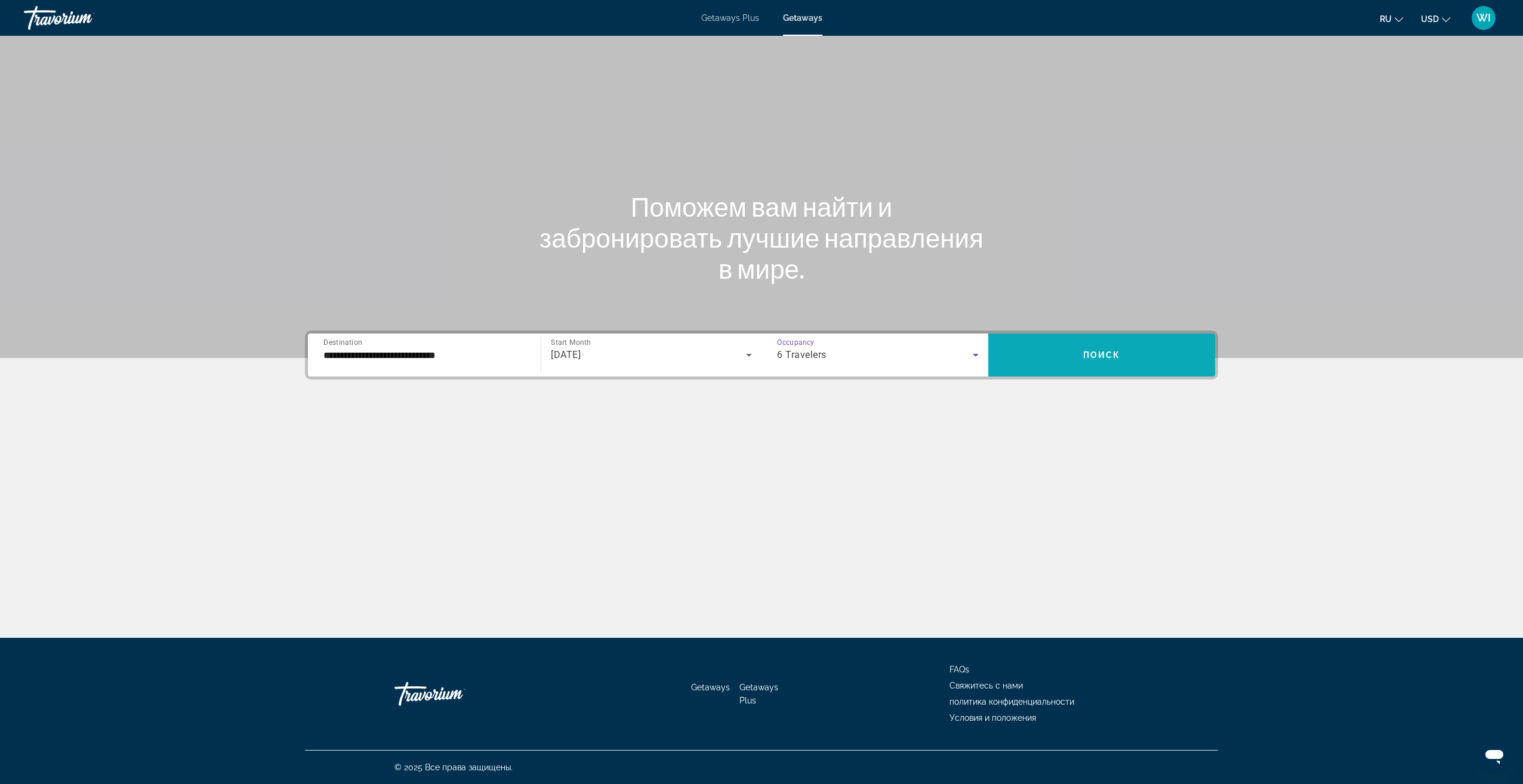
click at [1126, 349] on span "Search widget" at bounding box center [1101, 355] width 227 height 29
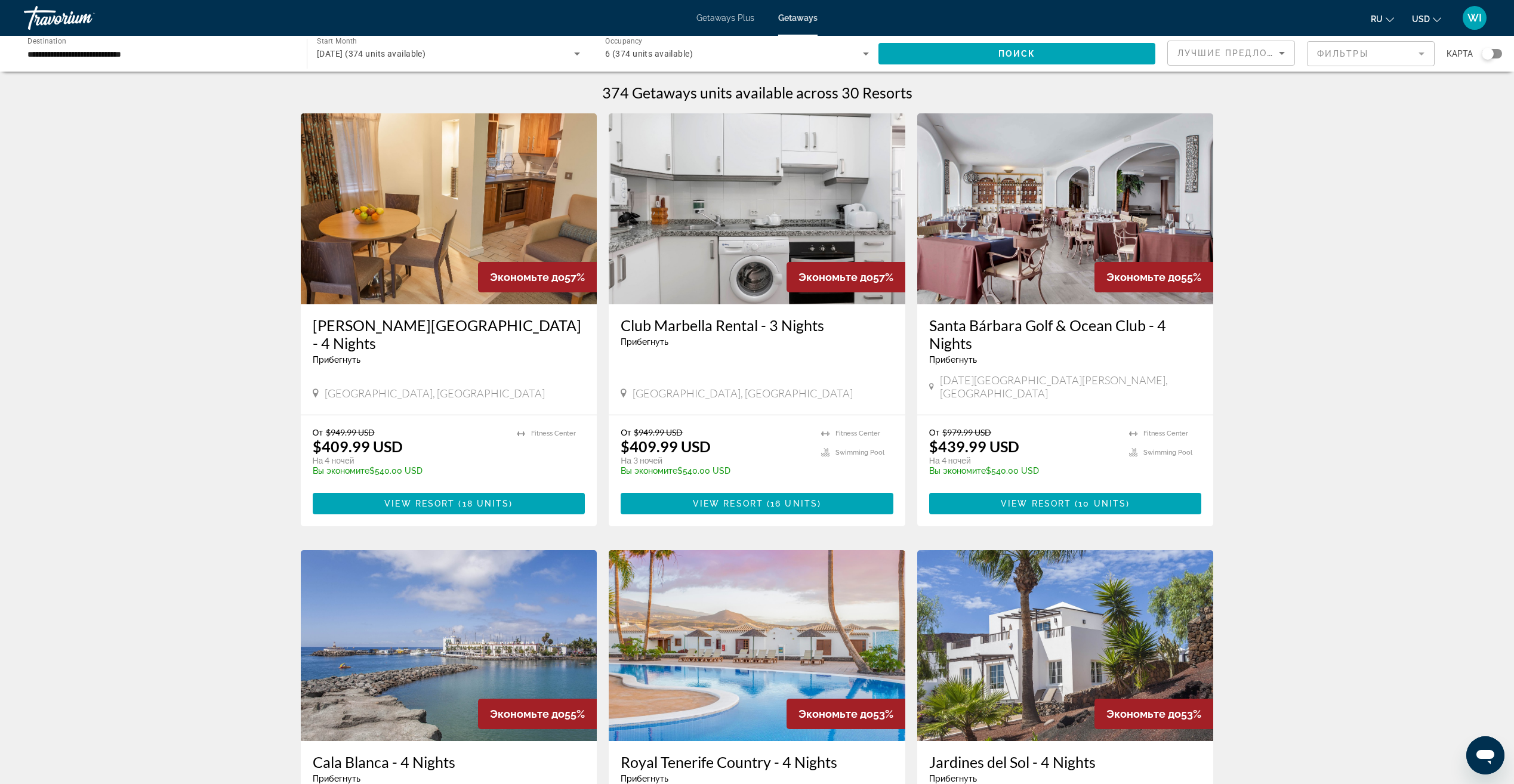
click at [1497, 55] on div "Search widget" at bounding box center [1492, 53] width 20 height 9
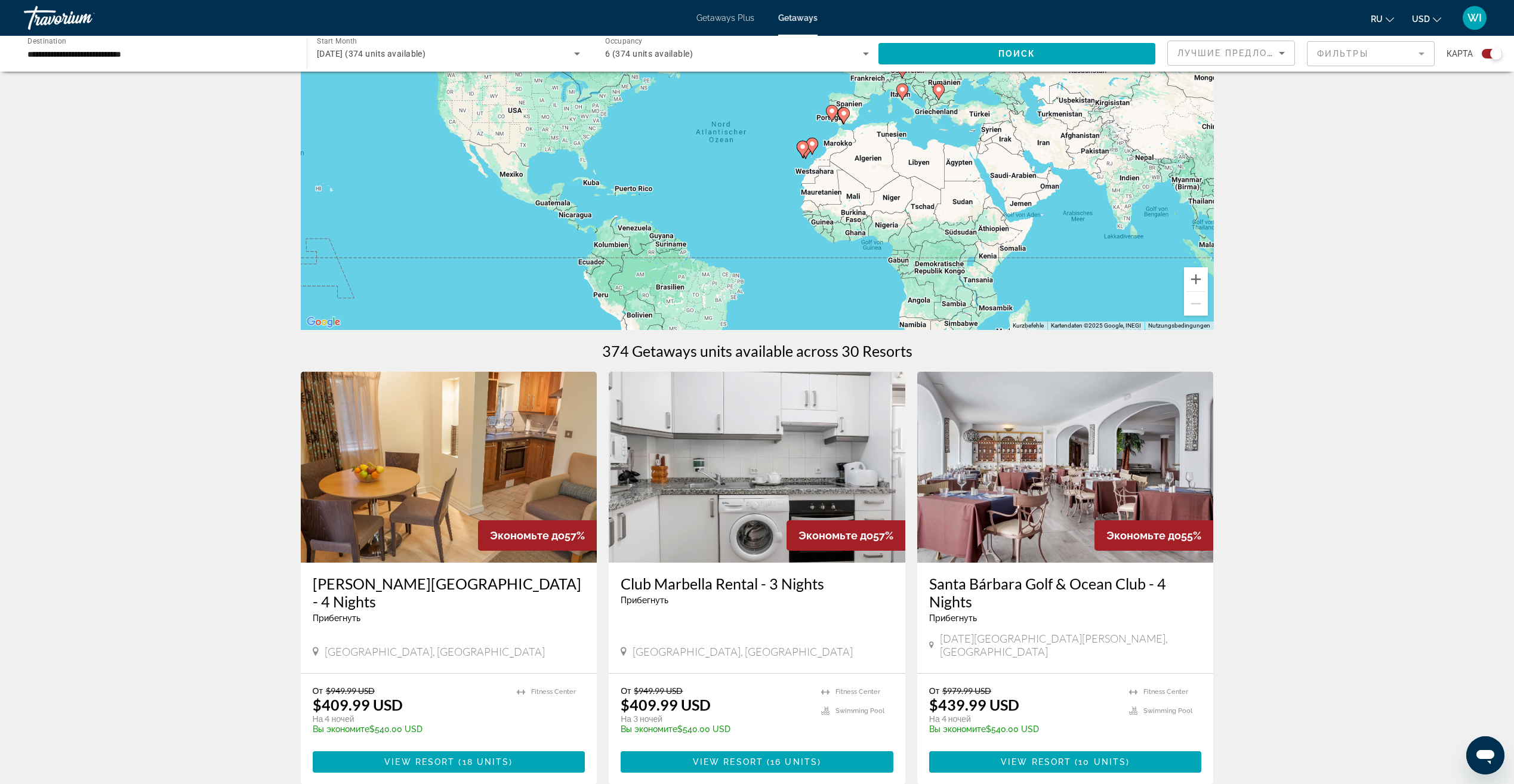
scroll to position [60, 0]
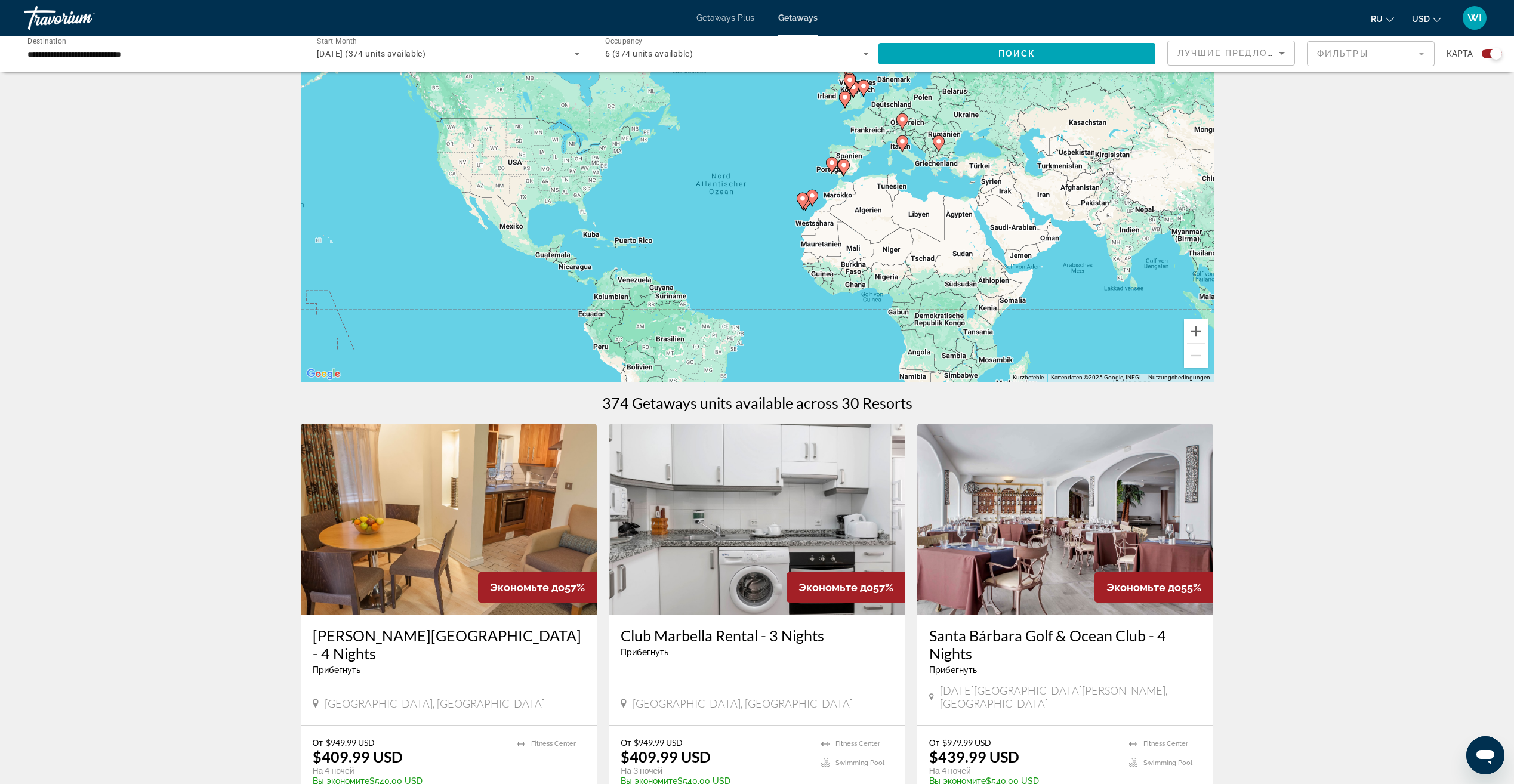
click at [902, 151] on icon "Main content" at bounding box center [901, 144] width 11 height 16
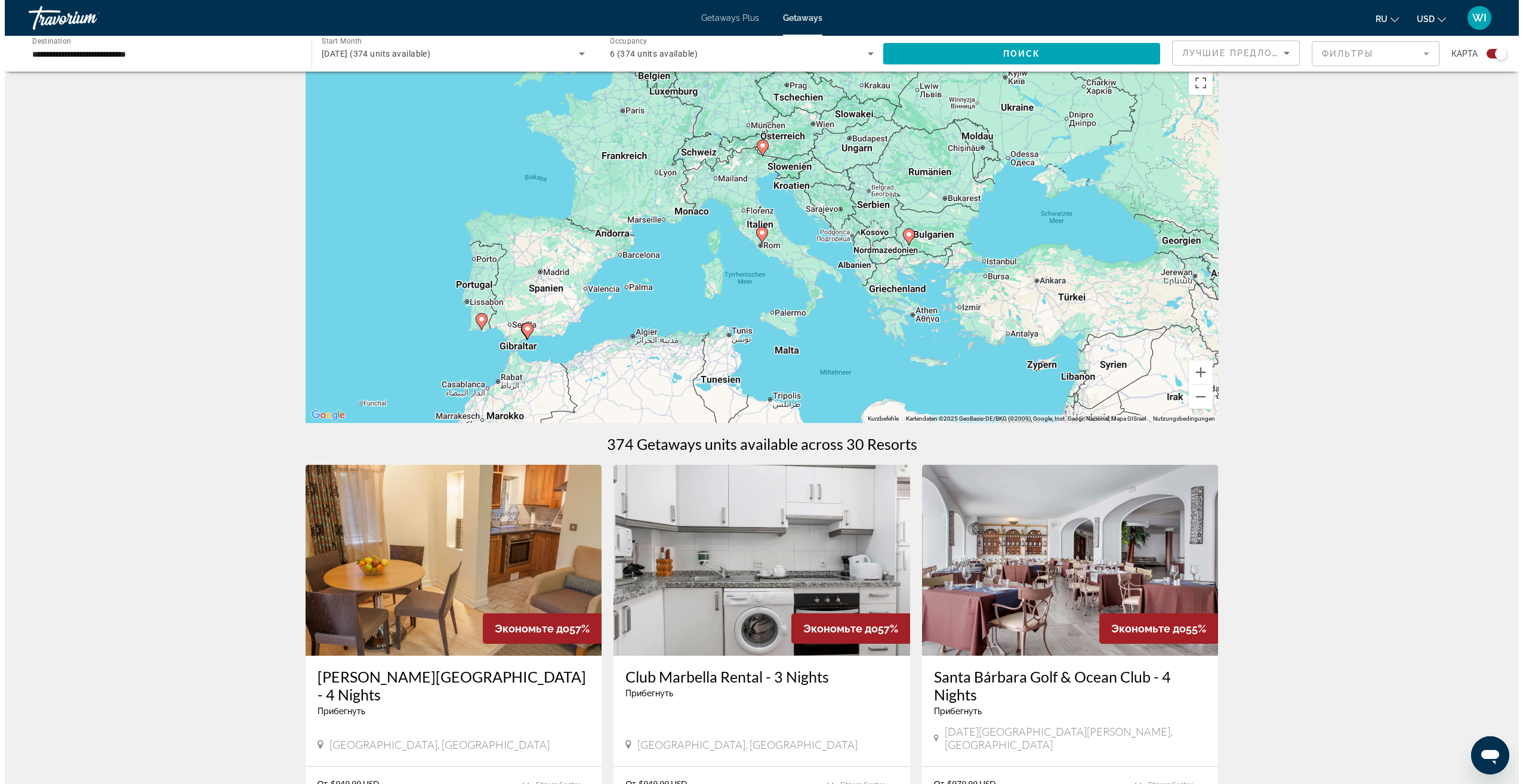
scroll to position [0, 0]
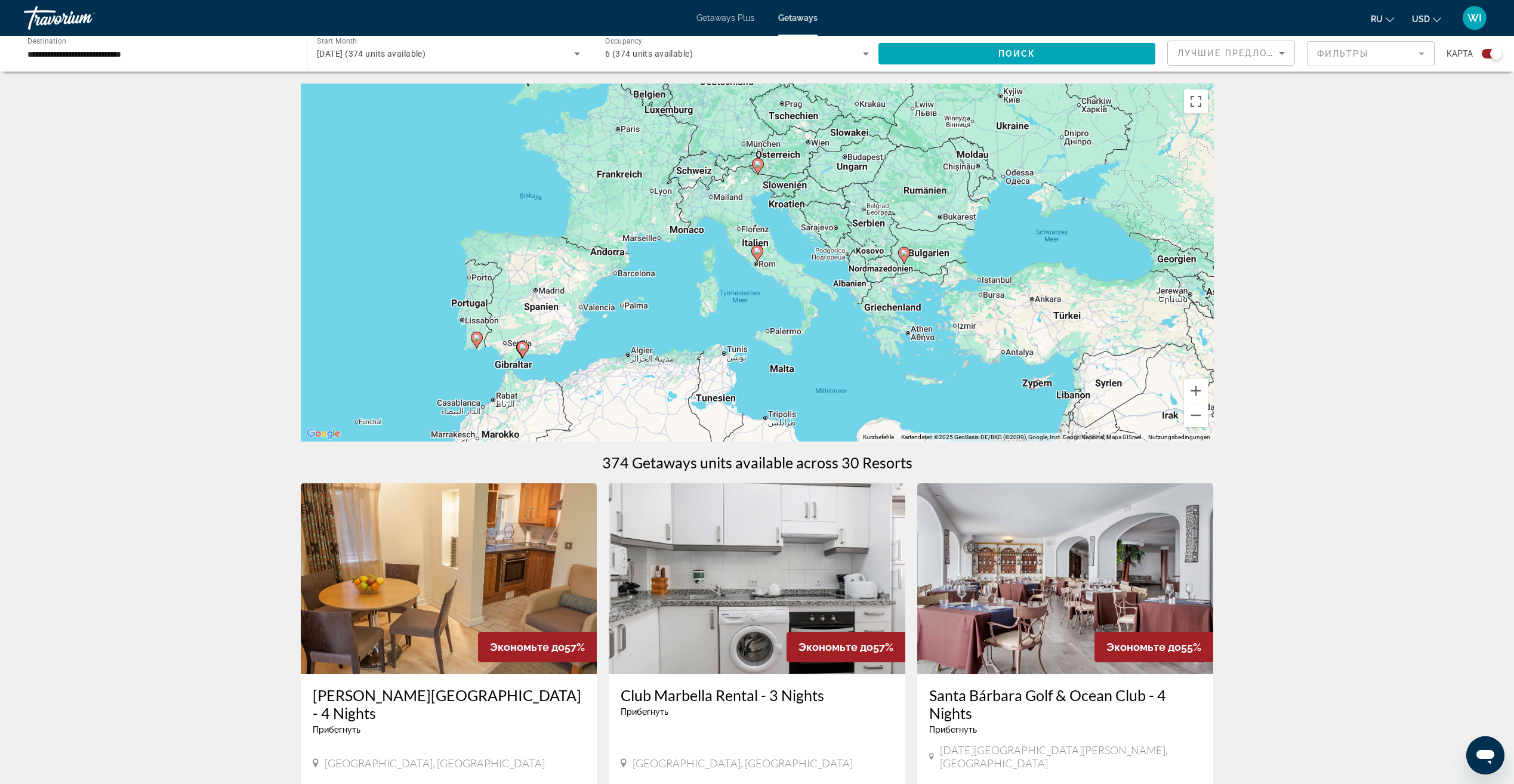
click at [476, 342] on icon "Main content" at bounding box center [476, 340] width 11 height 16
type input "**********"
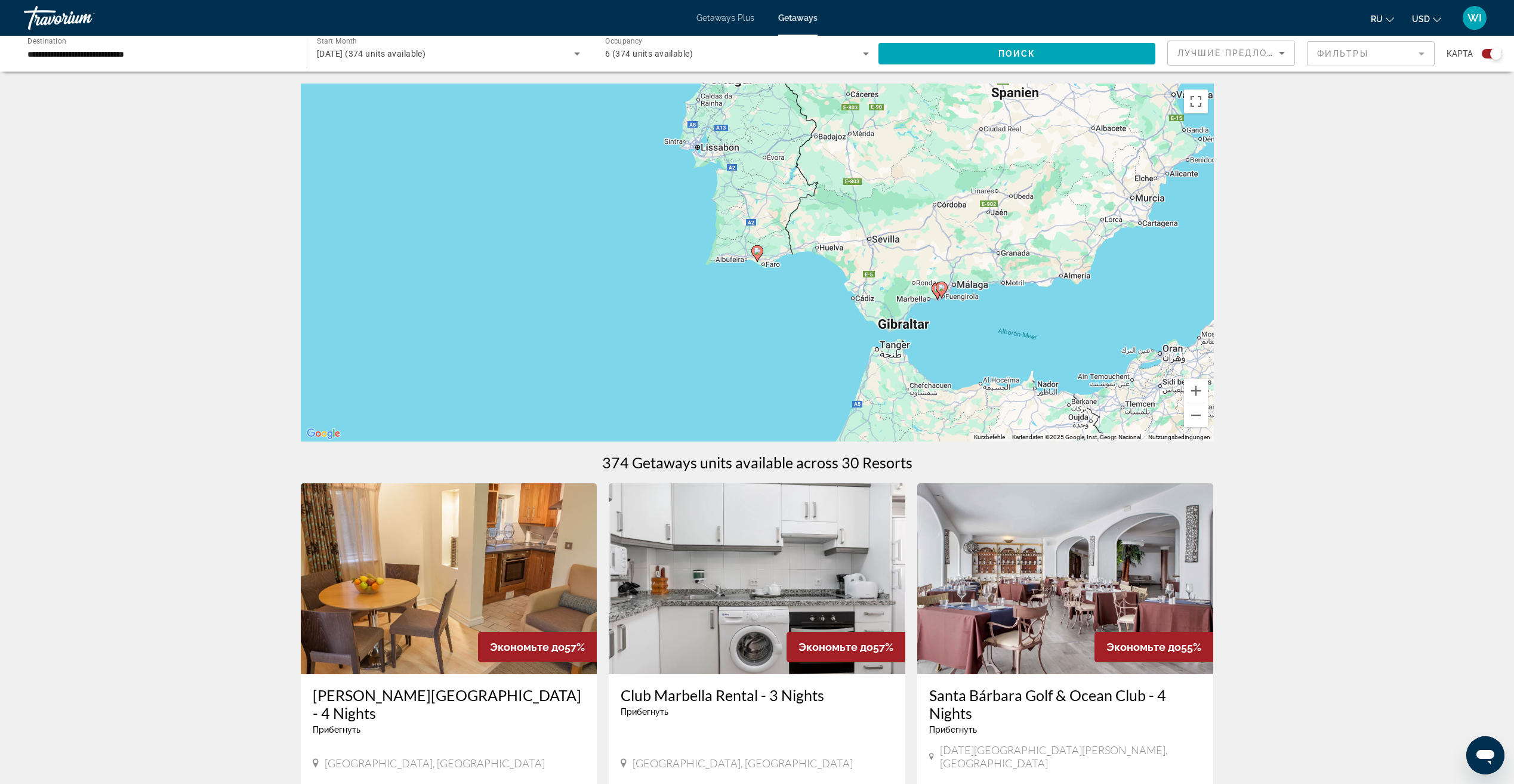
click at [757, 263] on div "Um von einem Element zum anderen zu gelangen, drückst du die Pfeiltasten entspr…" at bounding box center [757, 262] width 913 height 358
click at [761, 254] on icon "Main content" at bounding box center [756, 254] width 11 height 16
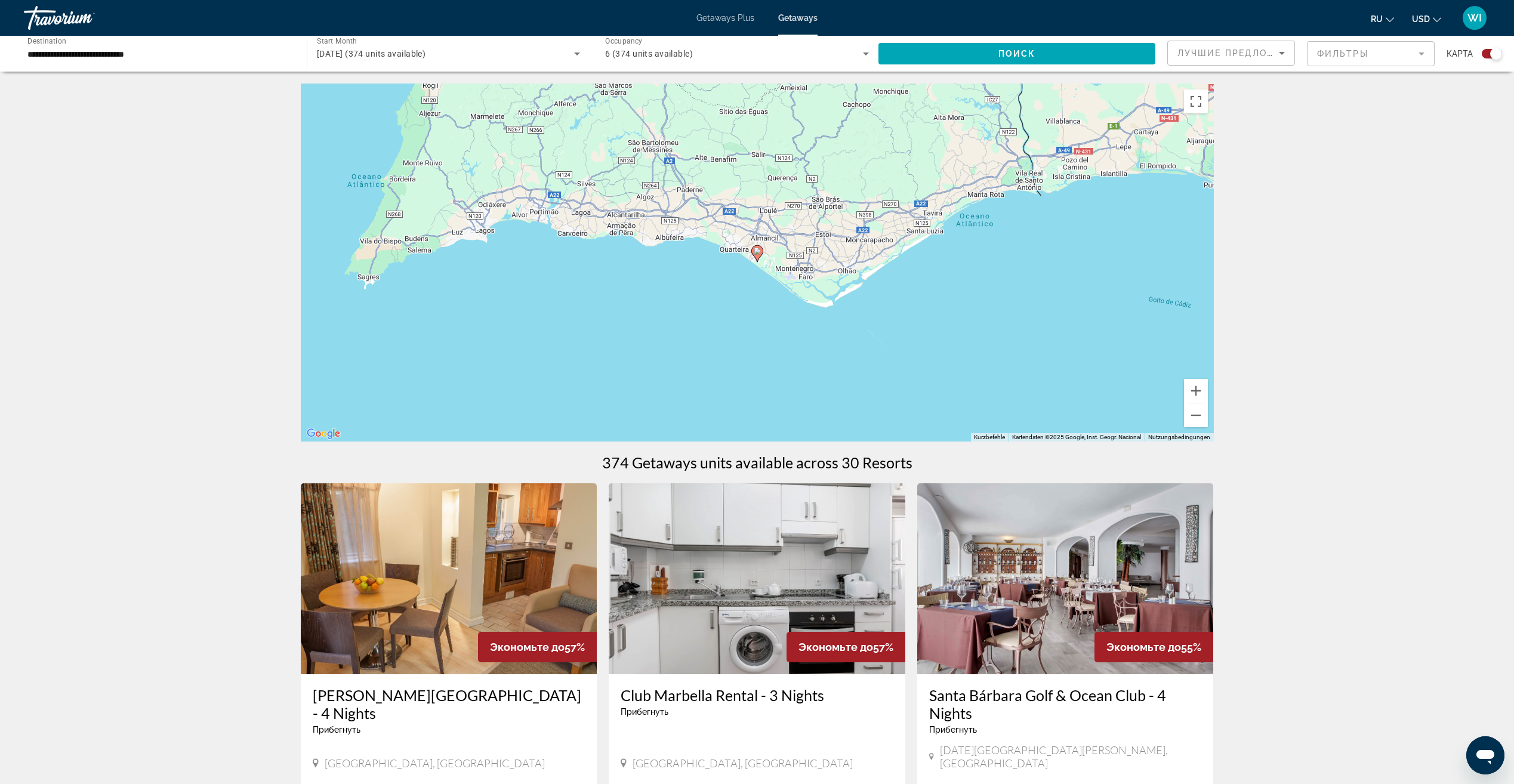
click at [755, 251] on image "Main content" at bounding box center [757, 251] width 7 height 7
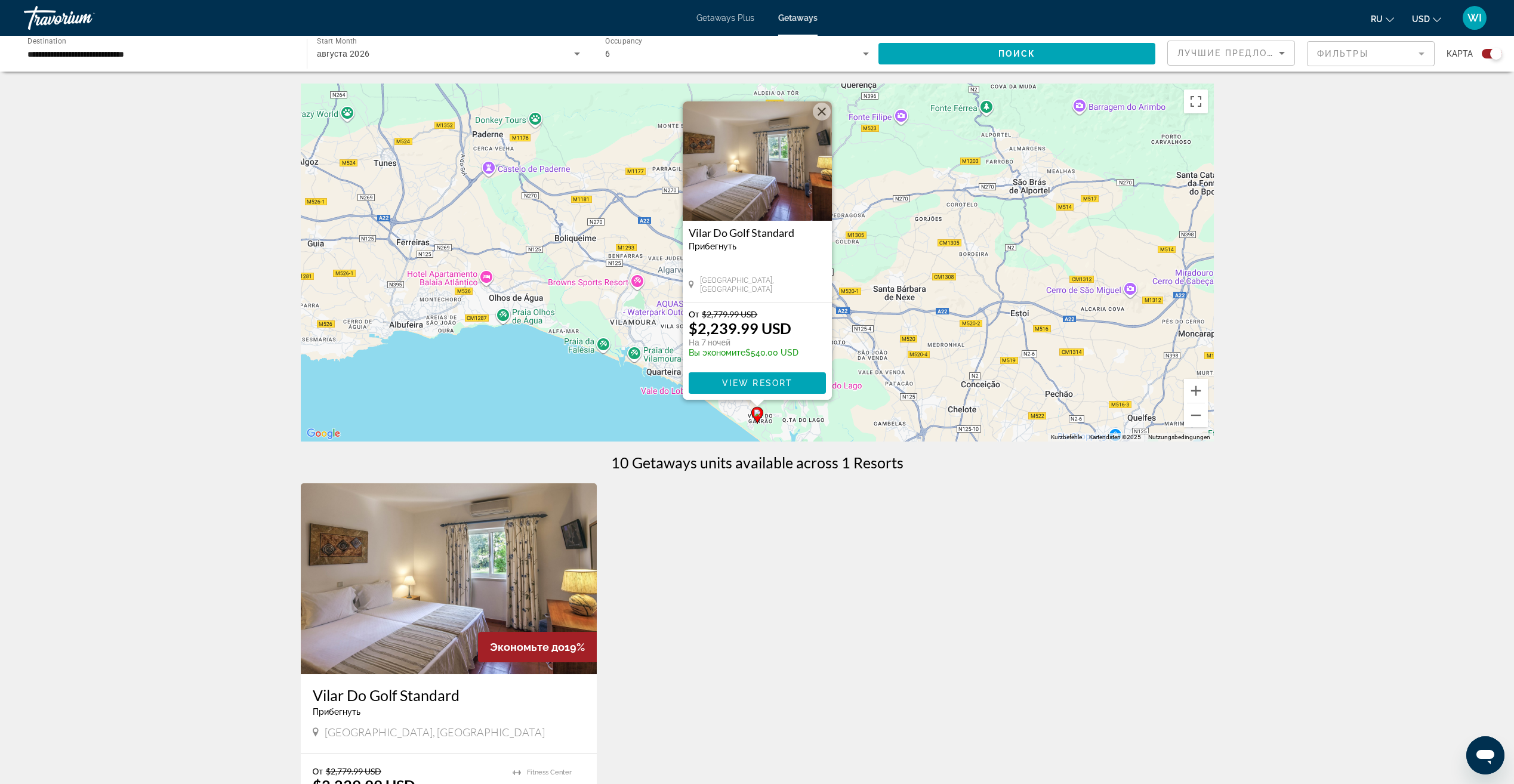
click at [1391, 351] on div "Wenn du die Karte mit Touch-Gesten bewegen möchtest, musst du sie doppelt antip…" at bounding box center [757, 498] width 1514 height 829
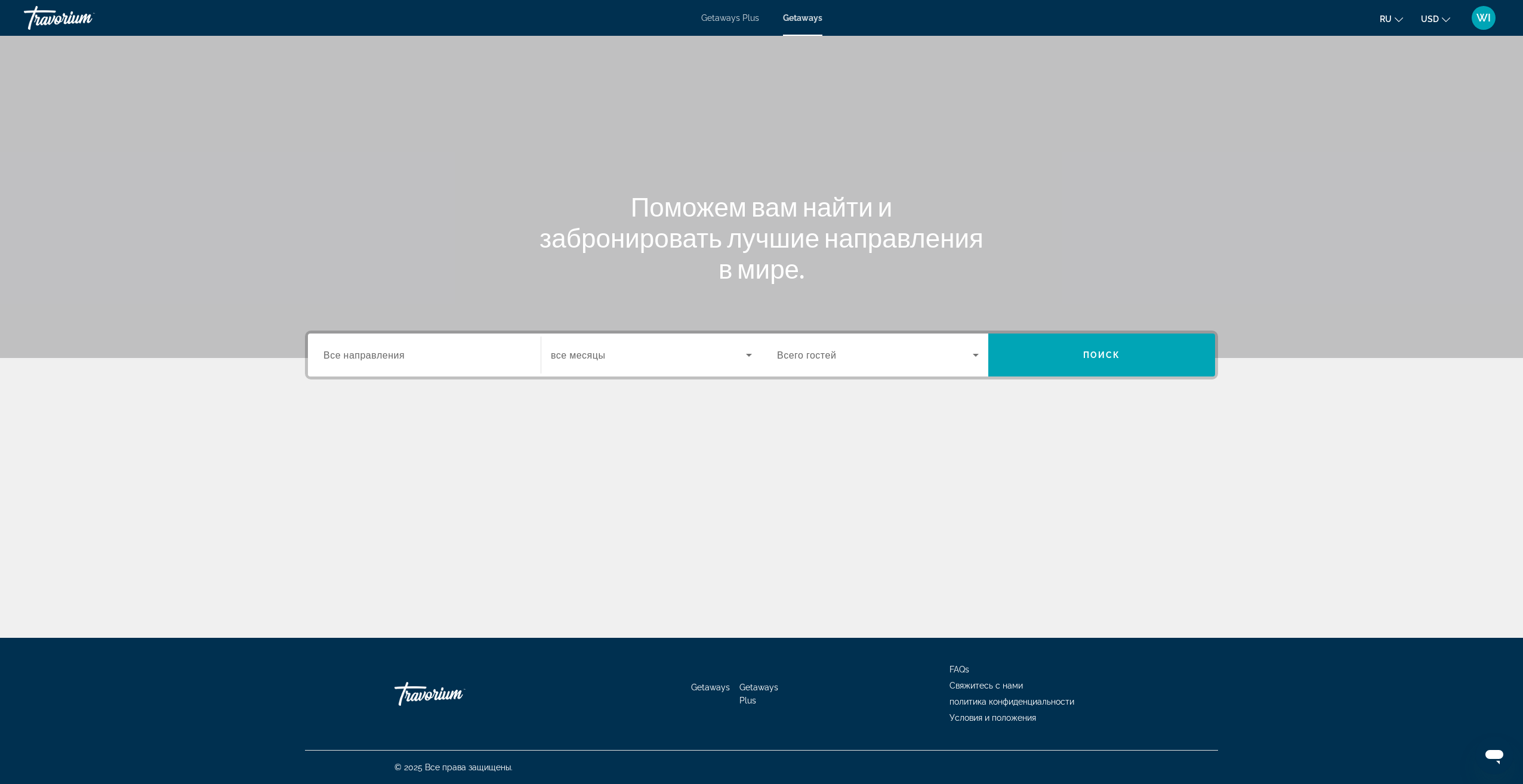
click at [500, 355] on input "Destination Все направления" at bounding box center [425, 356] width 202 height 14
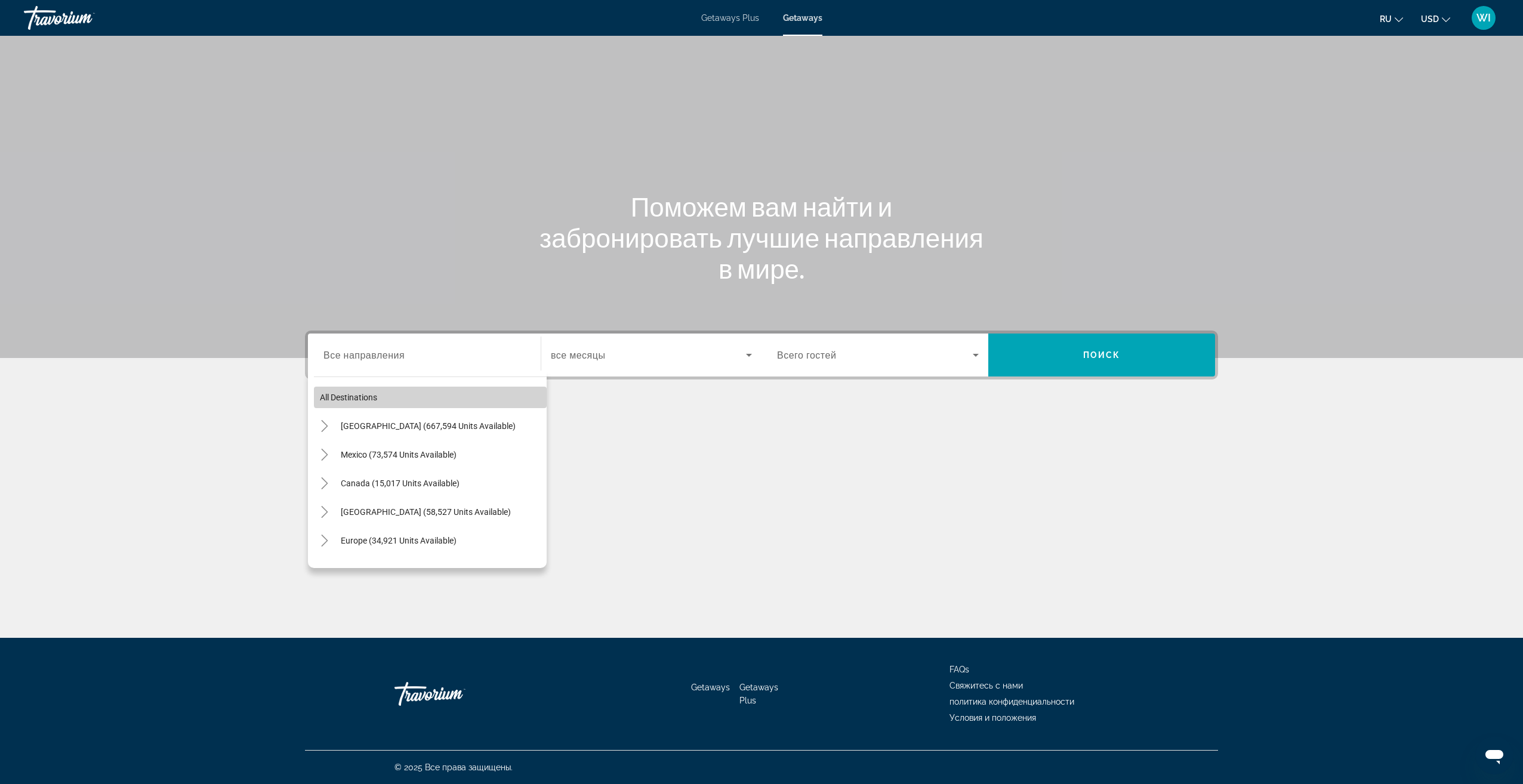
click at [460, 392] on span "Search widget" at bounding box center [430, 398] width 233 height 29
type input "**********"
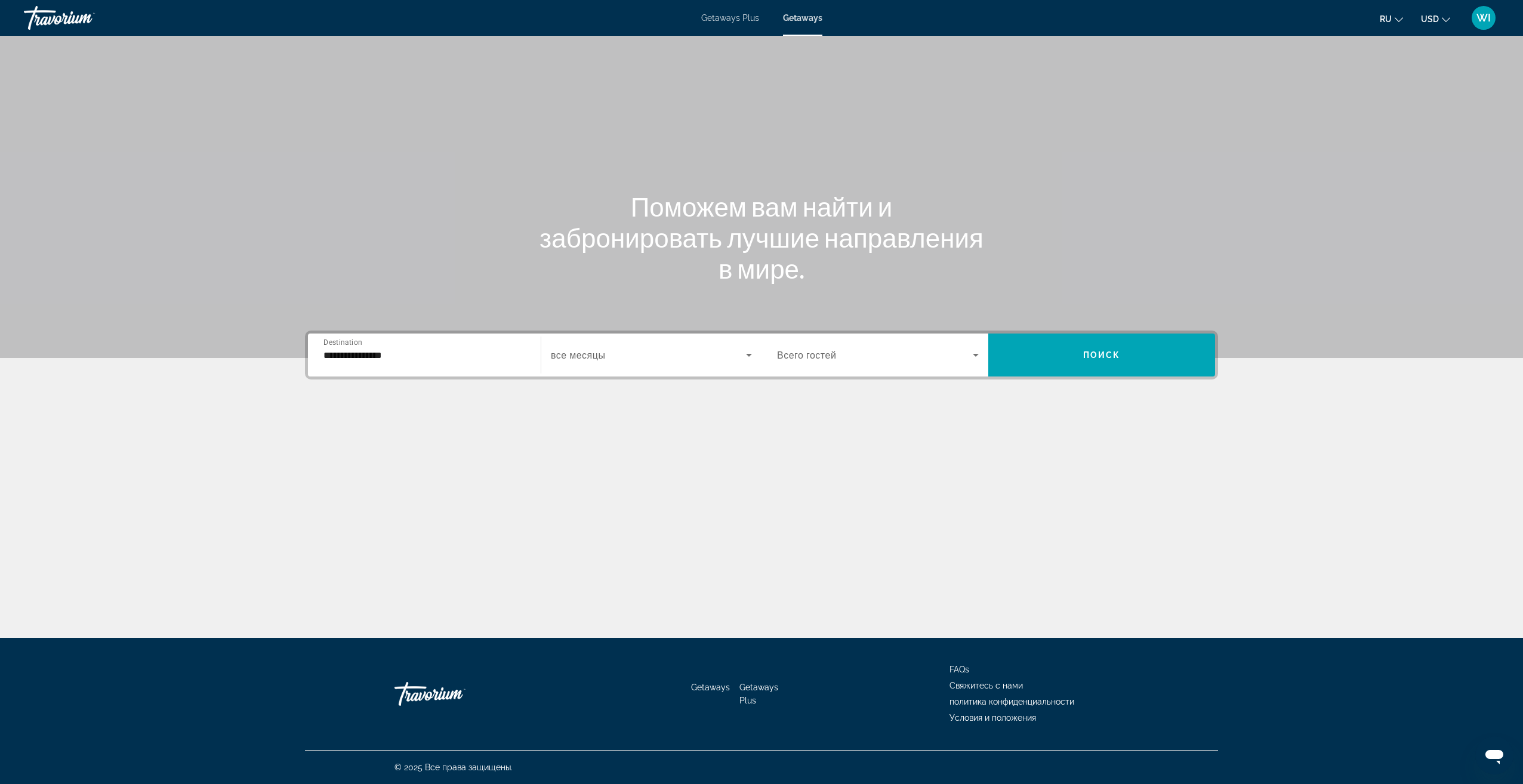
click at [703, 365] on div "Search widget" at bounding box center [651, 355] width 201 height 33
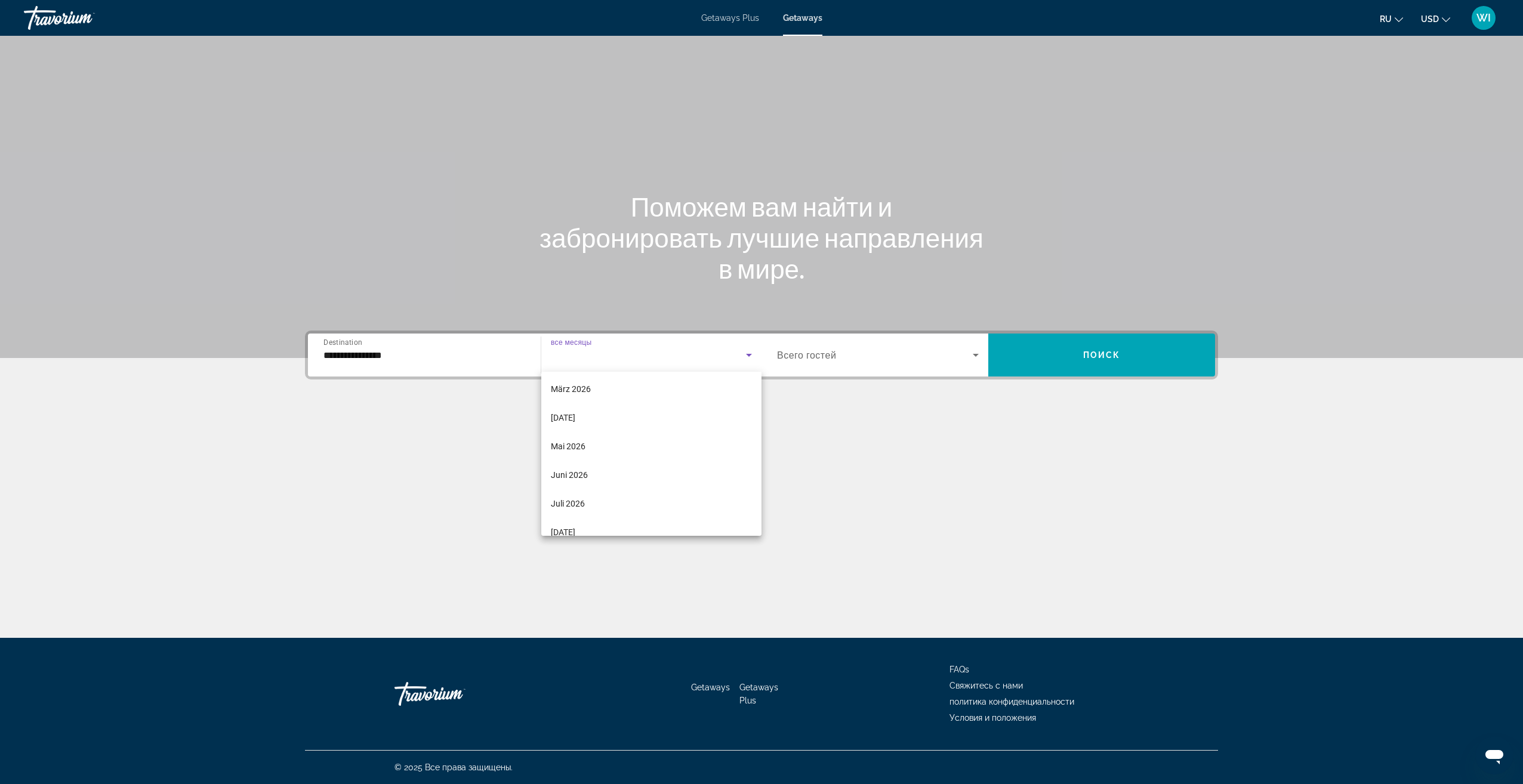
scroll to position [239, 0]
click at [661, 487] on mat-option "[DATE]" at bounding box center [652, 496] width 221 height 29
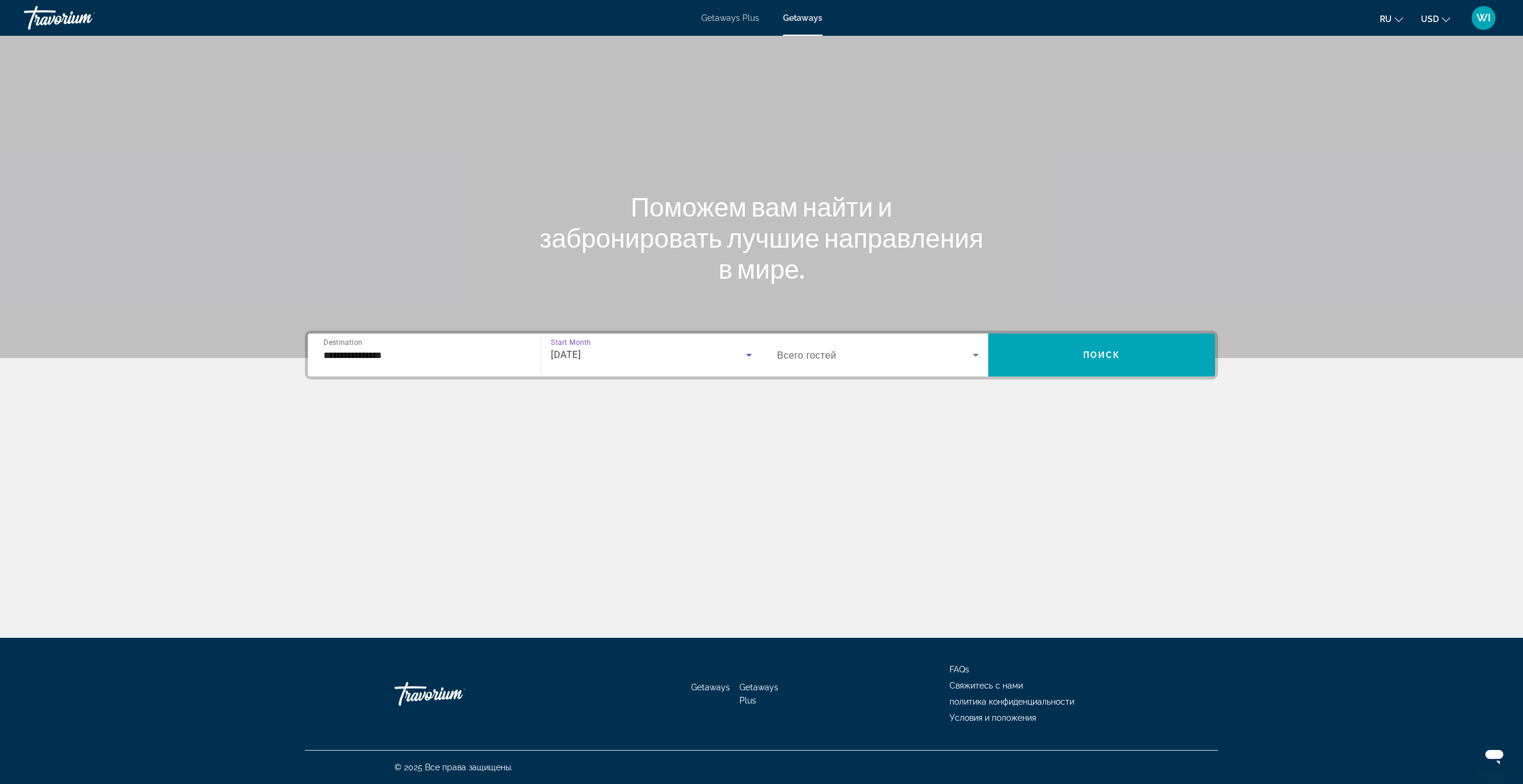
click at [827, 360] on span "Всего гостей" at bounding box center [807, 355] width 59 height 12
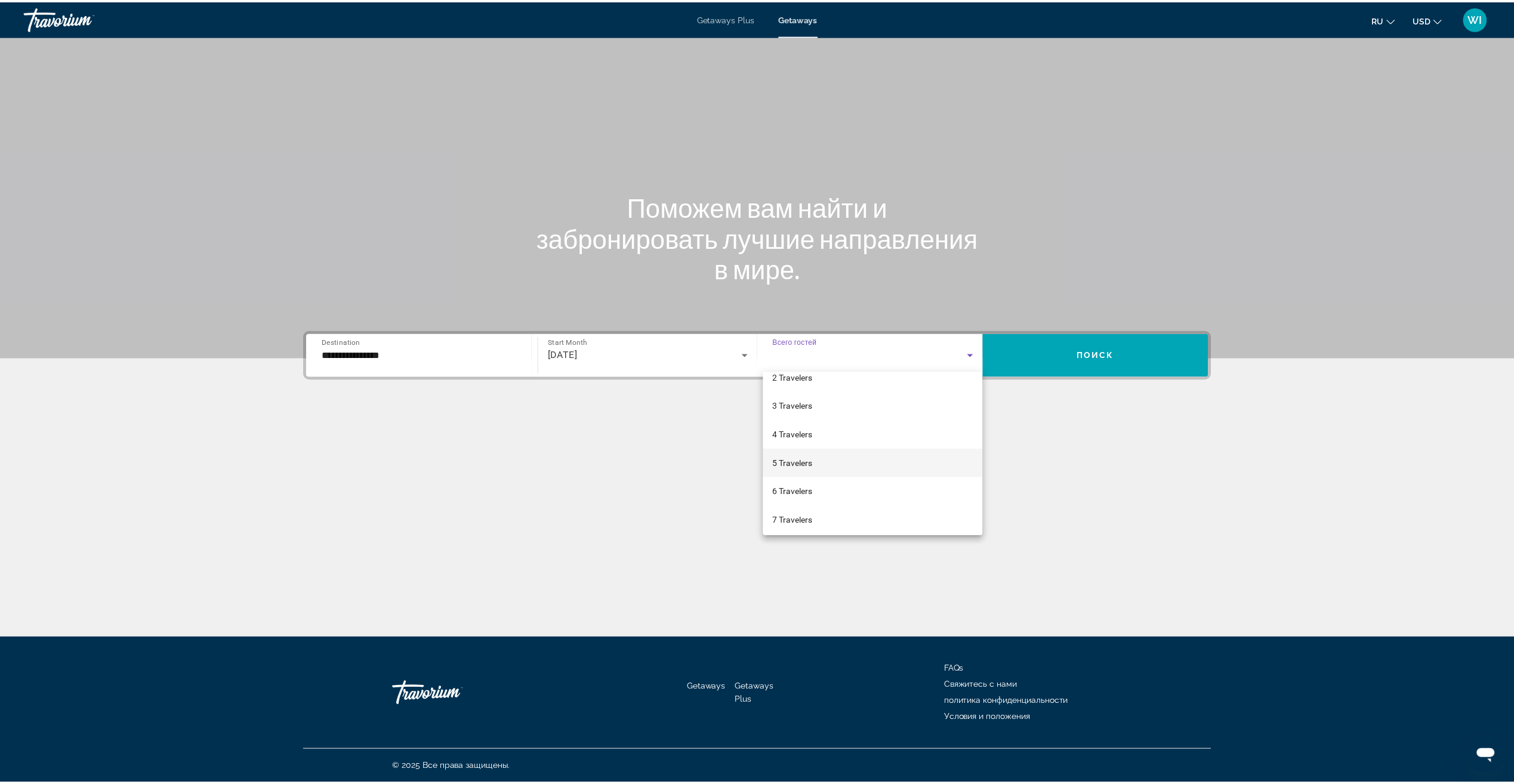
scroll to position [120, 0]
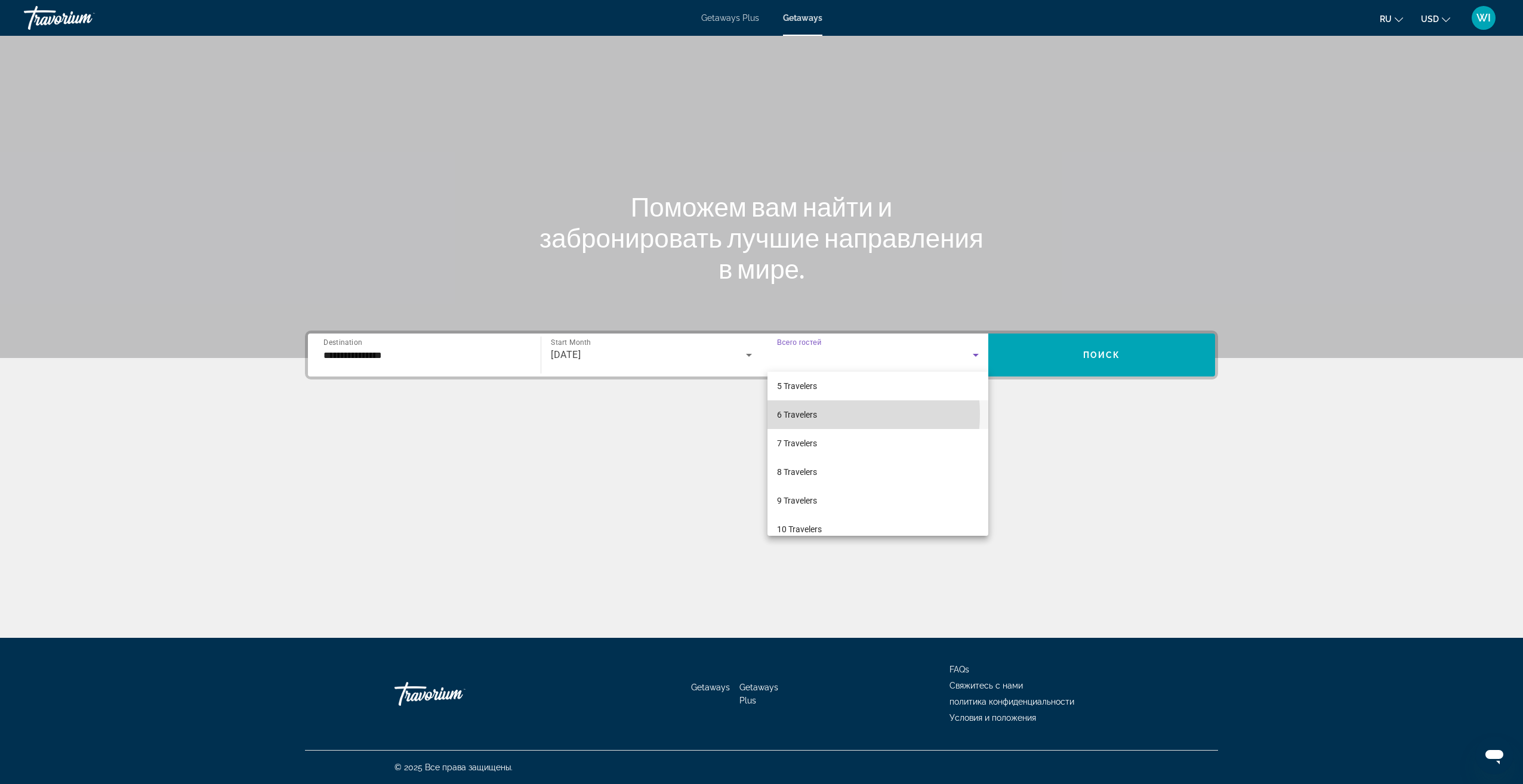
click at [812, 414] on span "6 Travelers" at bounding box center [796, 414] width 40 height 14
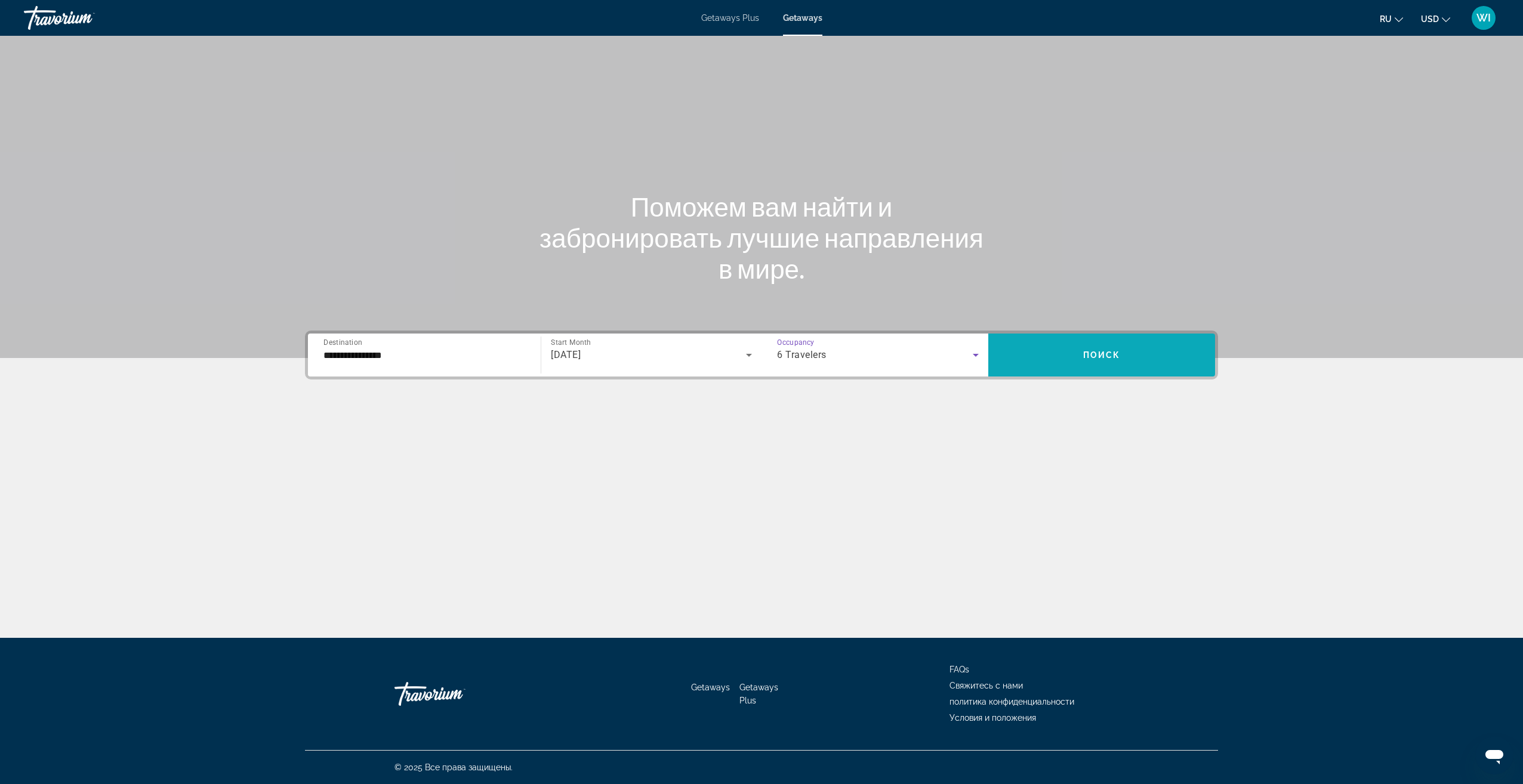
click at [1153, 351] on span "Search widget" at bounding box center [1101, 355] width 227 height 29
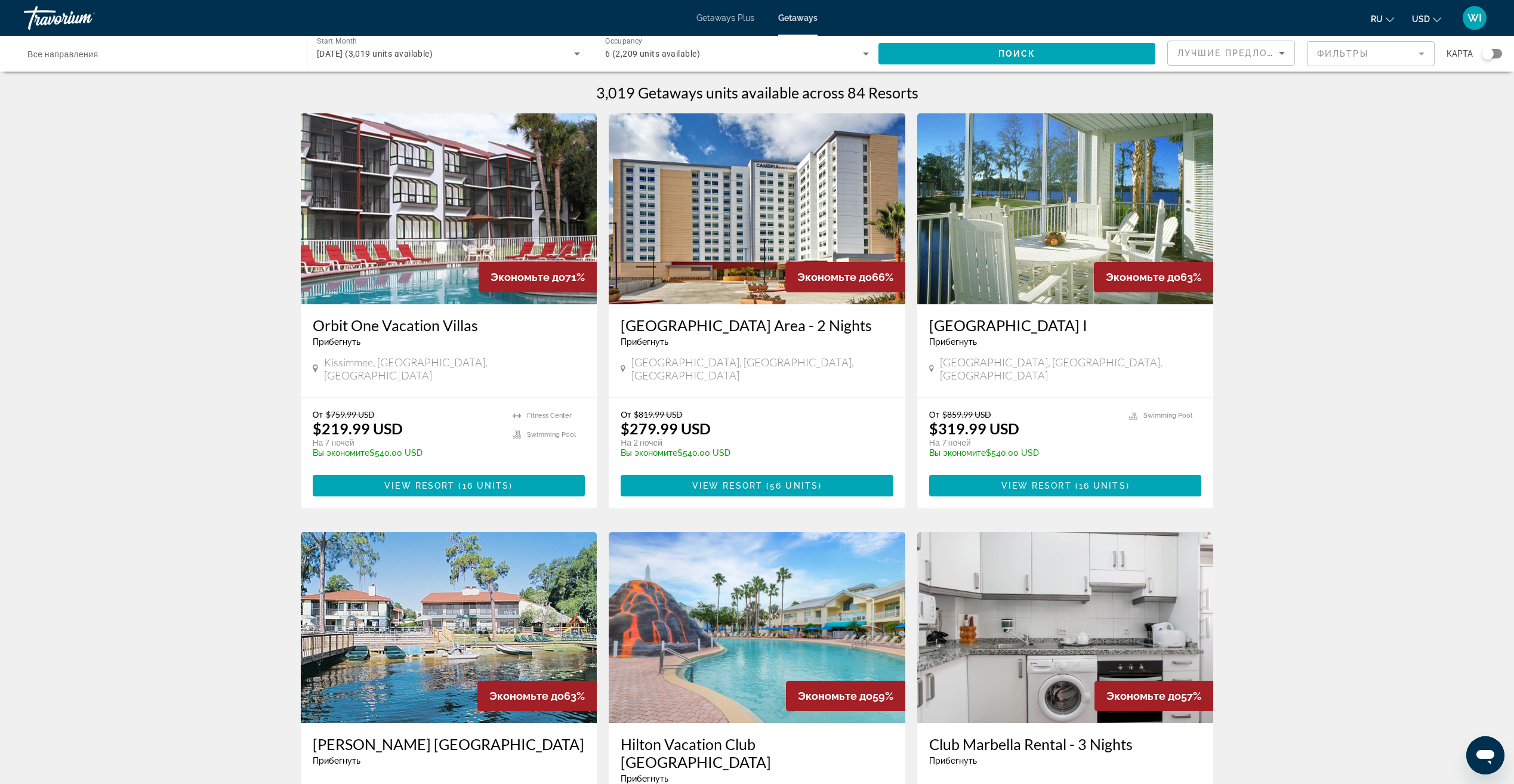
click at [668, 45] on div "6 (2,209 units available)" at bounding box center [737, 53] width 264 height 33
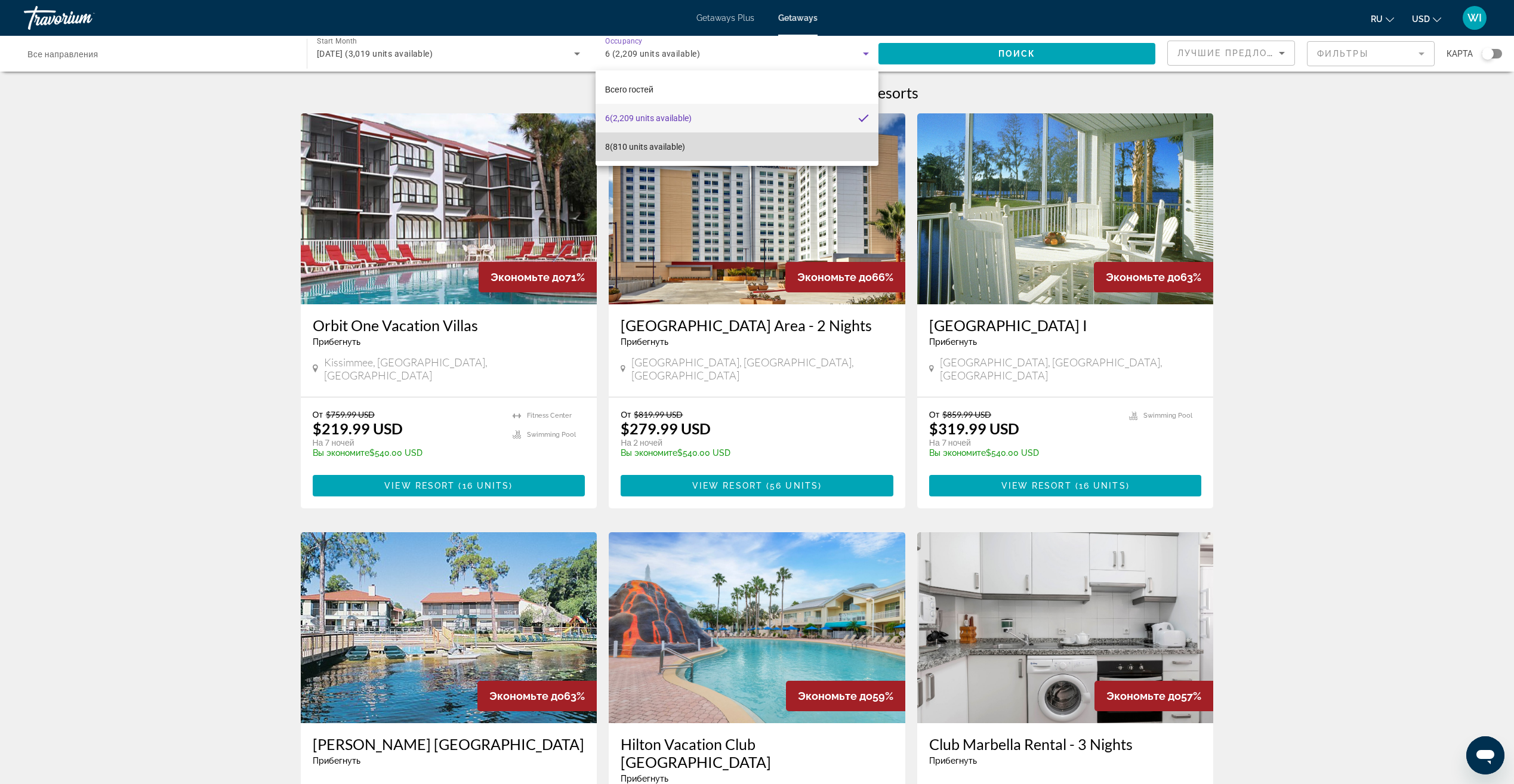
click at [640, 141] on span "8 (810 units available)" at bounding box center [645, 147] width 80 height 14
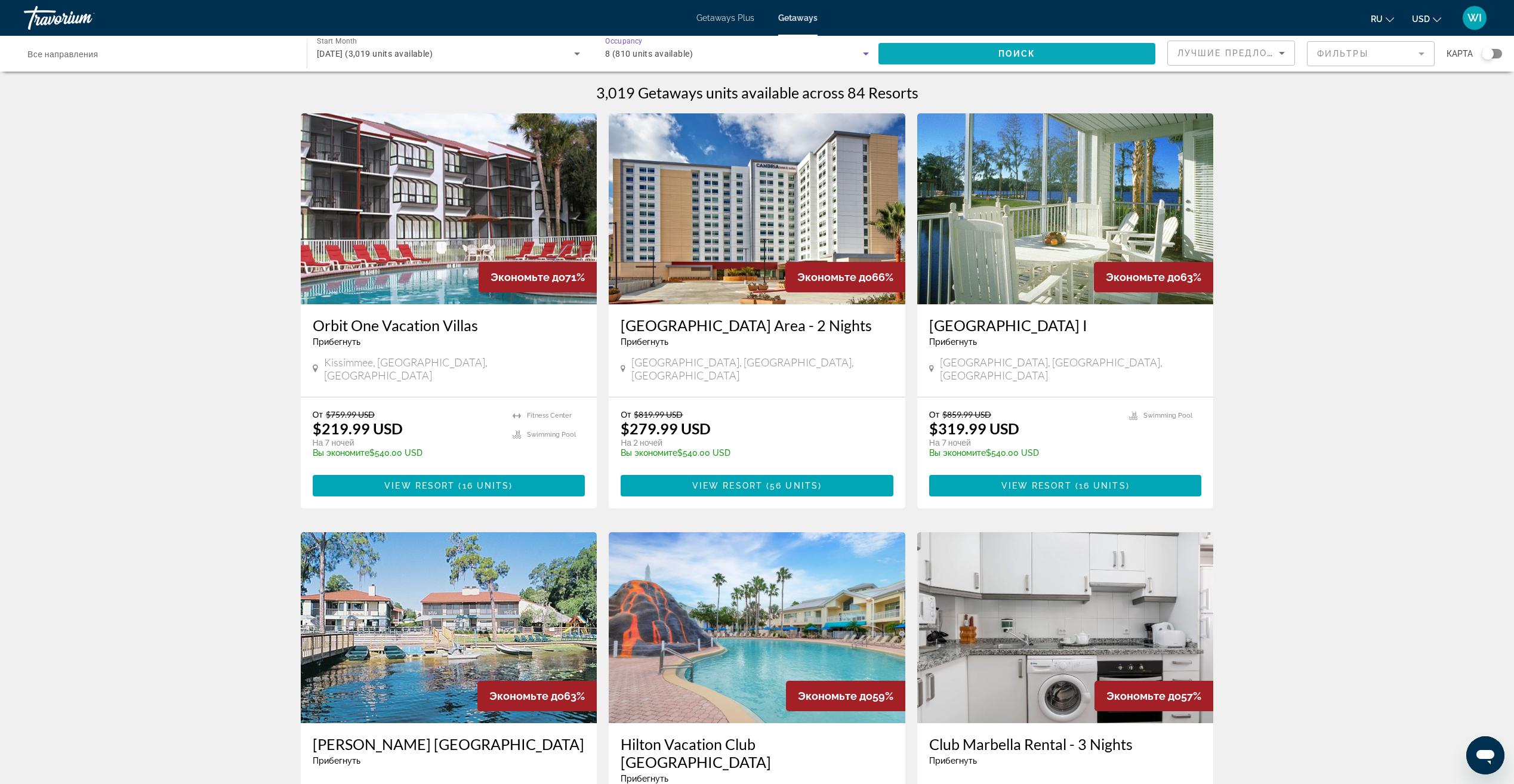
click at [966, 47] on span "Search widget" at bounding box center [1017, 54] width 277 height 29
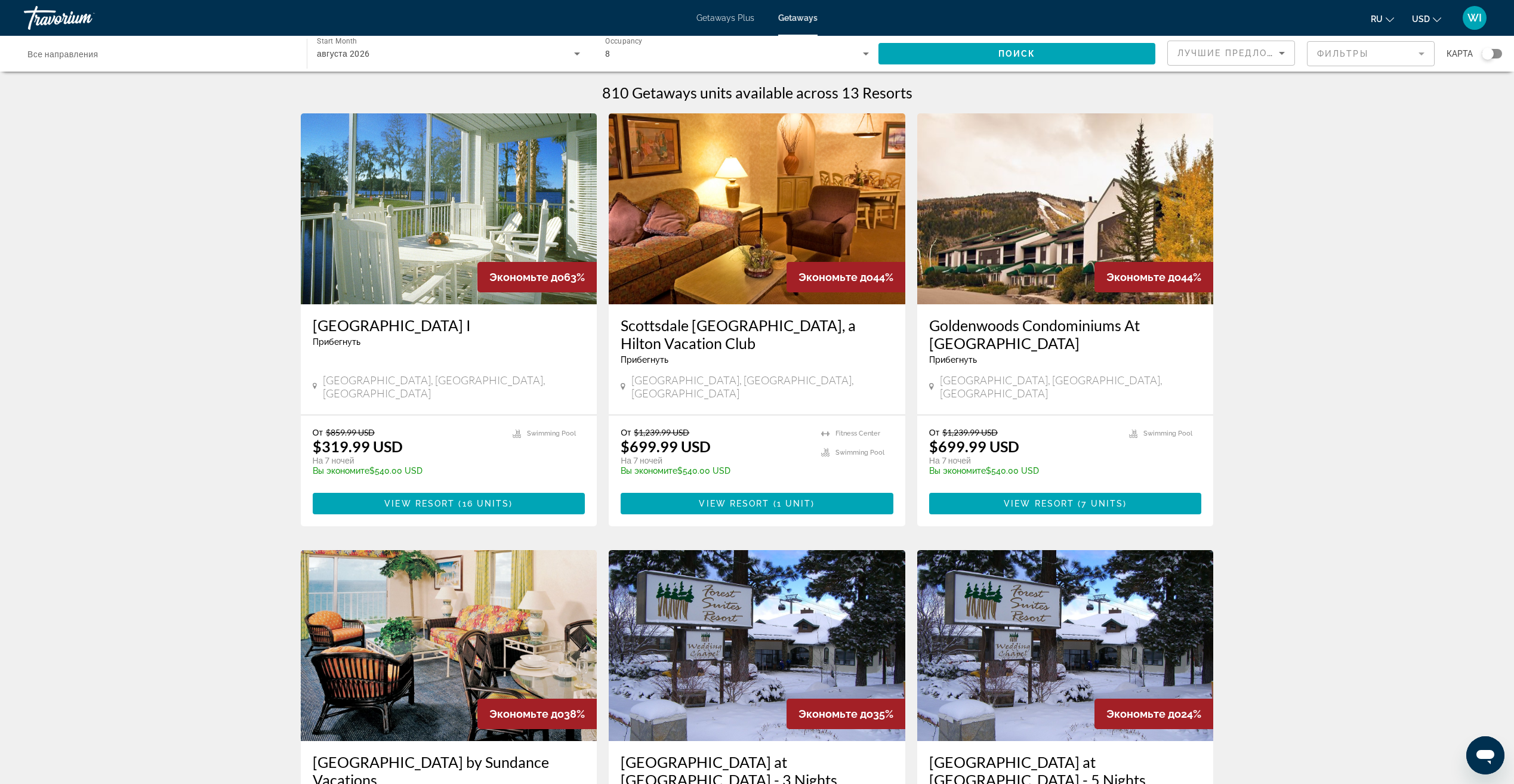
click at [798, 16] on span "Getaways" at bounding box center [798, 17] width 40 height 9
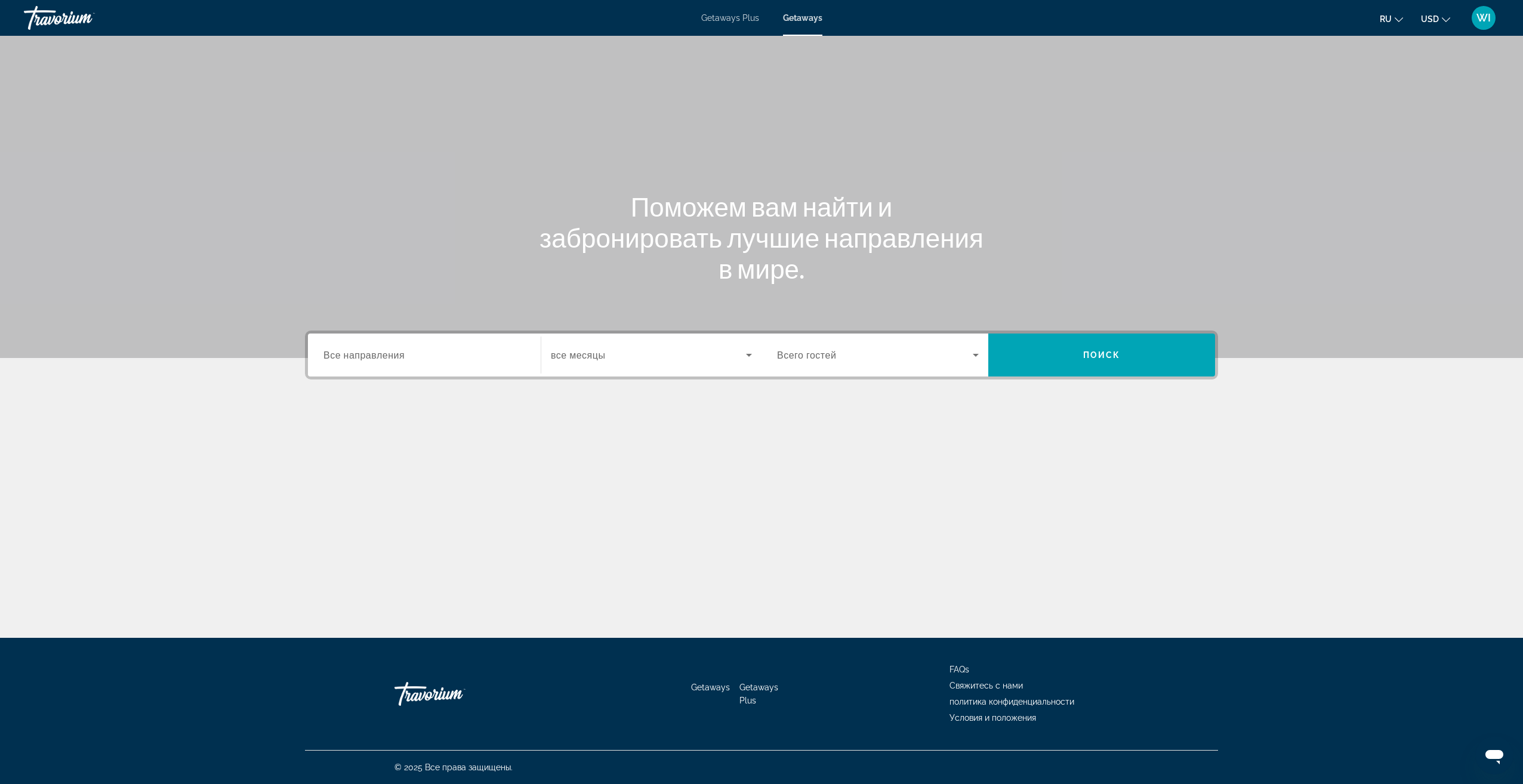
click at [376, 375] on div "Destination Все направления" at bounding box center [425, 355] width 221 height 43
click at [391, 360] on span "Все направления" at bounding box center [364, 355] width 81 height 12
click at [391, 360] on input "Destination Все направления" at bounding box center [425, 356] width 202 height 14
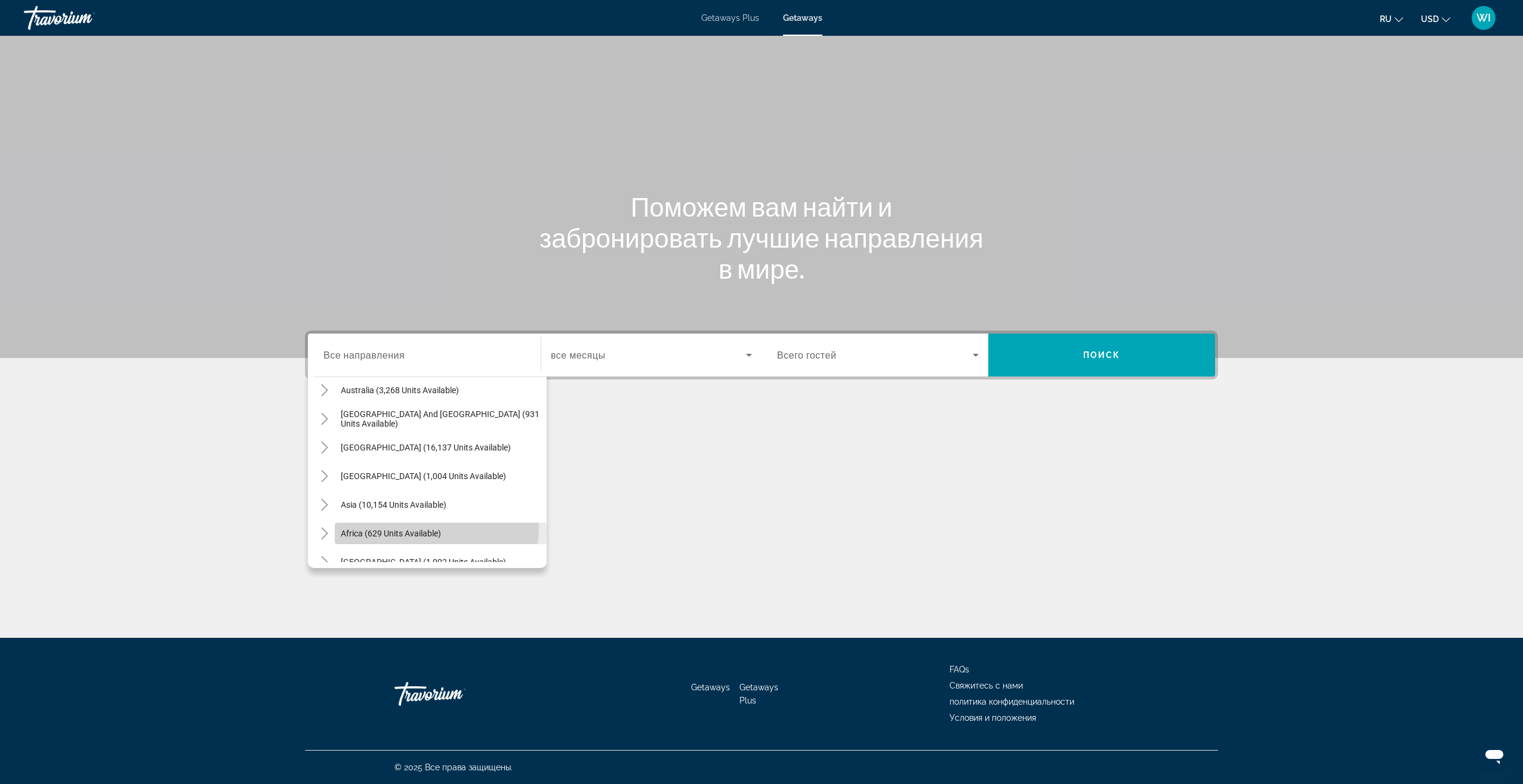
click at [417, 527] on span "Search widget" at bounding box center [440, 533] width 212 height 29
type input "**********"
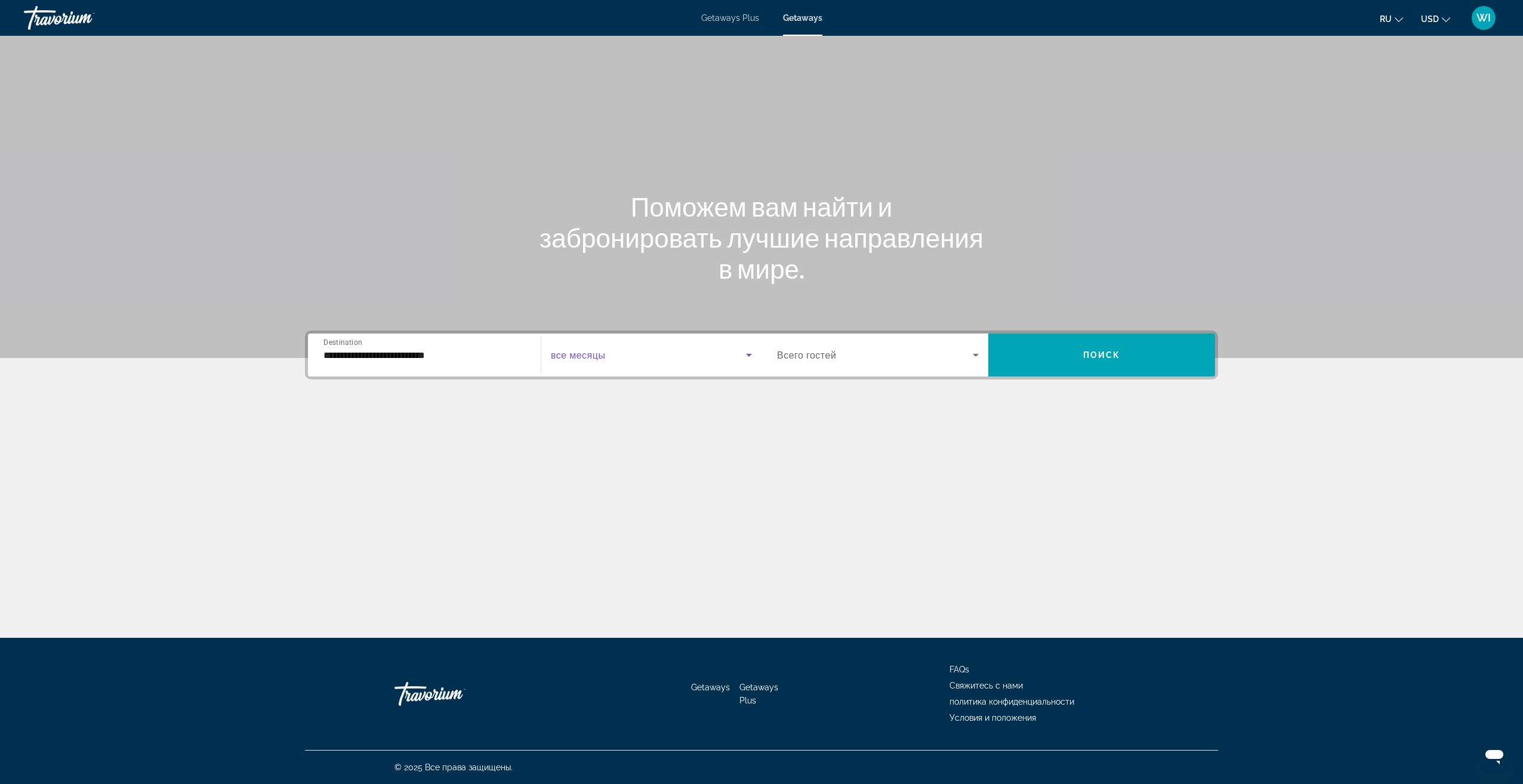
click at [669, 355] on span "Search widget" at bounding box center [648, 355] width 195 height 14
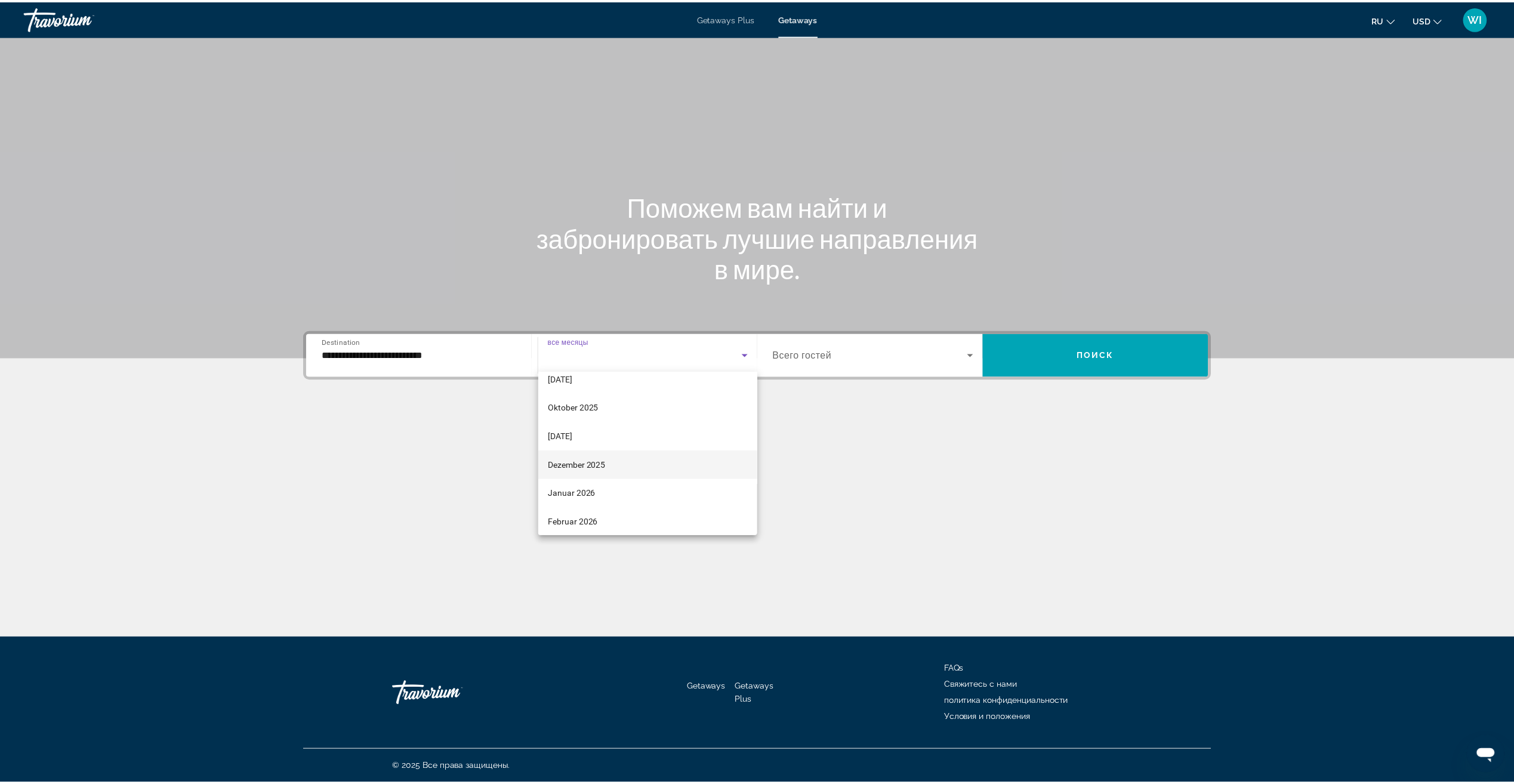
scroll to position [60, 0]
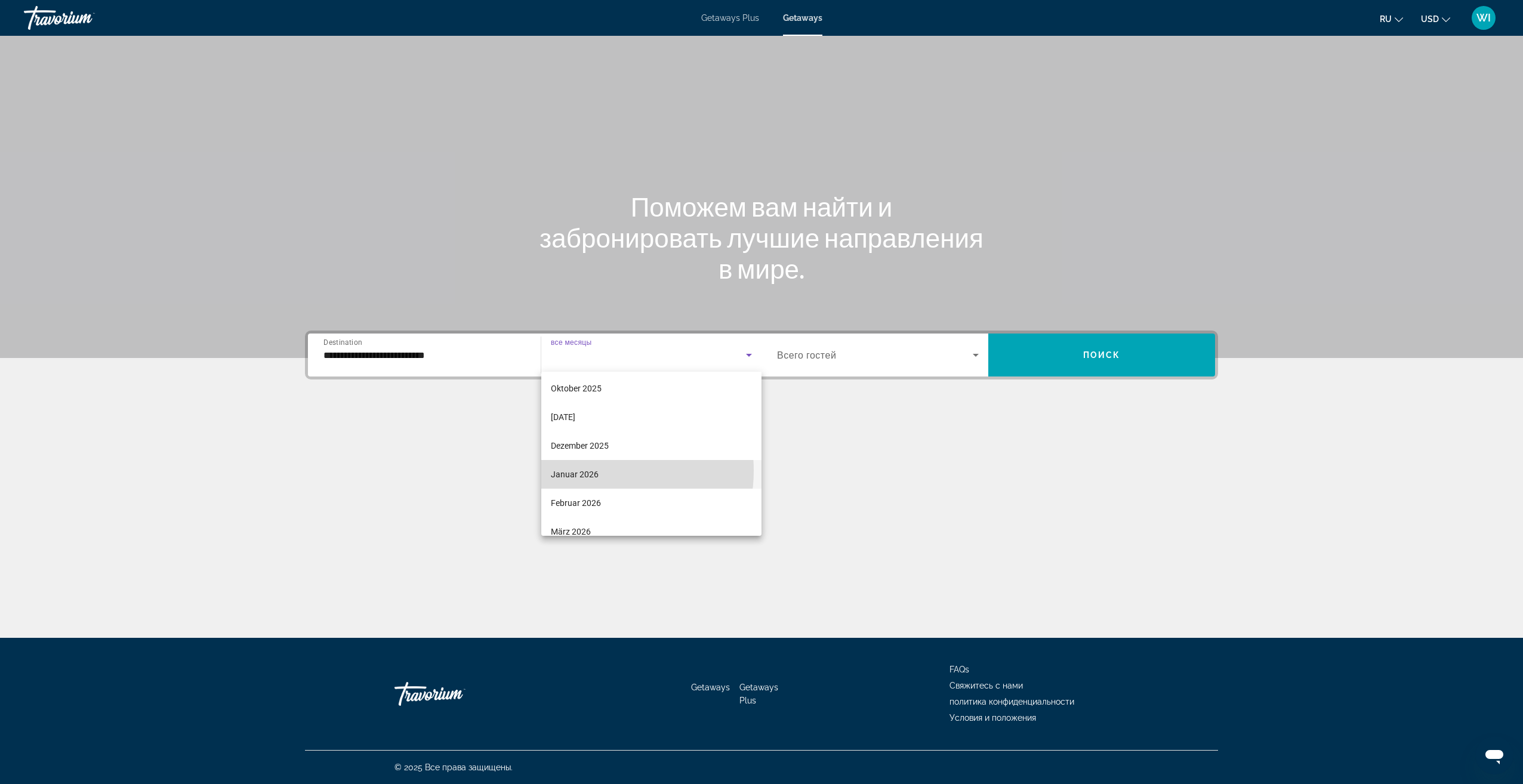
click at [595, 471] on span "Januar 2026" at bounding box center [574, 474] width 48 height 14
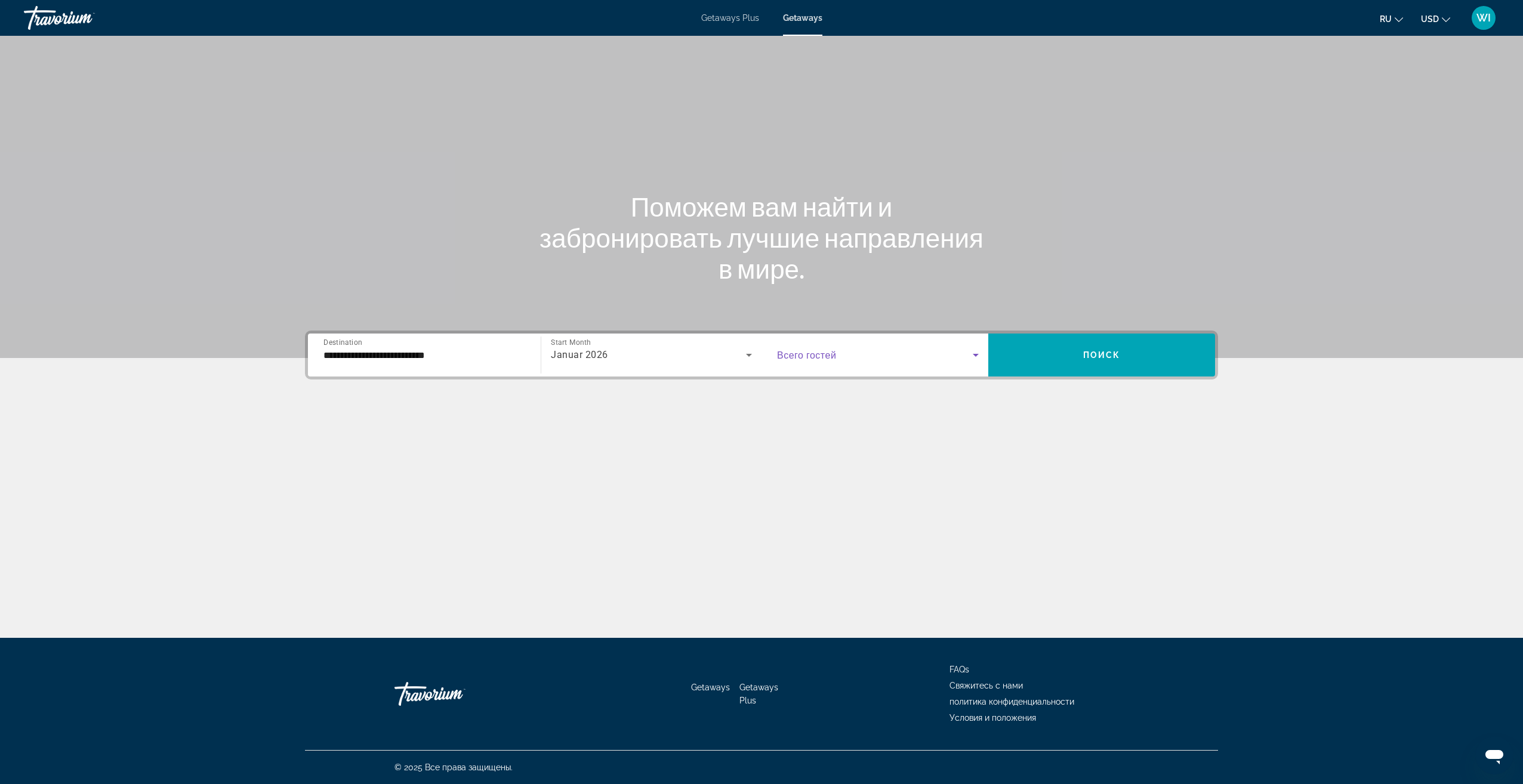
click at [838, 362] on span "Search widget" at bounding box center [875, 355] width 196 height 14
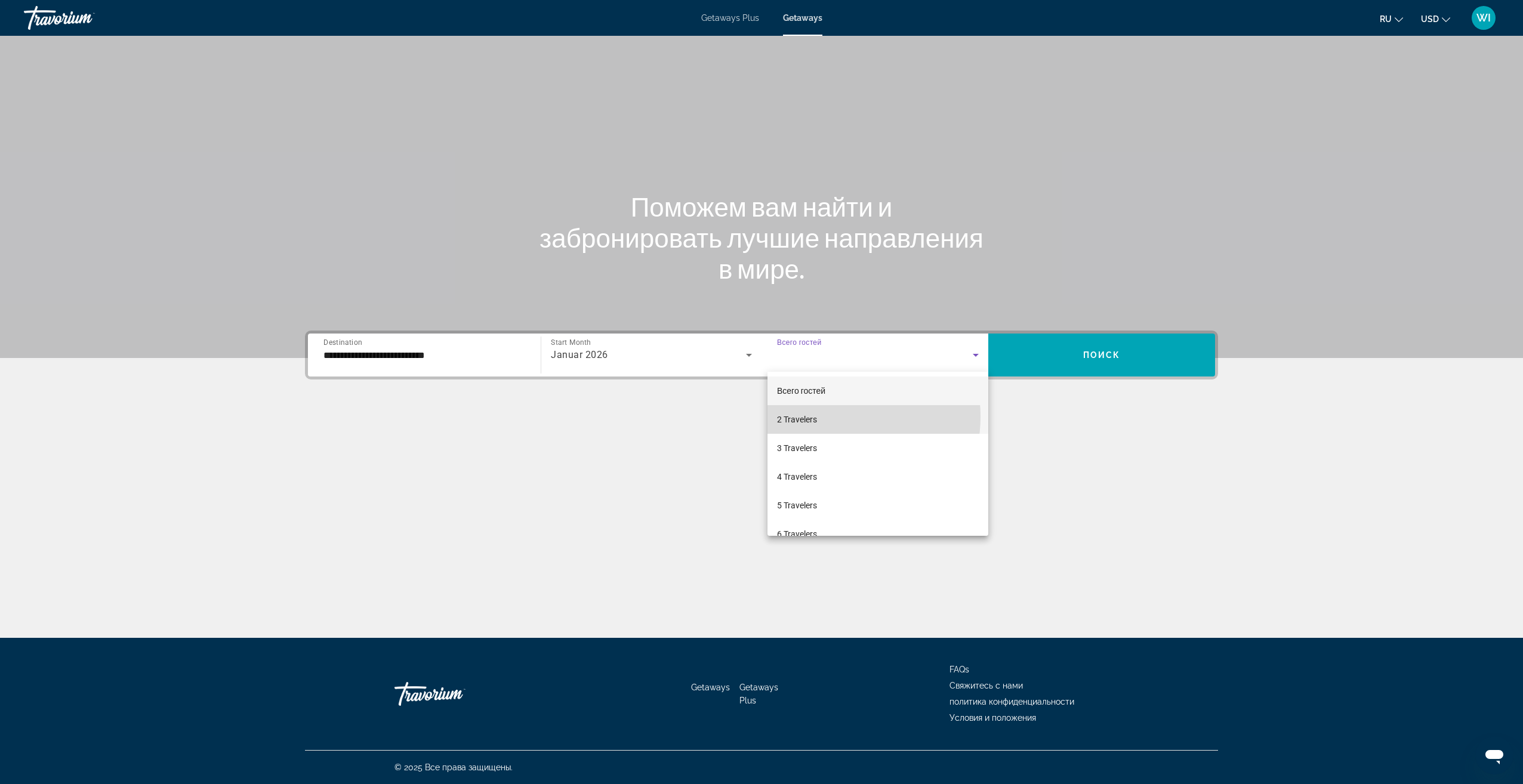
click at [828, 416] on mat-option "2 Travelers" at bounding box center [878, 419] width 221 height 29
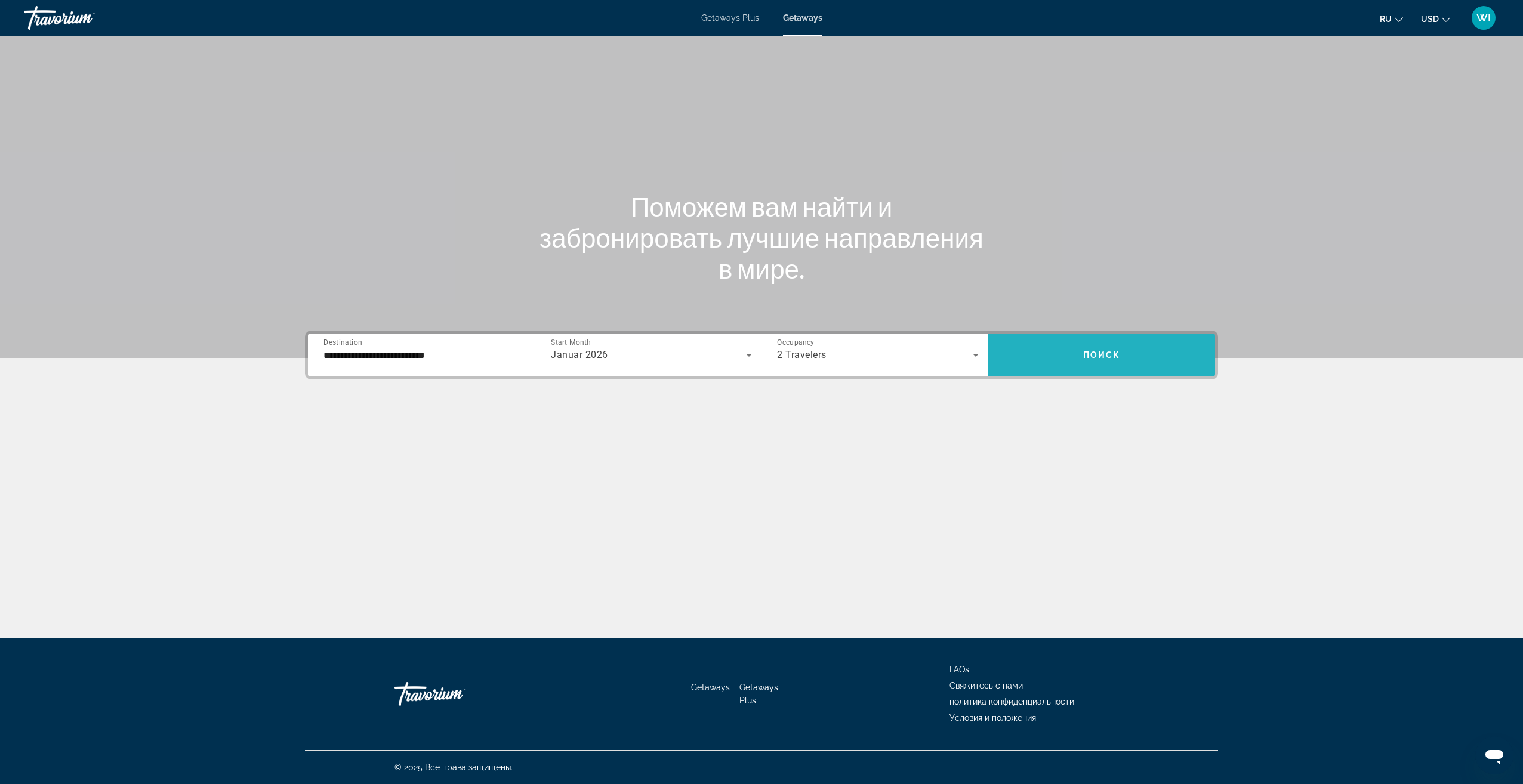
click at [1142, 347] on span "Search widget" at bounding box center [1101, 355] width 227 height 29
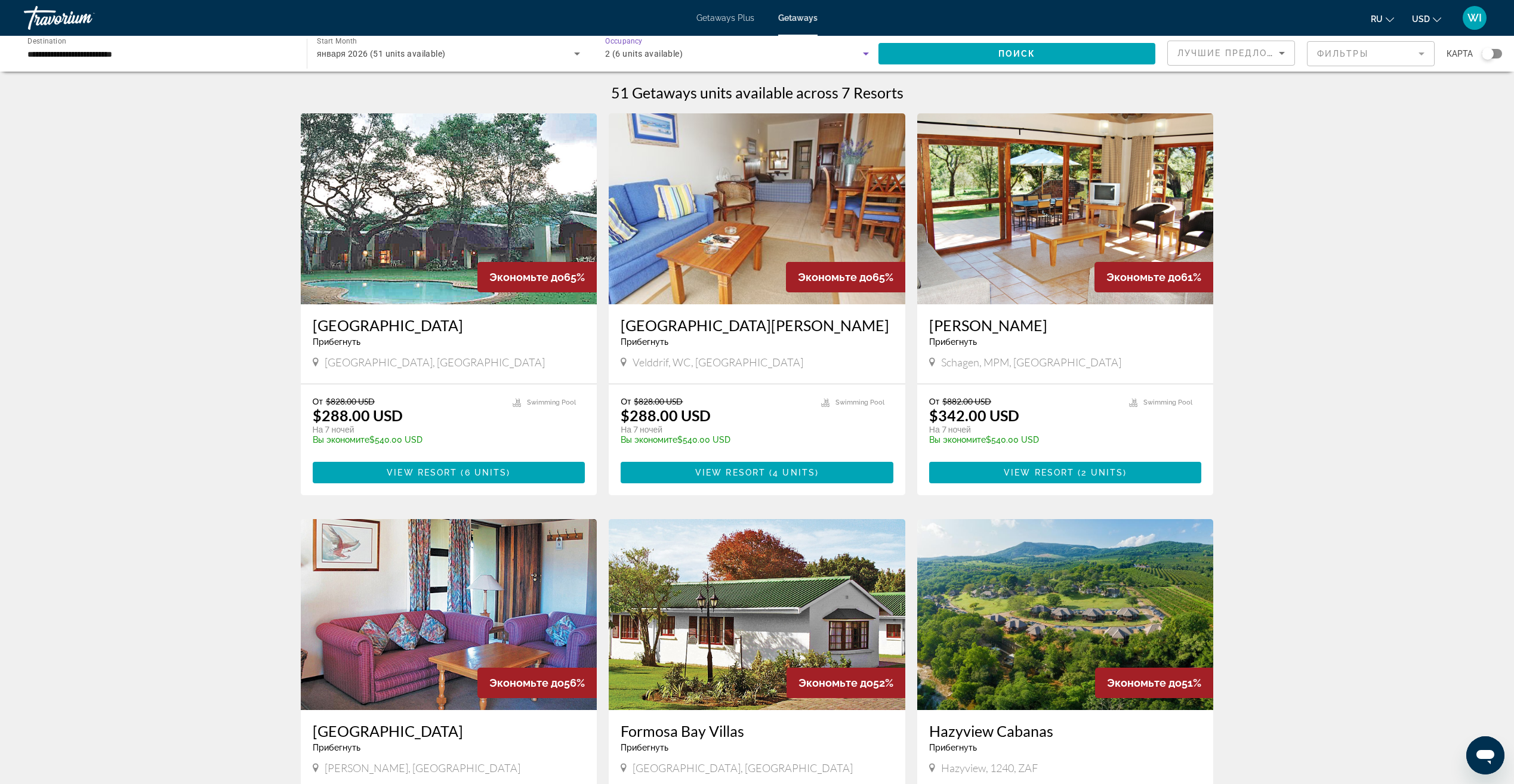
click at [828, 53] on div "2 (6 units available)" at bounding box center [734, 54] width 258 height 14
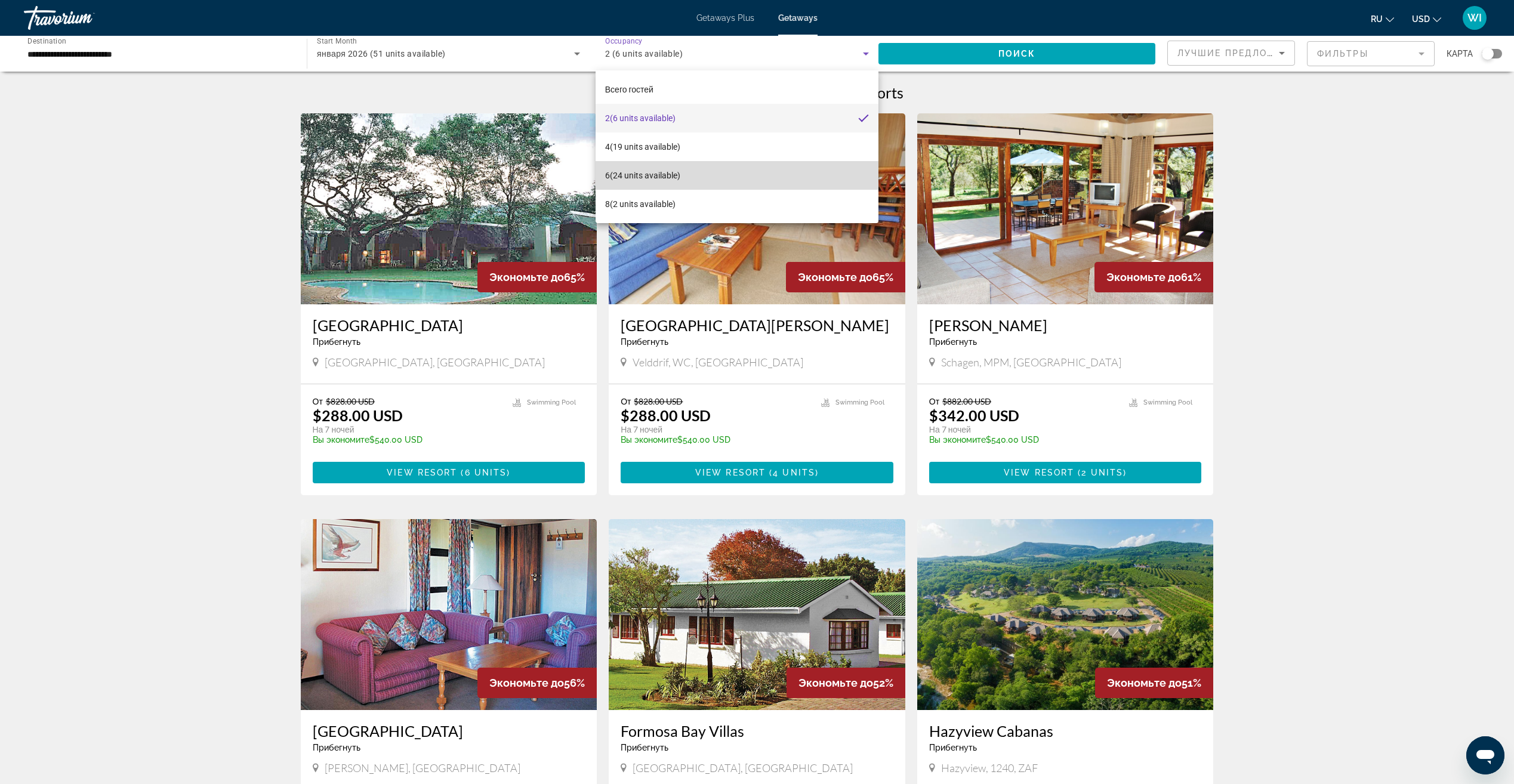
click at [680, 172] on span "6 (24 units available)" at bounding box center [643, 175] width 75 height 14
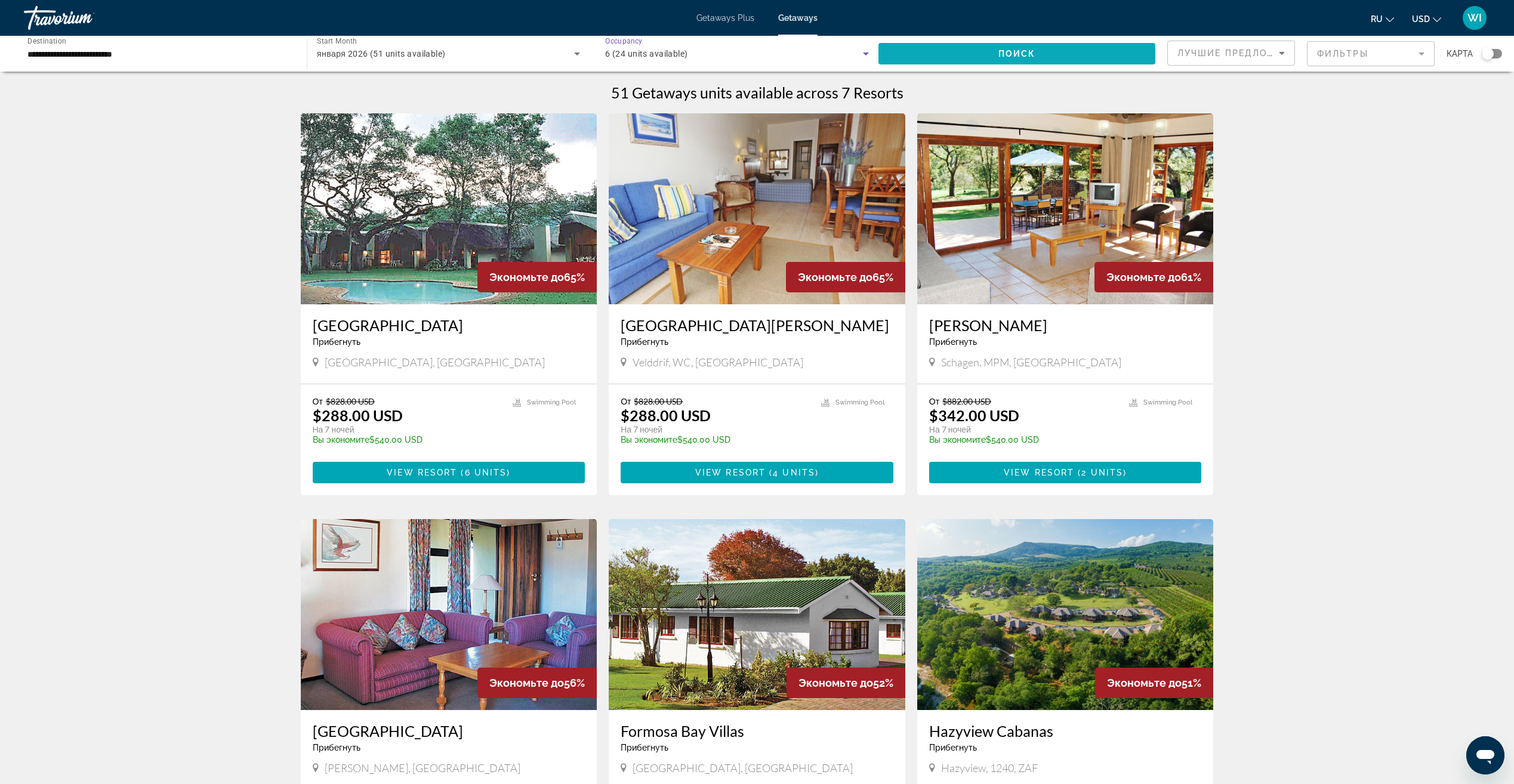
click at [992, 49] on span "Search widget" at bounding box center [1017, 54] width 277 height 29
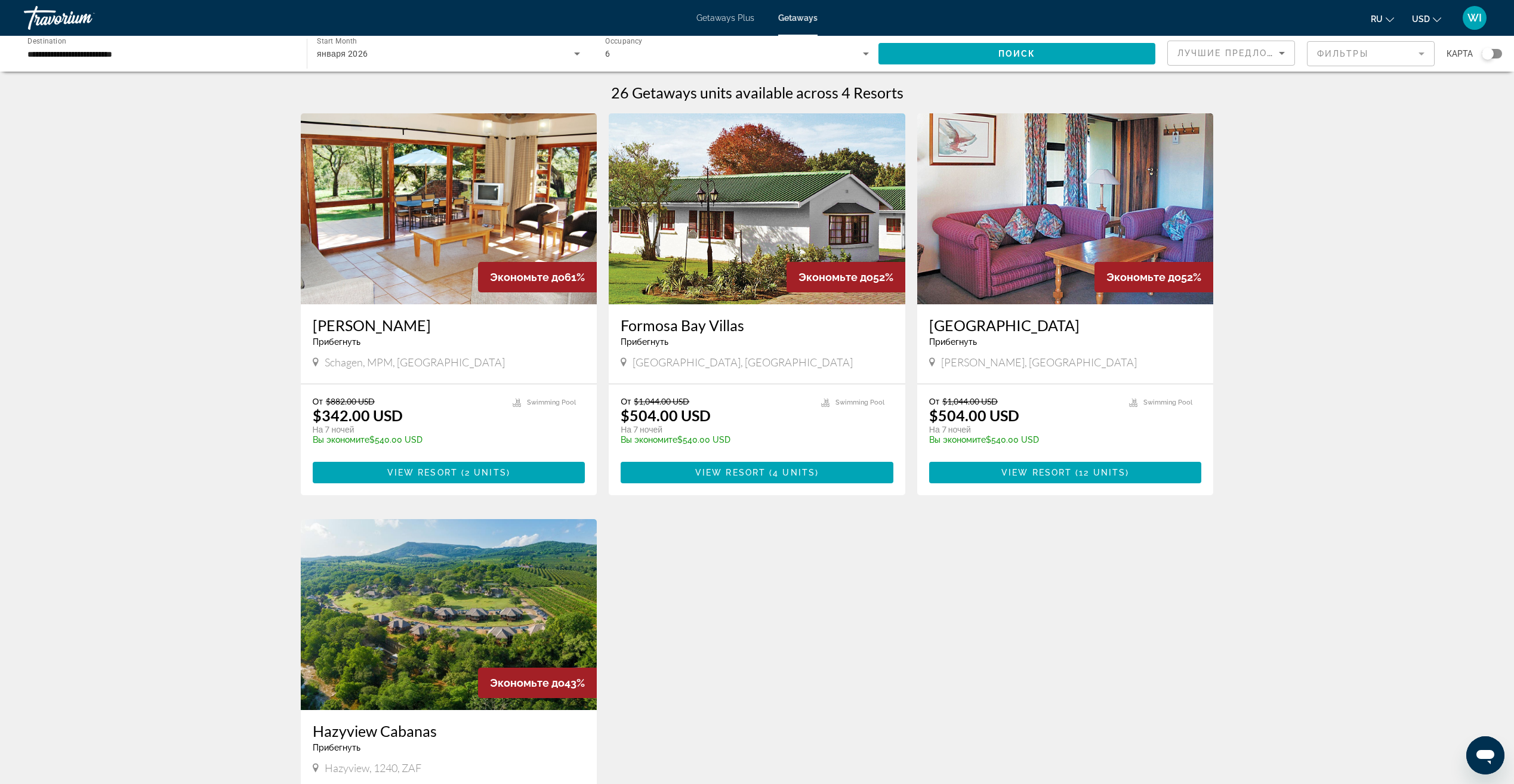
click at [744, 22] on span "Getaways Plus" at bounding box center [725, 17] width 58 height 9
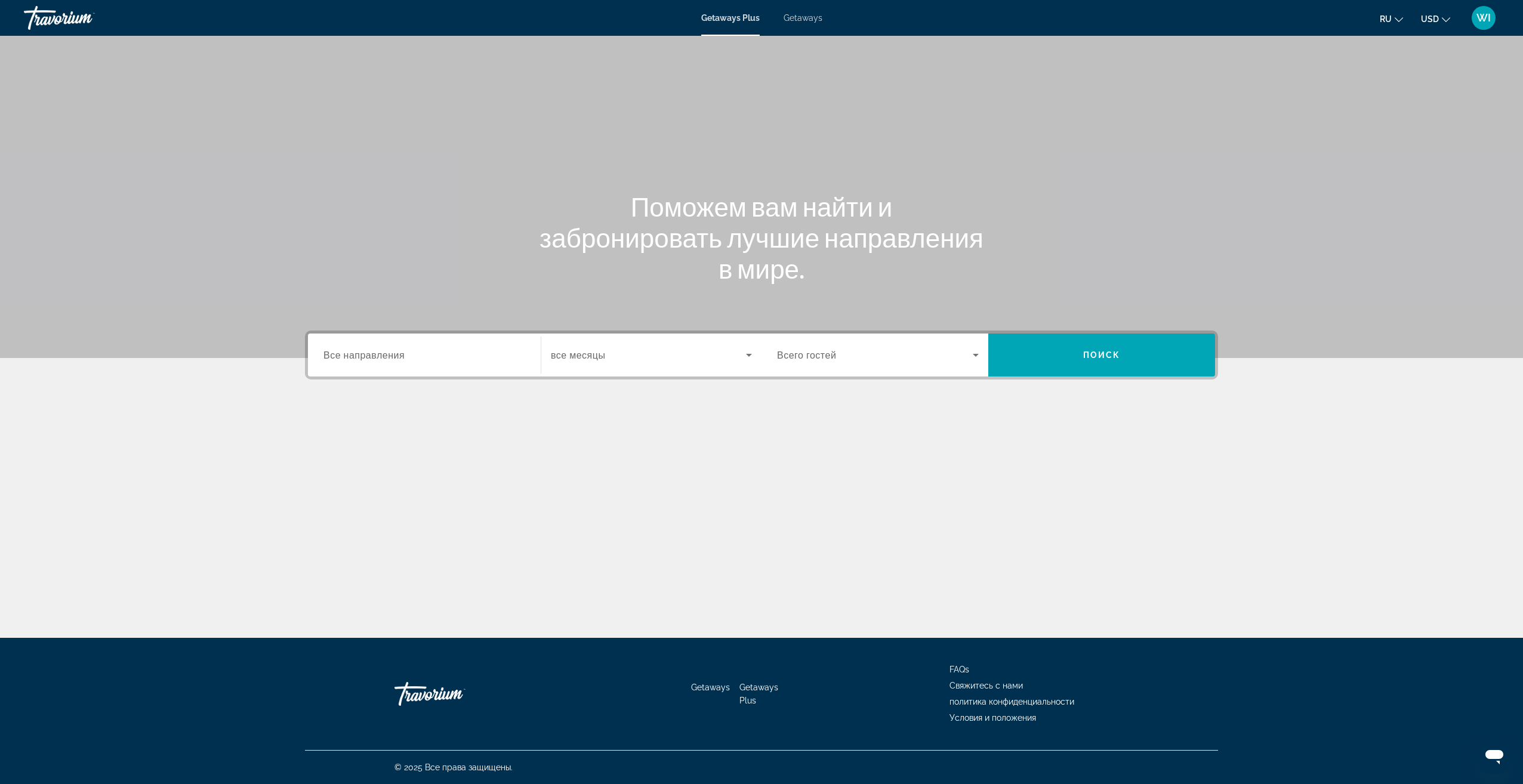
click at [541, 365] on mat-divider "Search widget" at bounding box center [541, 355] width 1 height 37
click at [520, 370] on div "Search widget" at bounding box center [425, 355] width 202 height 34
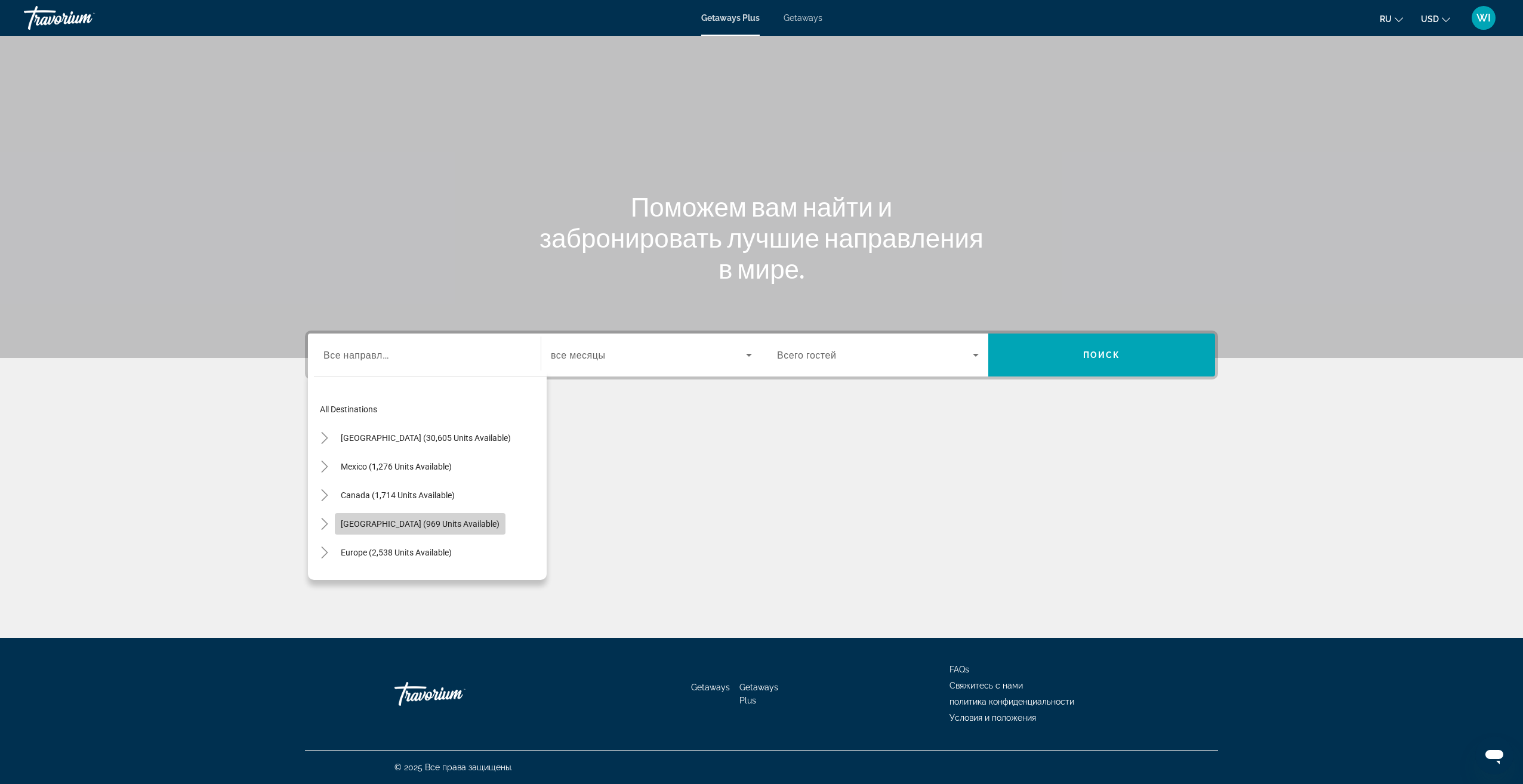
click at [412, 523] on span "[GEOGRAPHIC_DATA] (969 units available)" at bounding box center [420, 523] width 159 height 9
type input "**********"
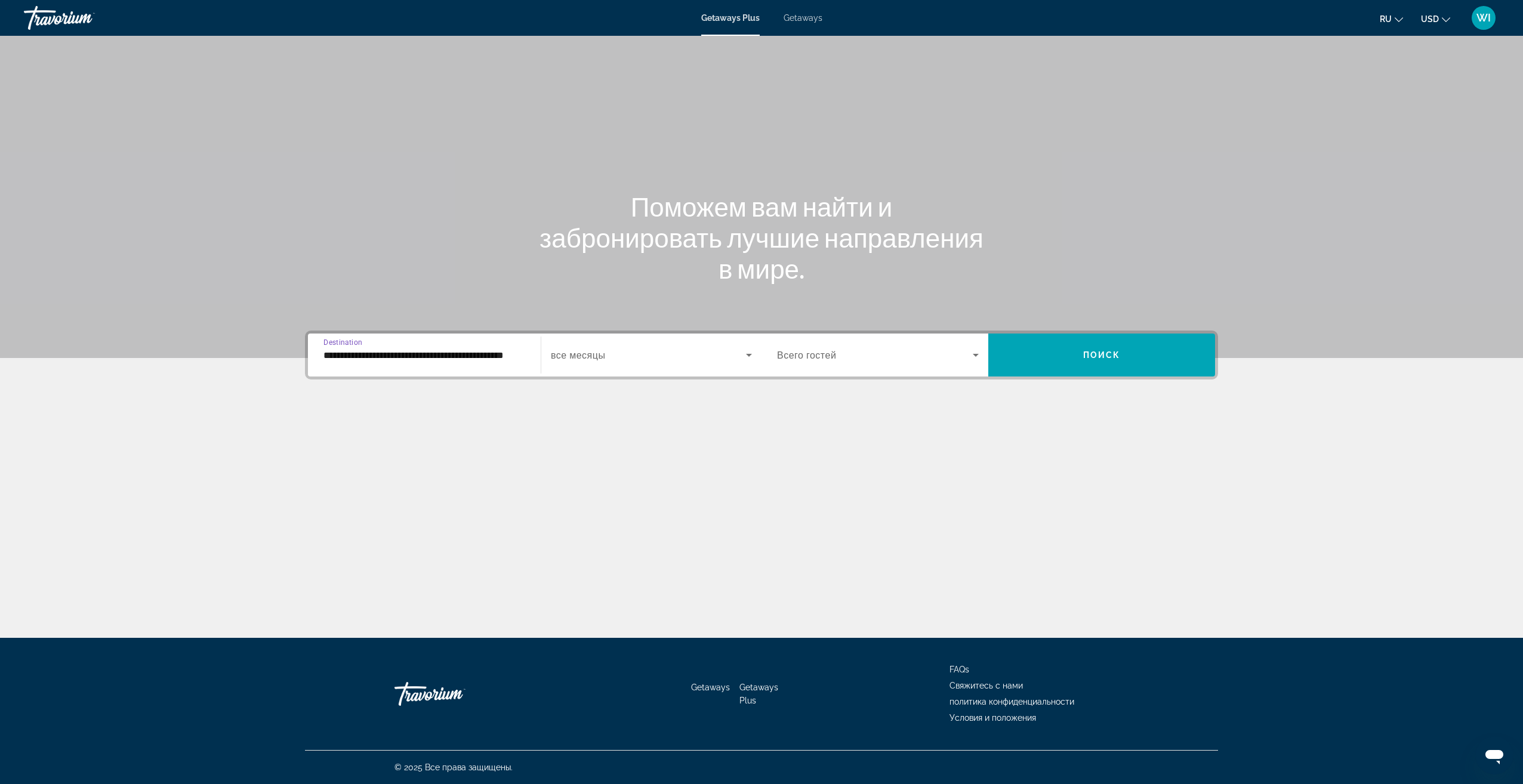
click at [636, 352] on span "Search widget" at bounding box center [648, 355] width 195 height 14
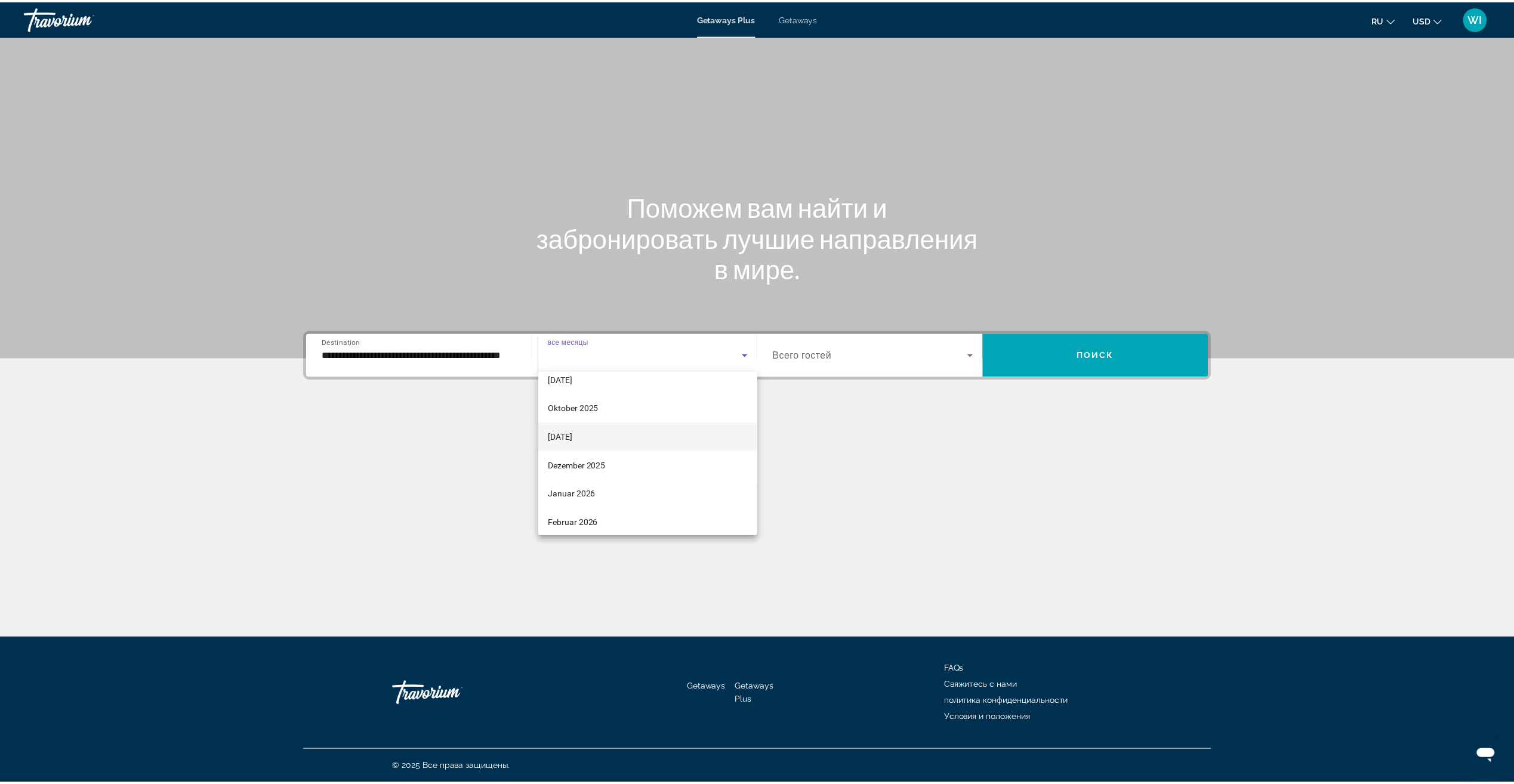
scroll to position [60, 0]
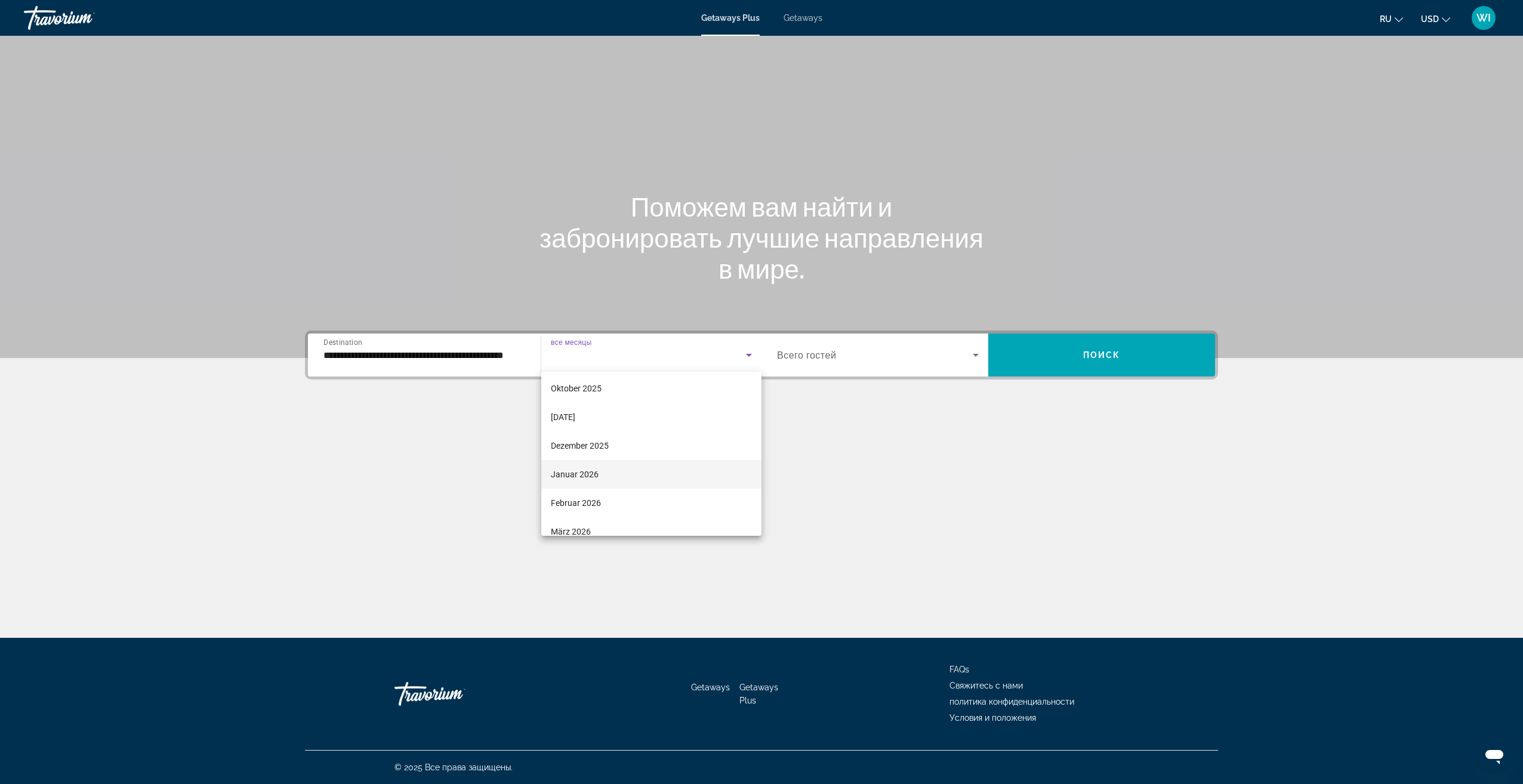
click at [621, 479] on mat-option "Januar 2026" at bounding box center [652, 474] width 221 height 29
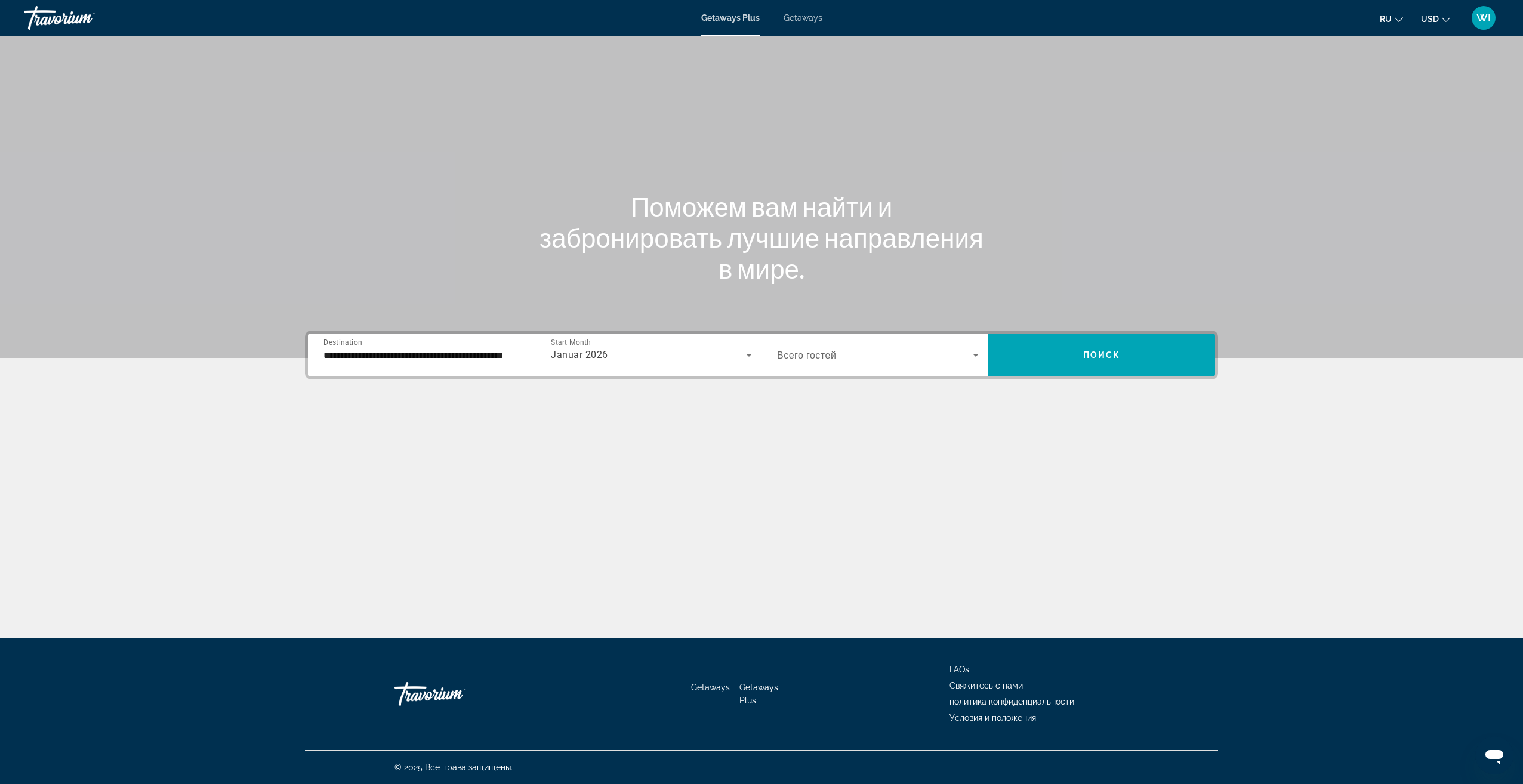
click at [802, 368] on div "Search widget" at bounding box center [878, 355] width 202 height 33
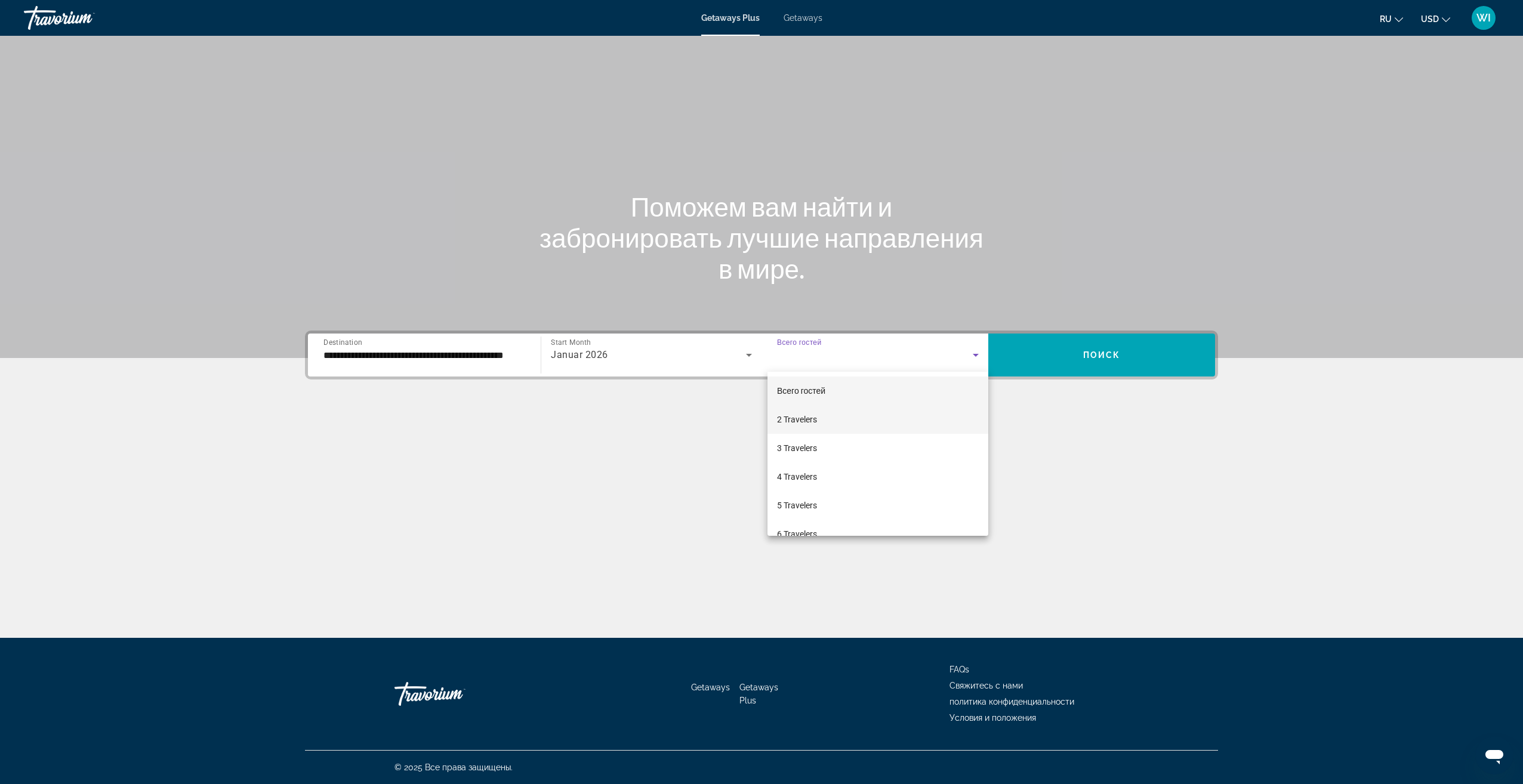
click at [810, 416] on span "2 Travelers" at bounding box center [796, 419] width 40 height 14
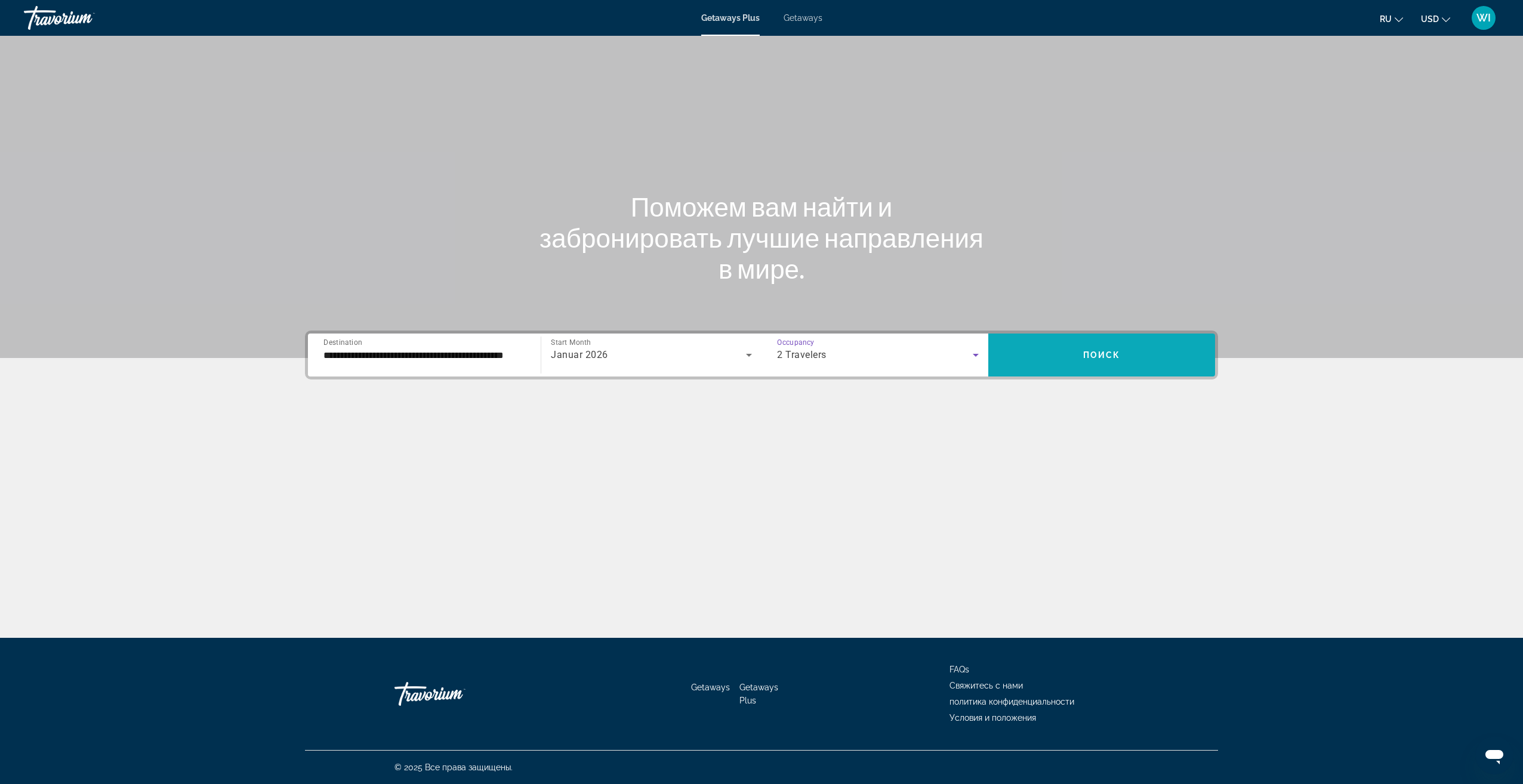
click at [1043, 361] on span "Search widget" at bounding box center [1101, 355] width 227 height 29
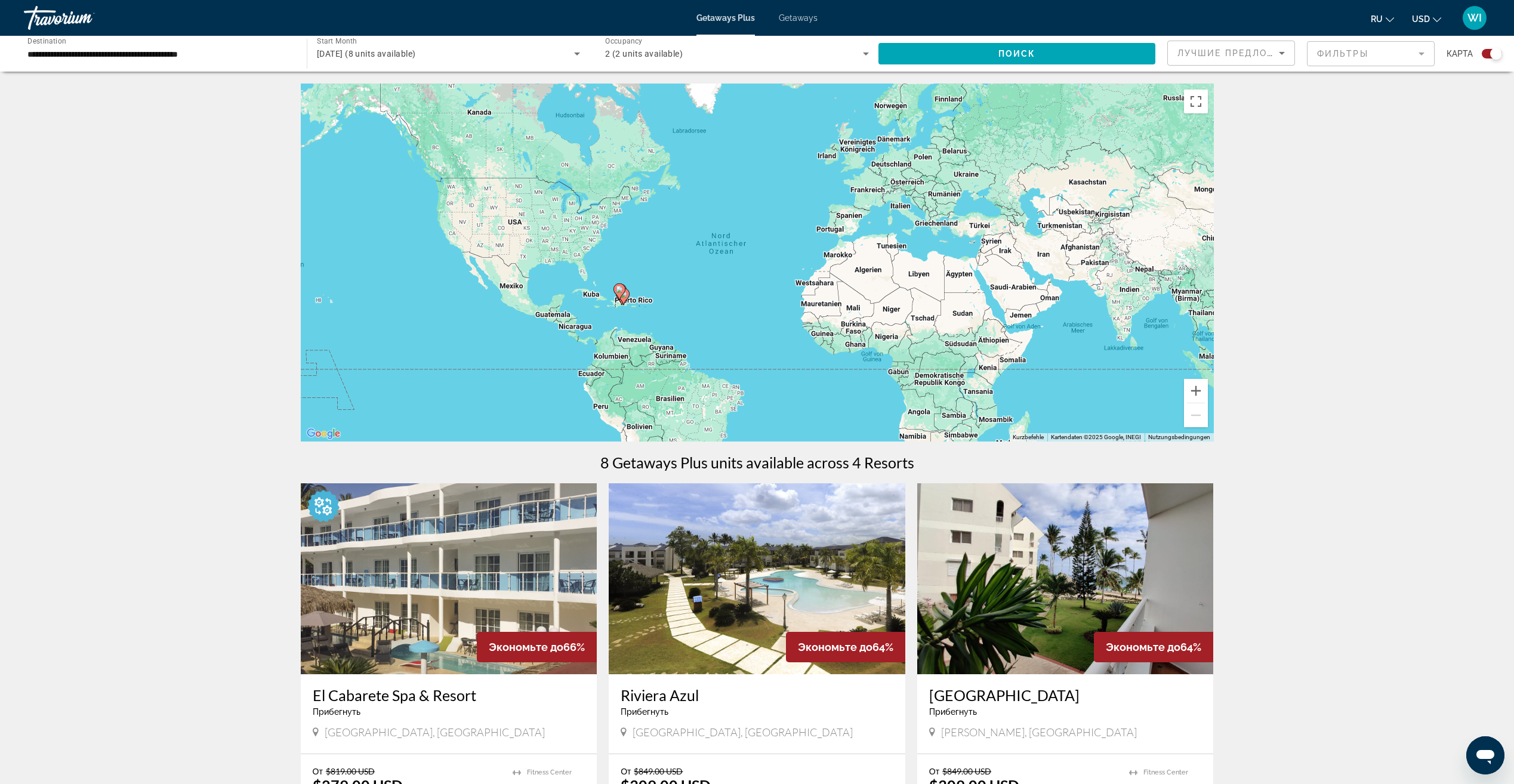
click at [626, 296] on image "Main content" at bounding box center [623, 294] width 7 height 7
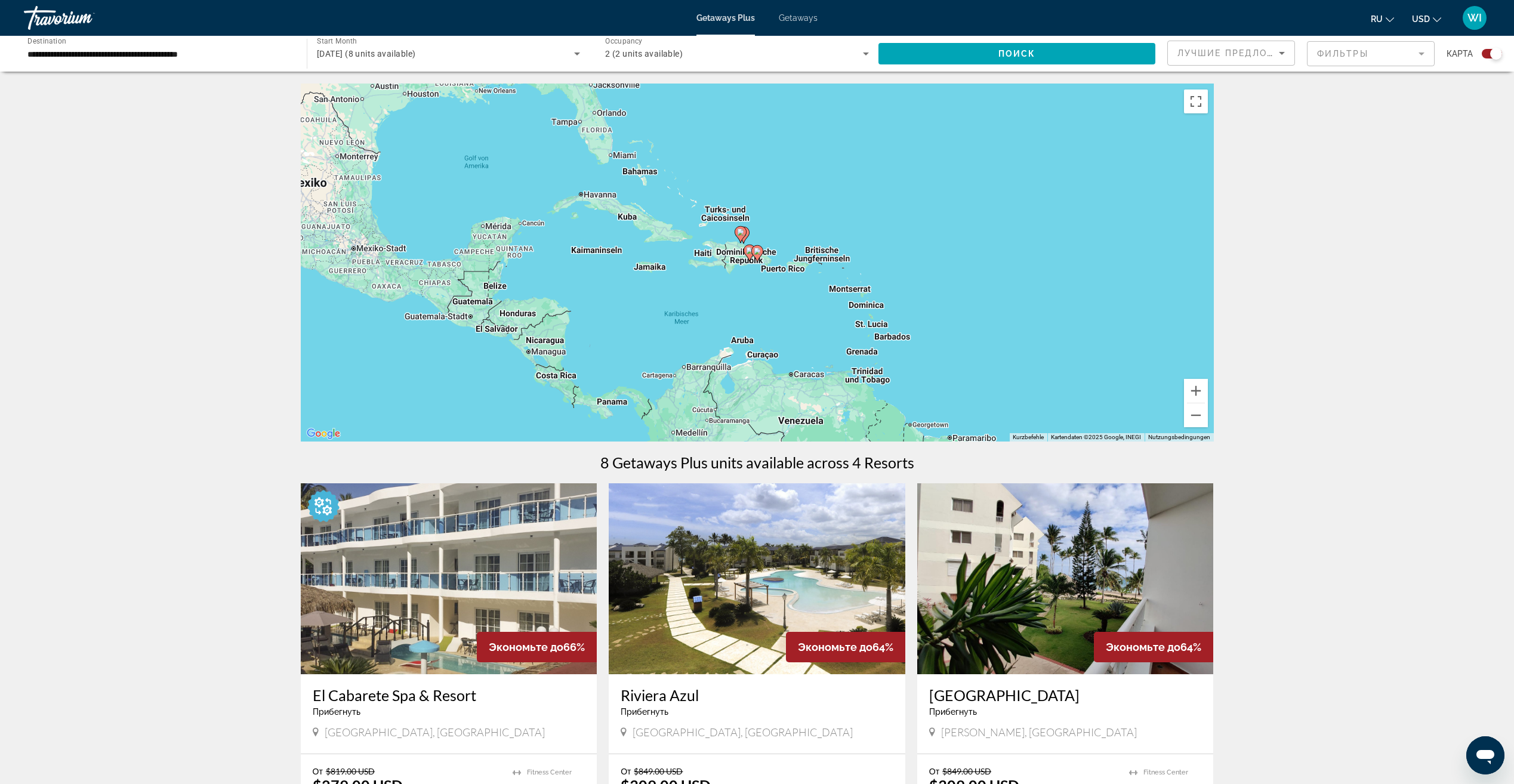
click at [752, 257] on gmp-advanced-marker "Main content" at bounding box center [757, 253] width 12 height 18
type input "**********"
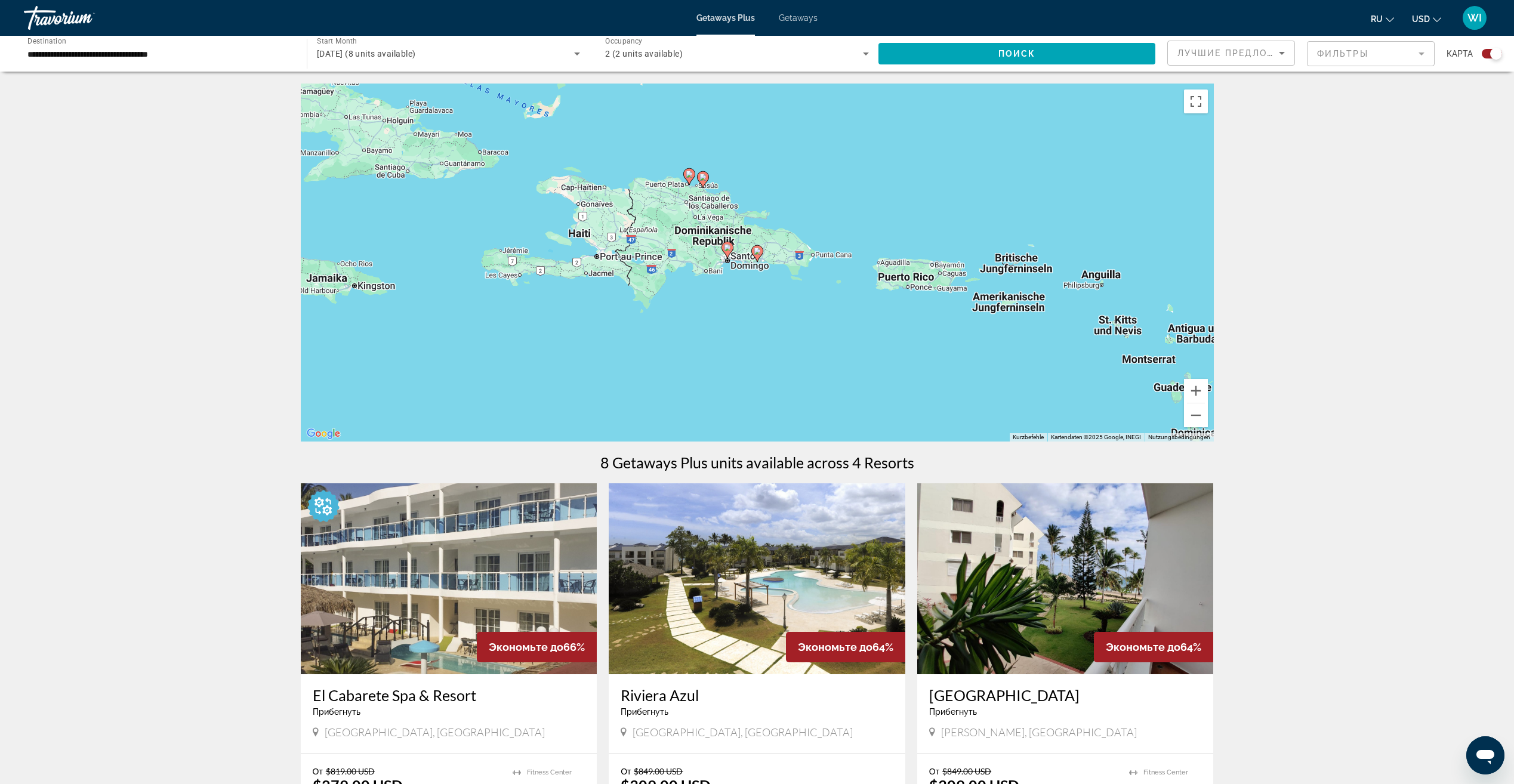
click at [760, 251] on image "Main content" at bounding box center [757, 251] width 7 height 7
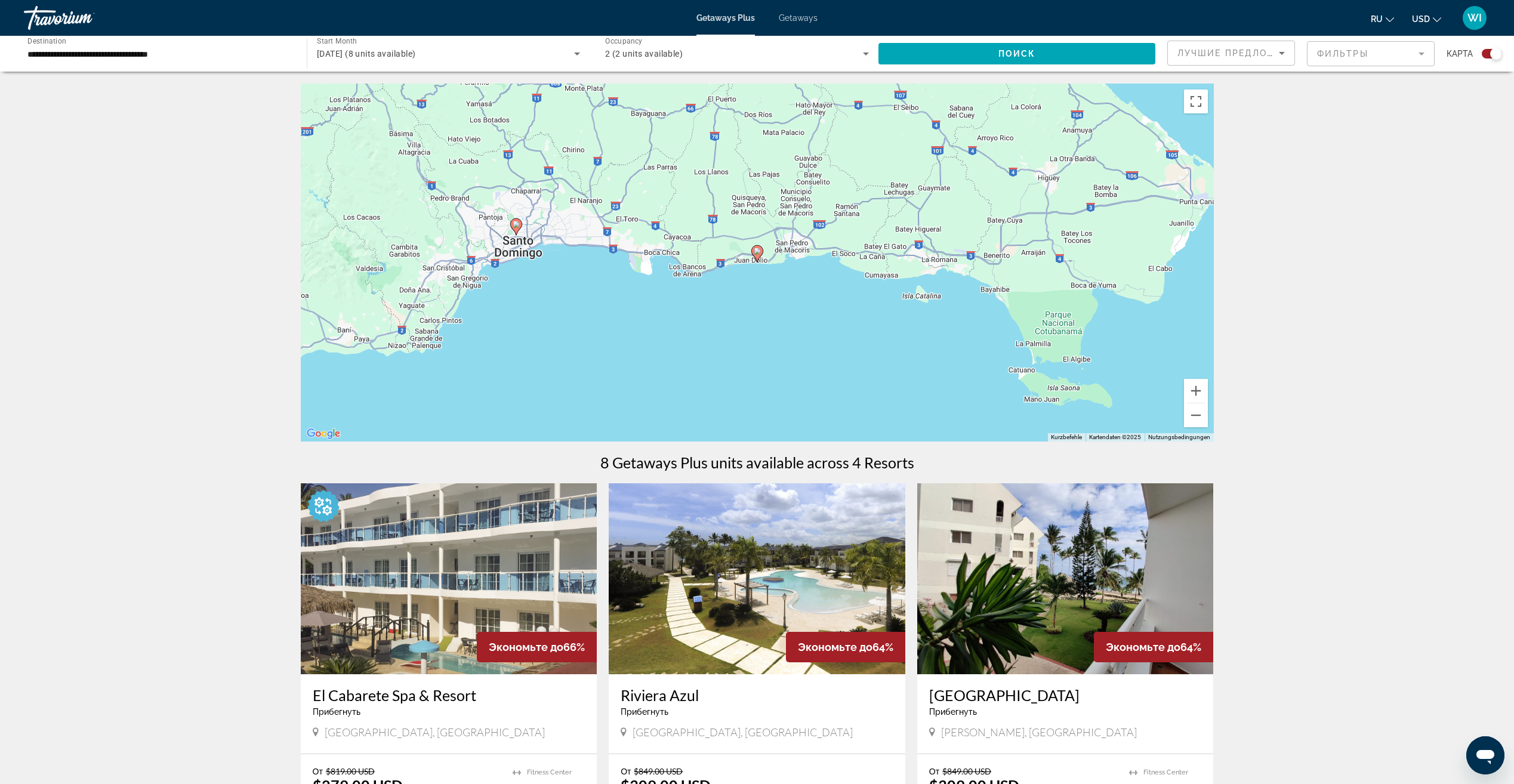
click at [760, 251] on image "Main content" at bounding box center [757, 251] width 7 height 7
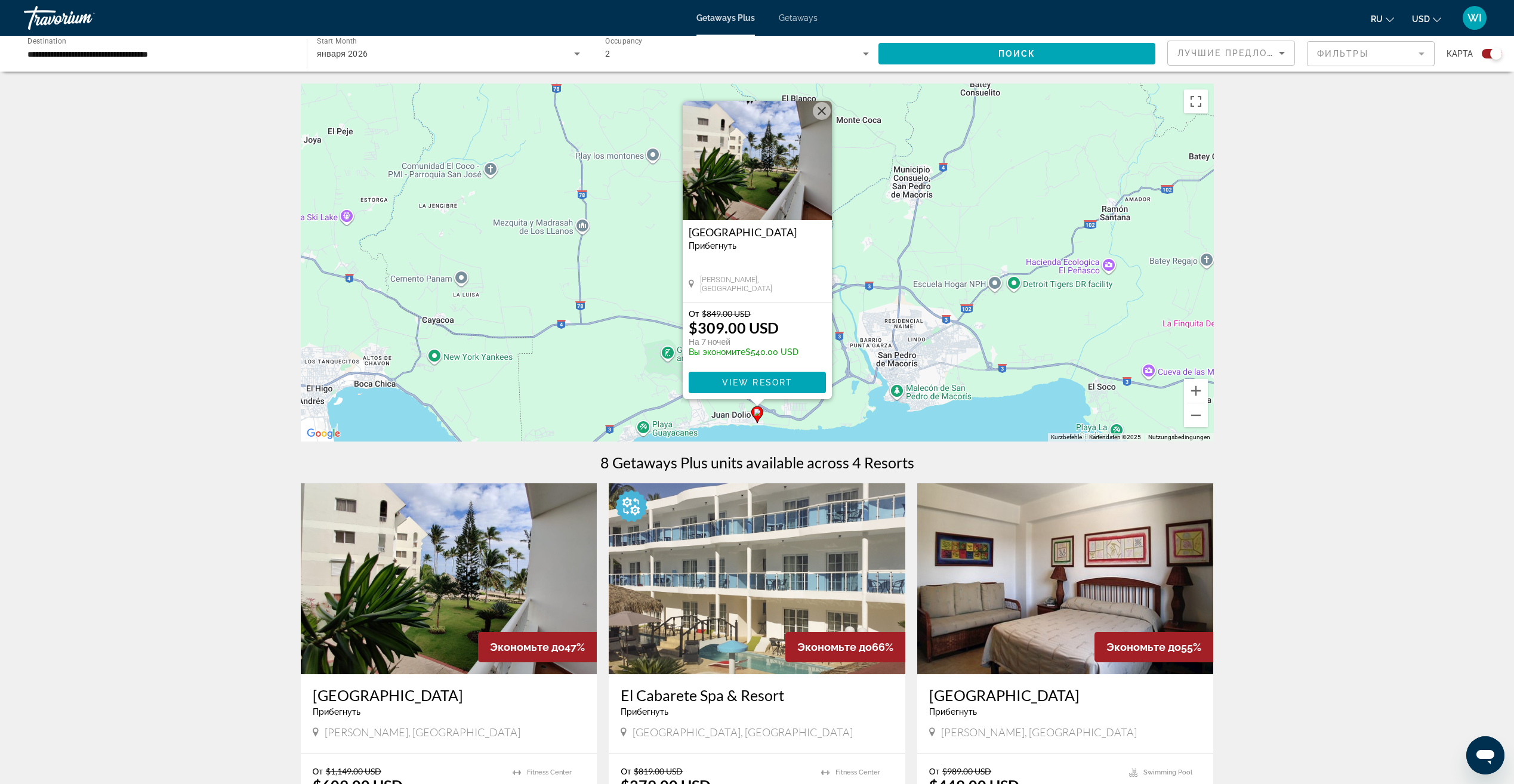
click at [736, 194] on img "Main content" at bounding box center [757, 161] width 149 height 120
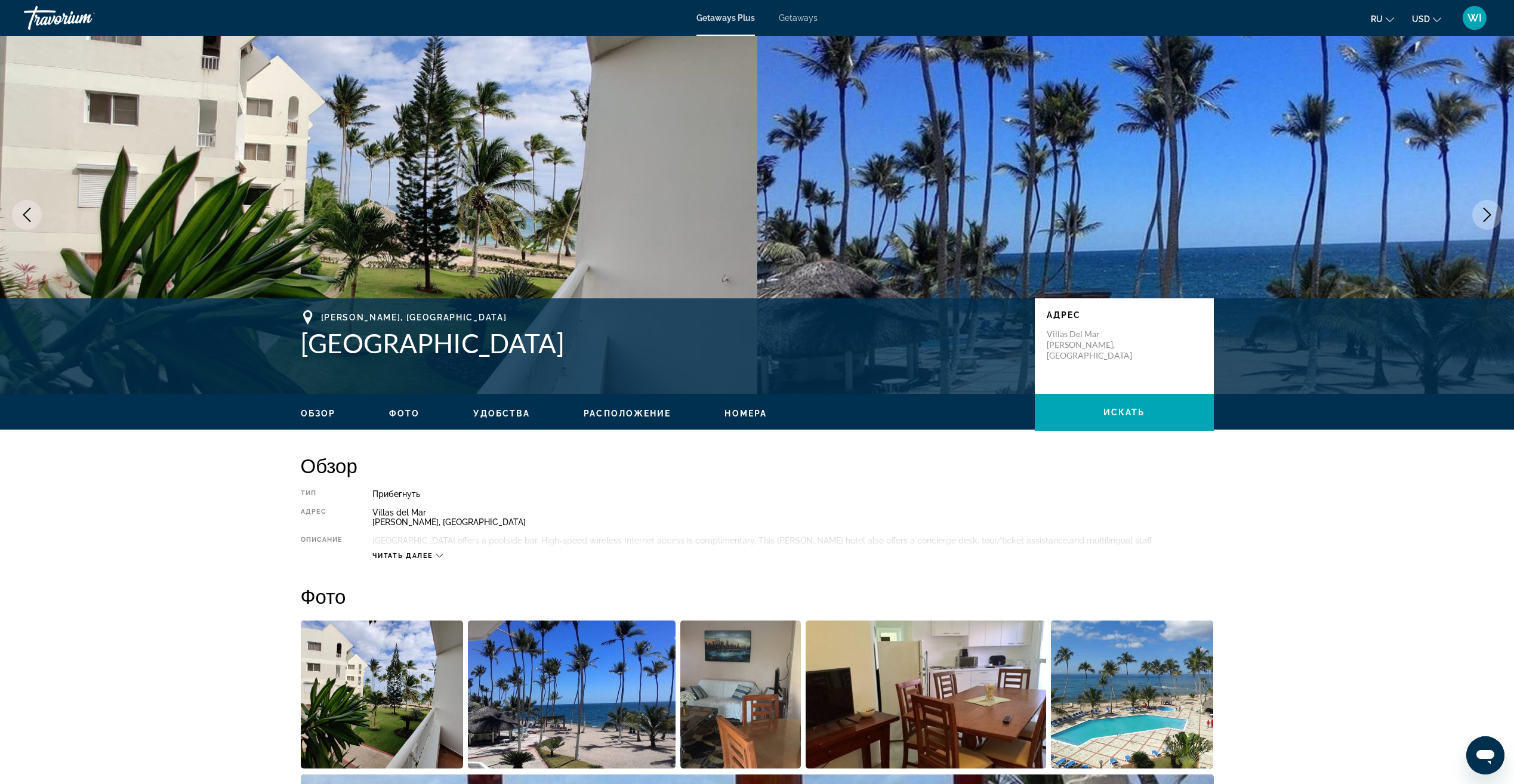
click at [407, 417] on span "Фото" at bounding box center [404, 413] width 30 height 9
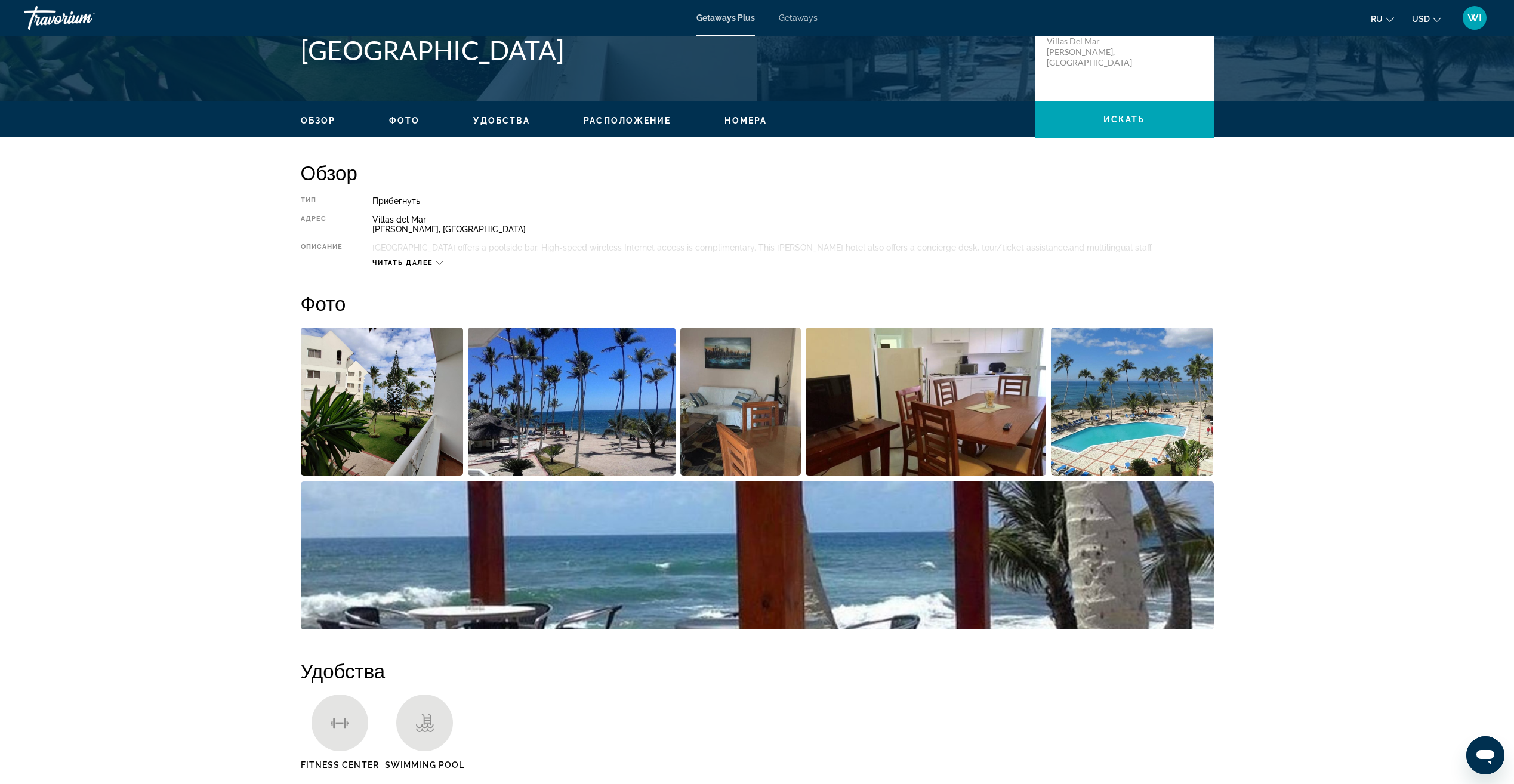
scroll to position [120, 0]
